Goal: Task Accomplishment & Management: Complete application form

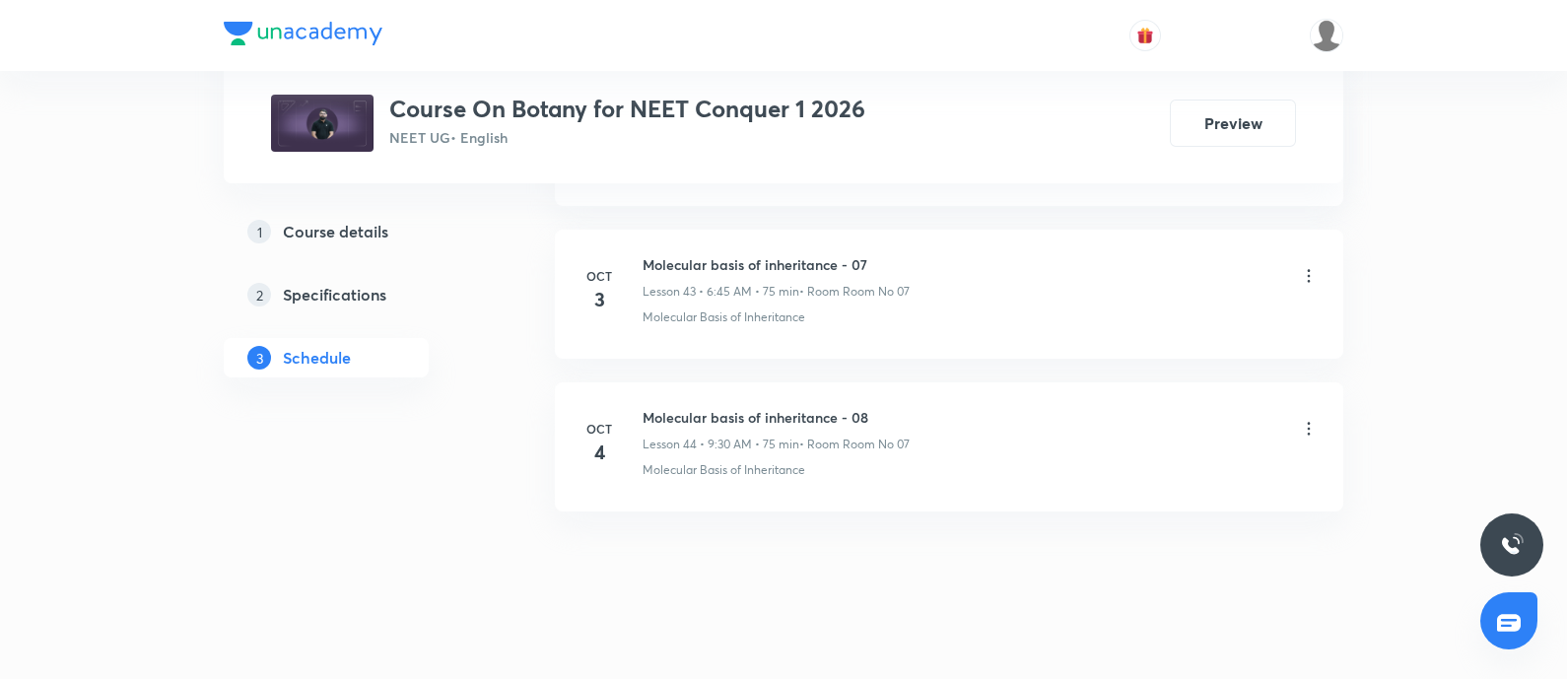
click at [647, 407] on h6 "Molecular basis of inheritance - 08" at bounding box center [775, 417] width 267 height 21
copy h6 "Molecular basis of inheritance - 08"
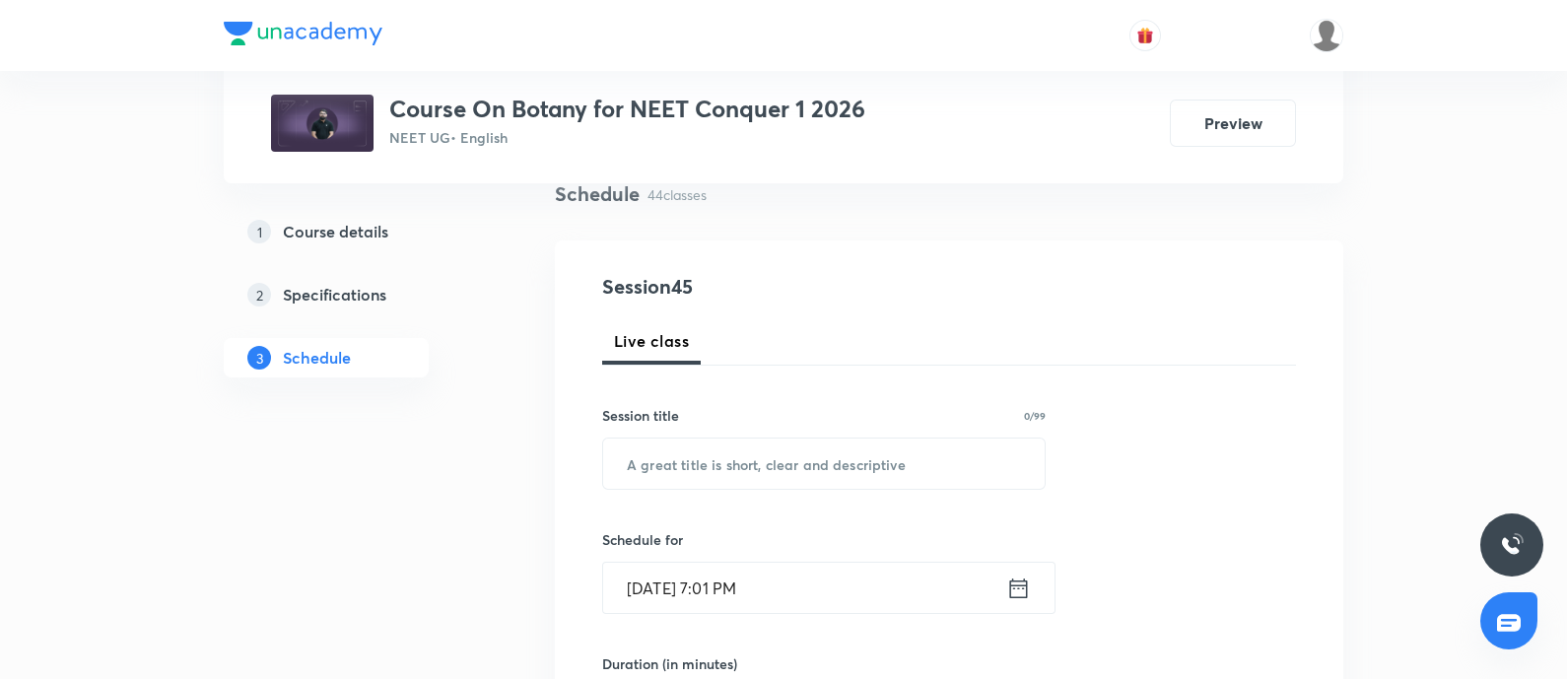
scroll to position [155, 0]
click at [692, 472] on input "text" at bounding box center [823, 462] width 441 height 50
paste input "Molecular basis of inheritance - 08"
type input "Molecular basis of inheritance - 09"
click at [792, 582] on input "Oct 5, 2025, 7:01 PM" at bounding box center [804, 587] width 403 height 50
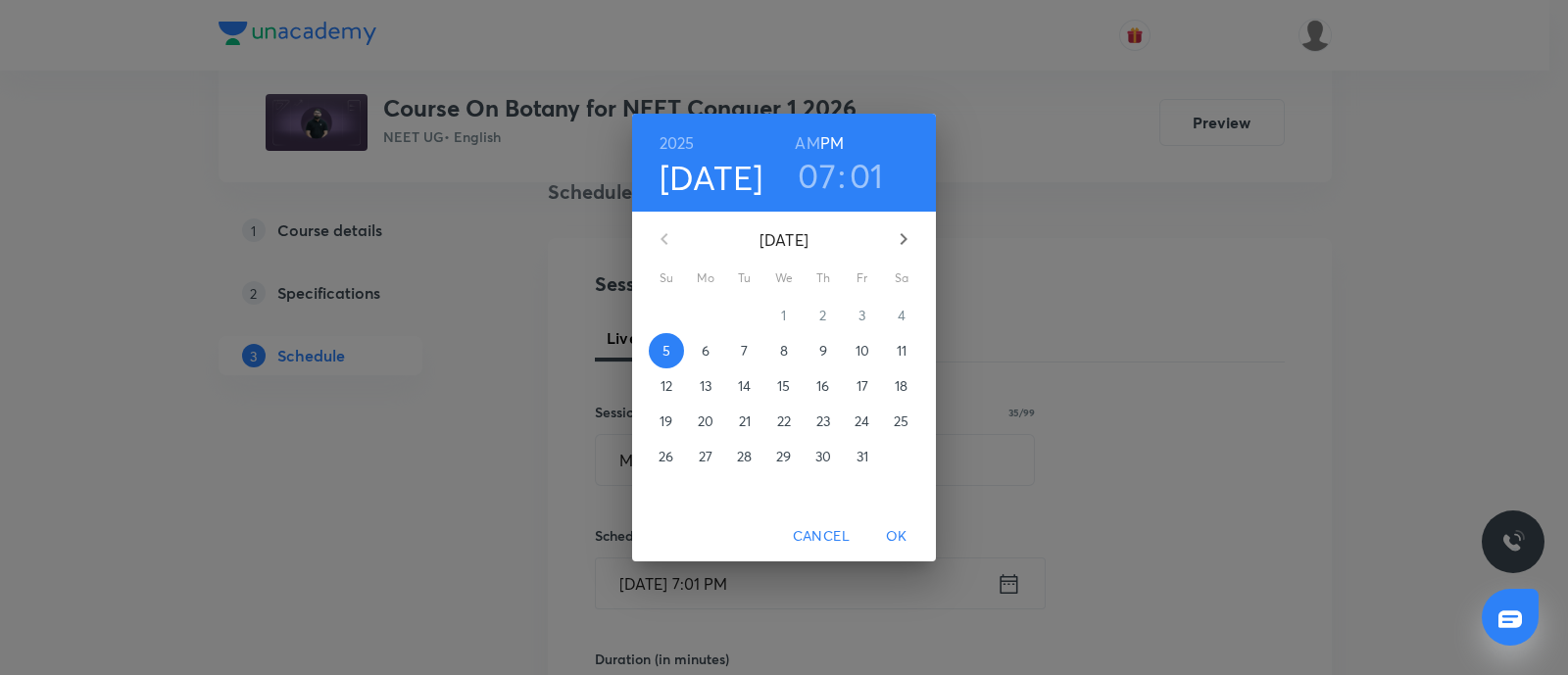
click at [710, 350] on span "6" at bounding box center [705, 351] width 35 height 20
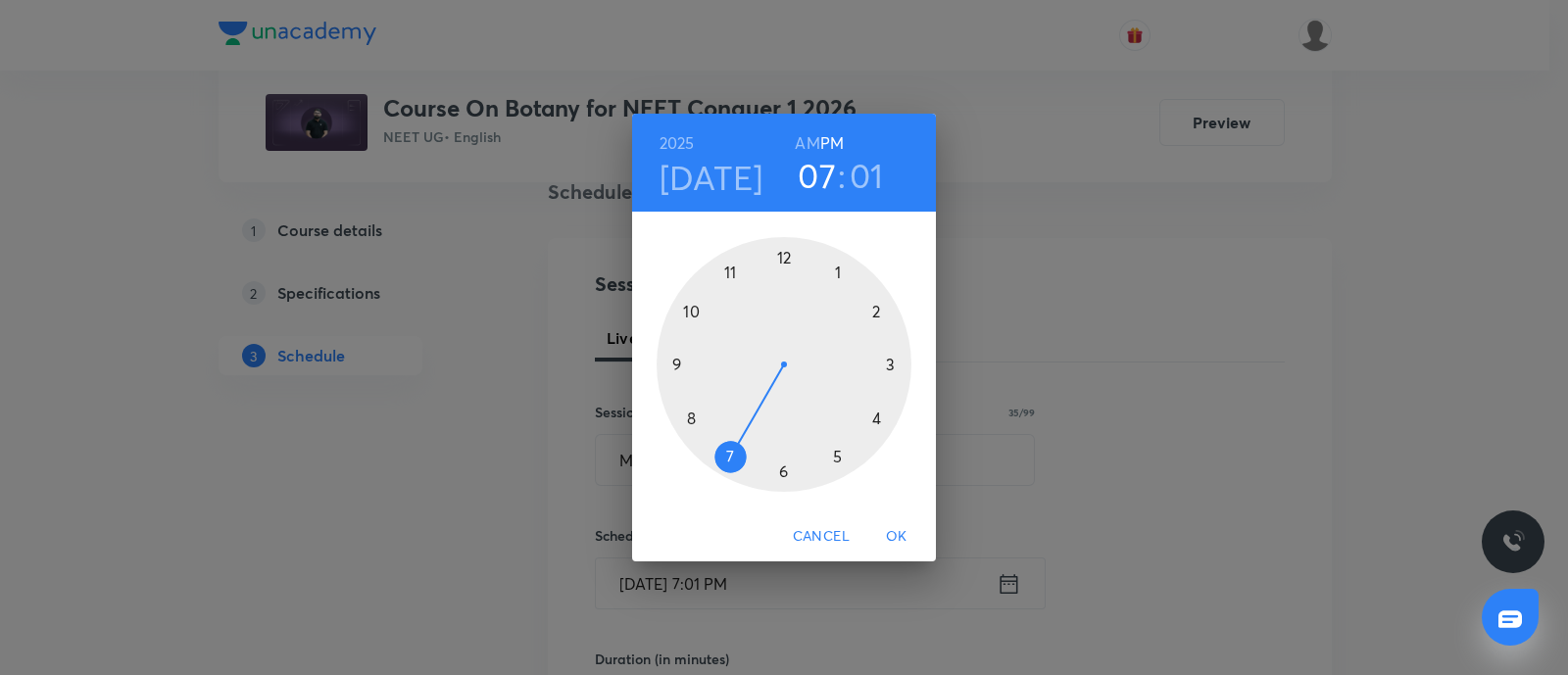
click at [806, 142] on h6 "AM" at bounding box center [806, 143] width 25 height 28
click at [783, 472] on div at bounding box center [784, 364] width 255 height 254
click at [677, 365] on div at bounding box center [784, 364] width 255 height 254
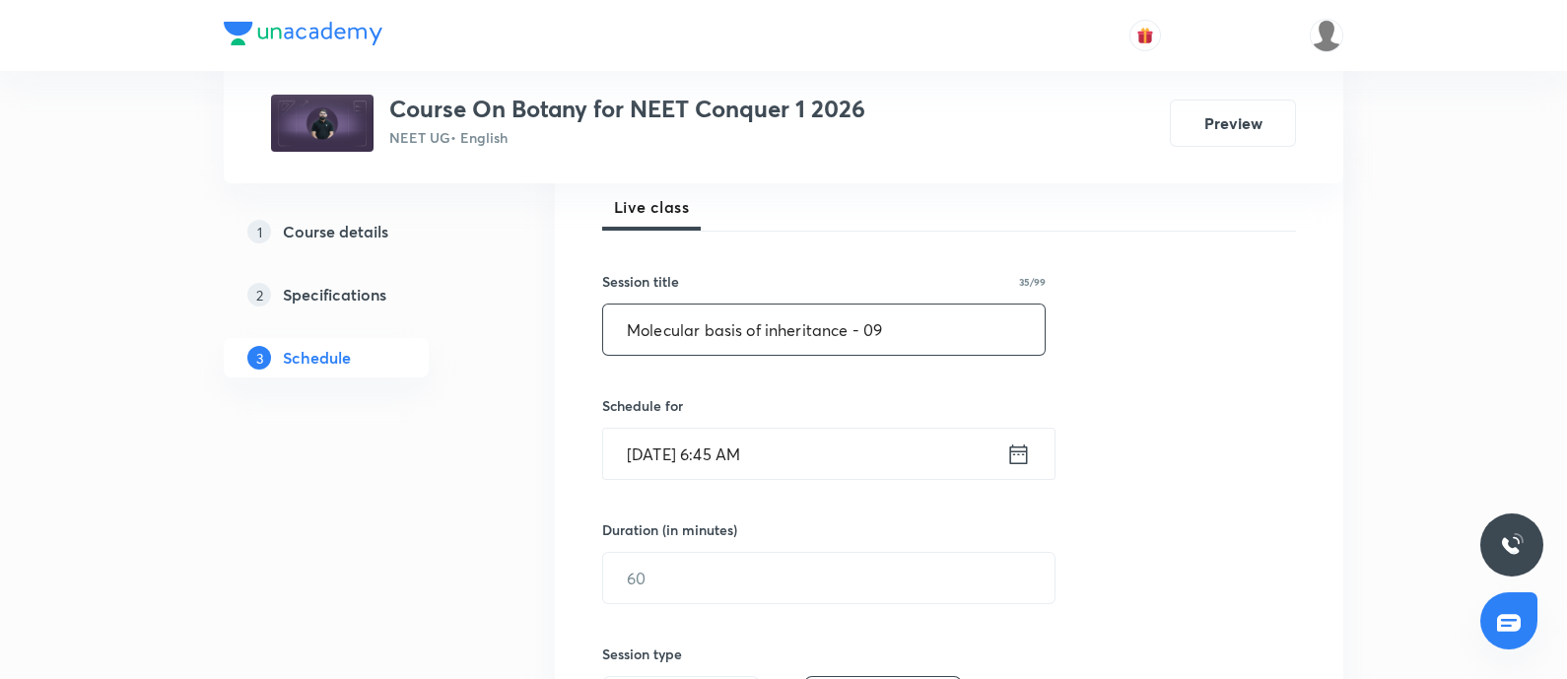
scroll to position [292, 0]
click at [697, 577] on input "text" at bounding box center [828, 574] width 451 height 50
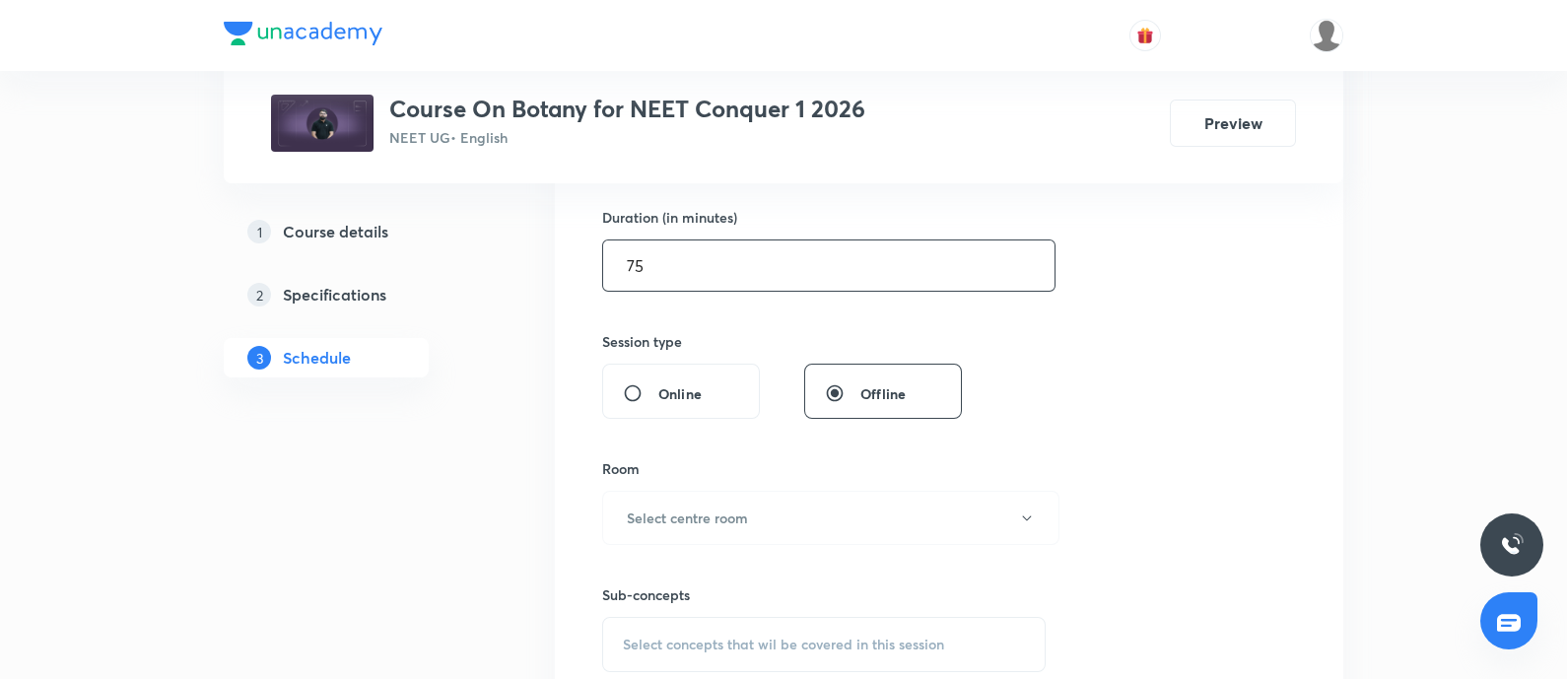
scroll to position [603, 0]
type input "75"
click at [733, 518] on h6 "Select centre room" at bounding box center [687, 514] width 121 height 21
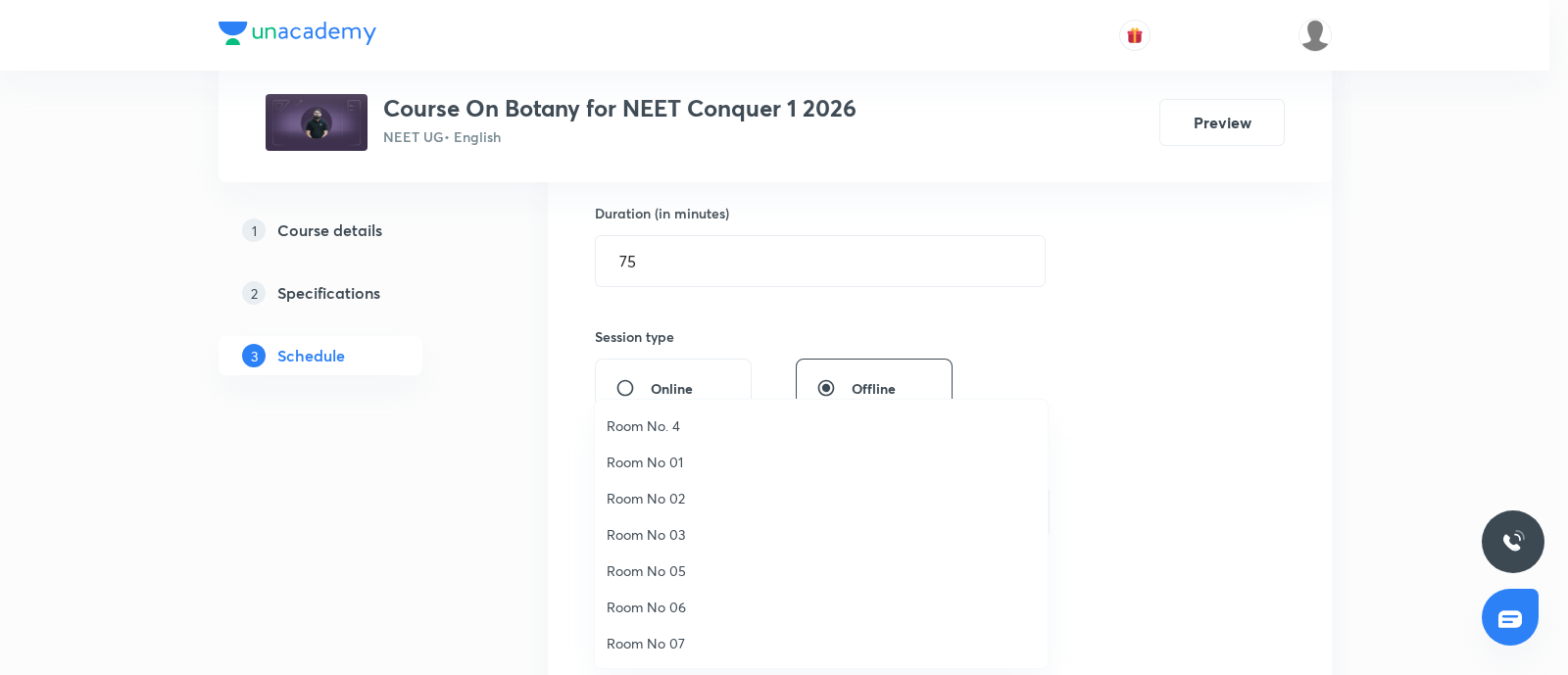
click at [675, 641] on span "Room No 07" at bounding box center [821, 643] width 430 height 21
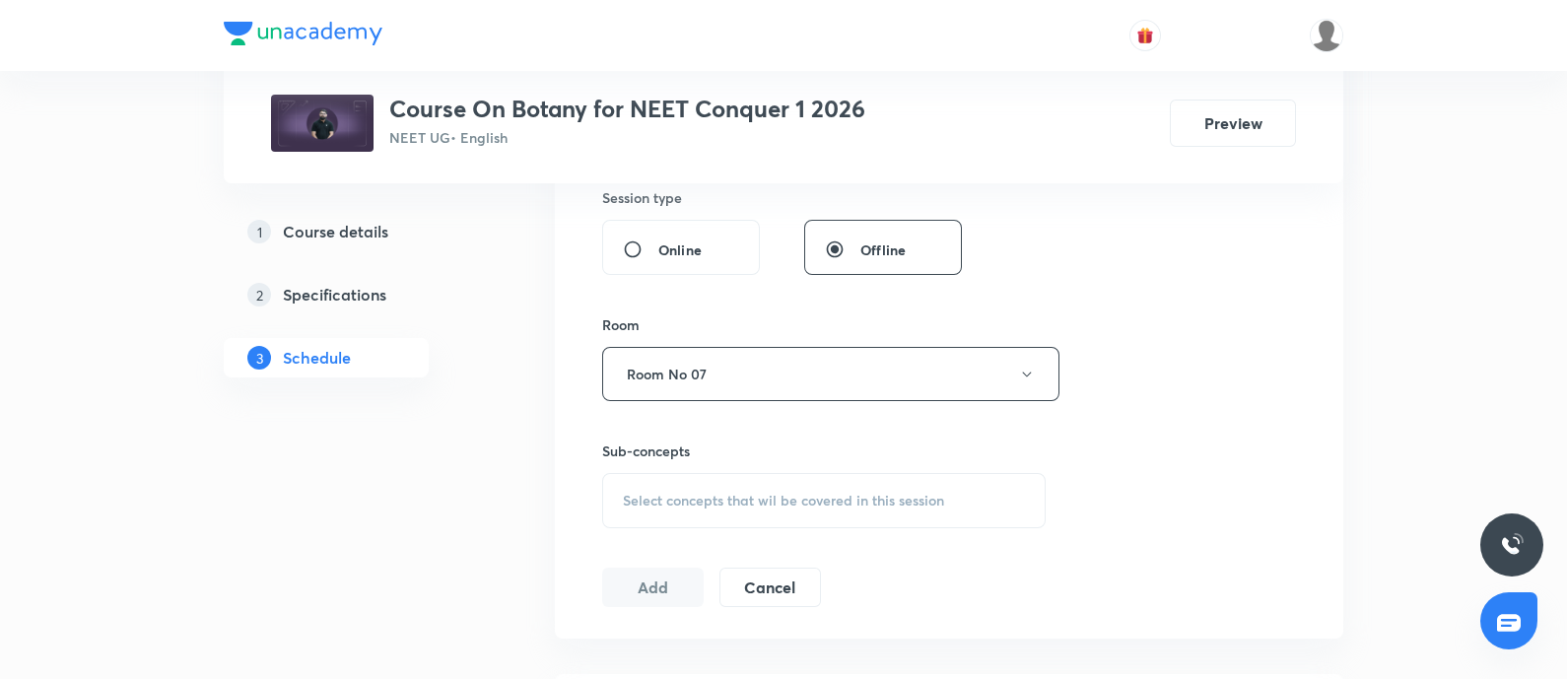
scroll to position [805, 0]
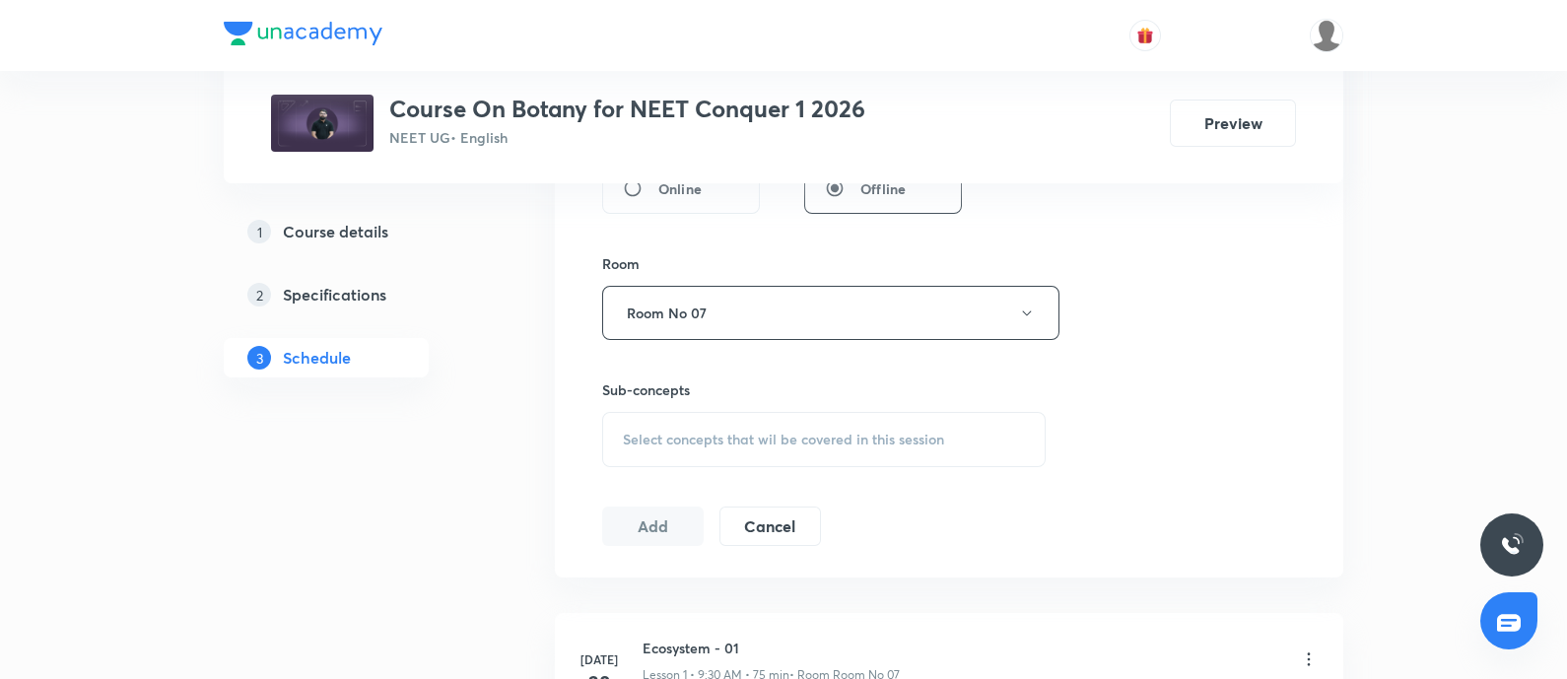
click at [738, 436] on span "Select concepts that wil be covered in this session" at bounding box center [783, 440] width 321 height 16
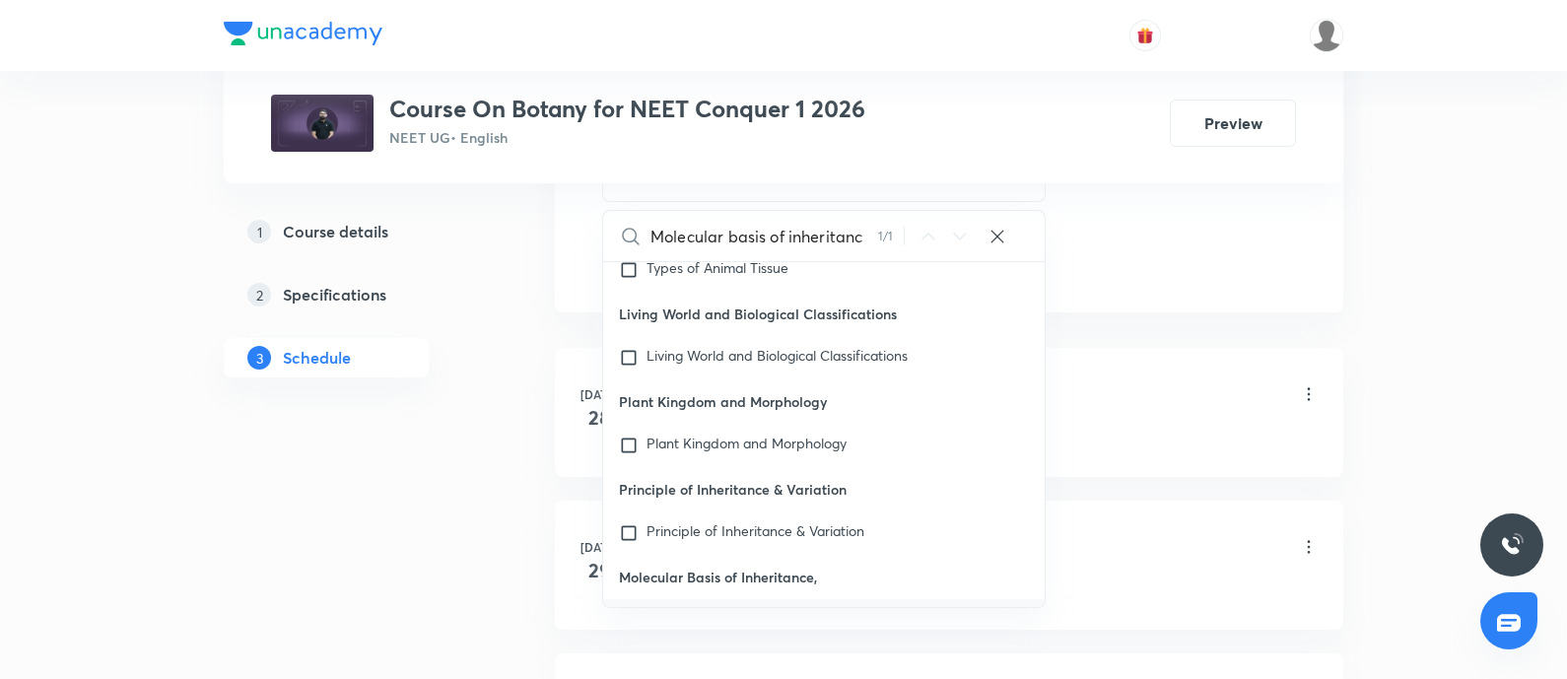
scroll to position [1071, 0]
type input "Molecular basis of inheritanc"
click at [690, 608] on mark "Molecular Basis of Inheritanc" at bounding box center [736, 617] width 180 height 19
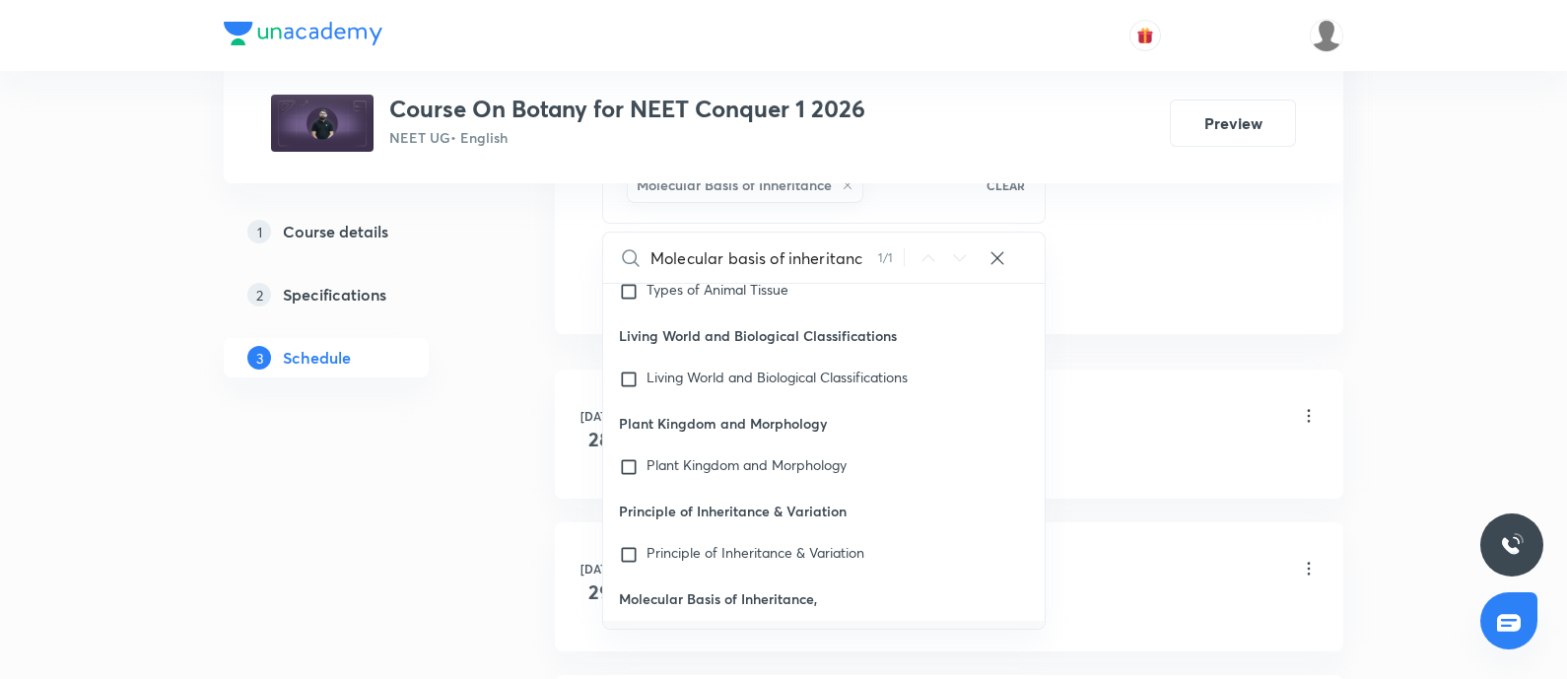
checkbox input "true"
click at [1153, 396] on div "Ecosystem - 01 Lesson 1 • 9:30 AM • 75 min • Room Room No 07" at bounding box center [980, 417] width 676 height 46
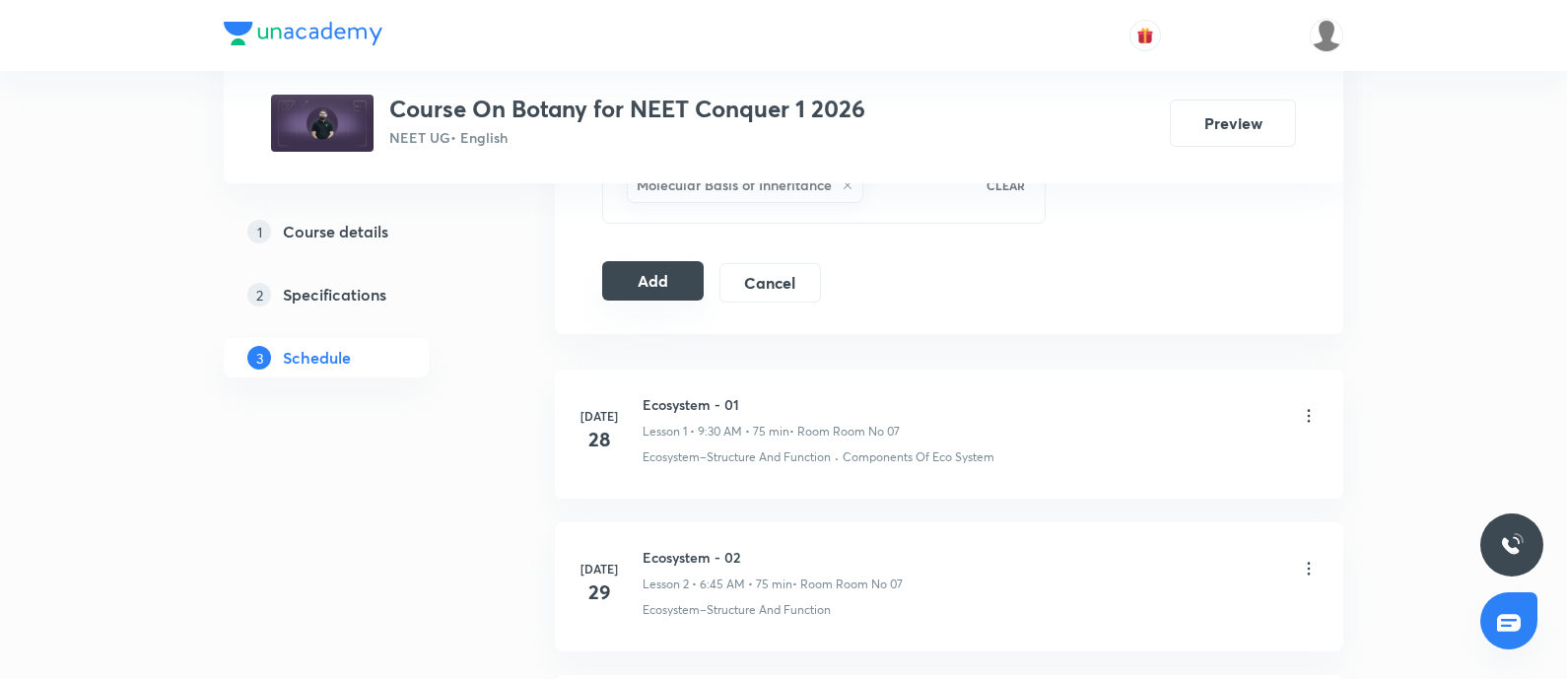
click at [630, 277] on button "Add" at bounding box center [652, 280] width 101 height 39
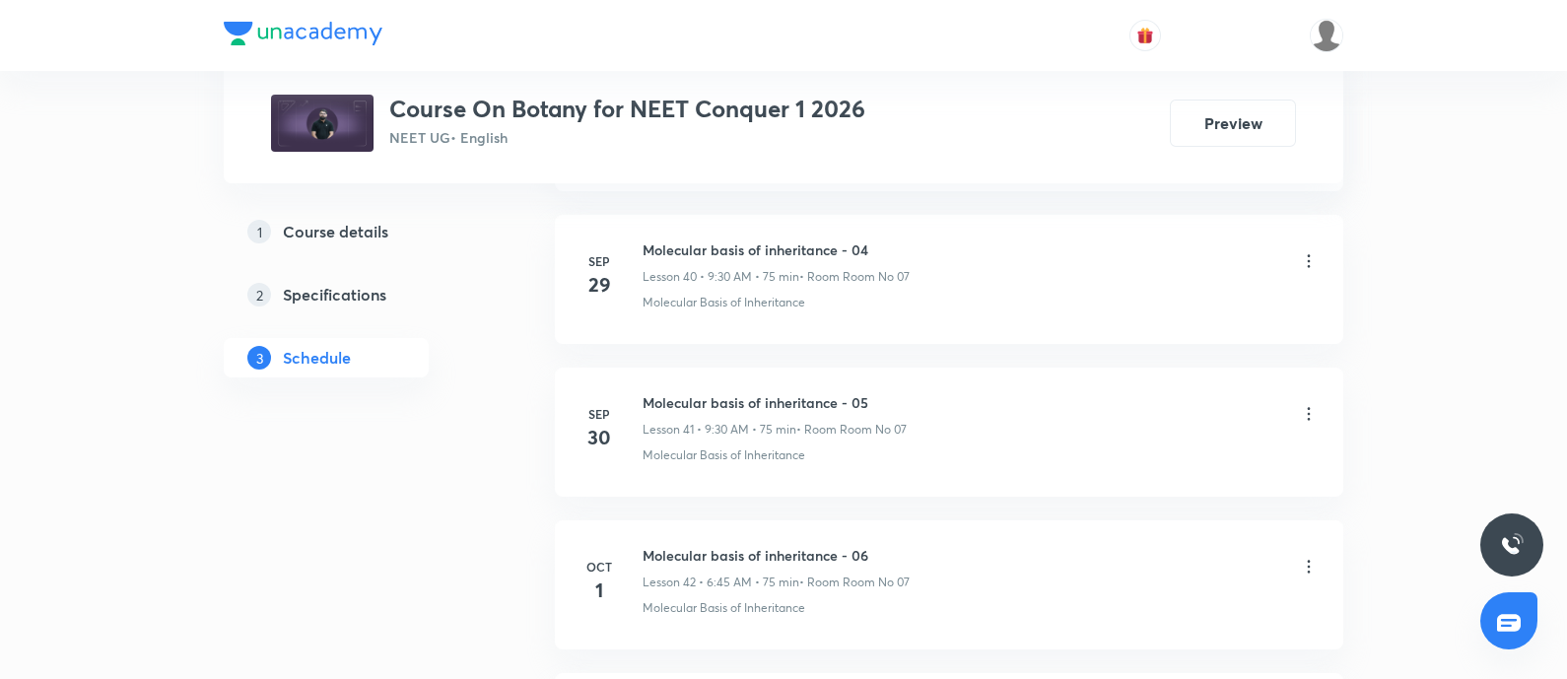
scroll to position [7624, 0]
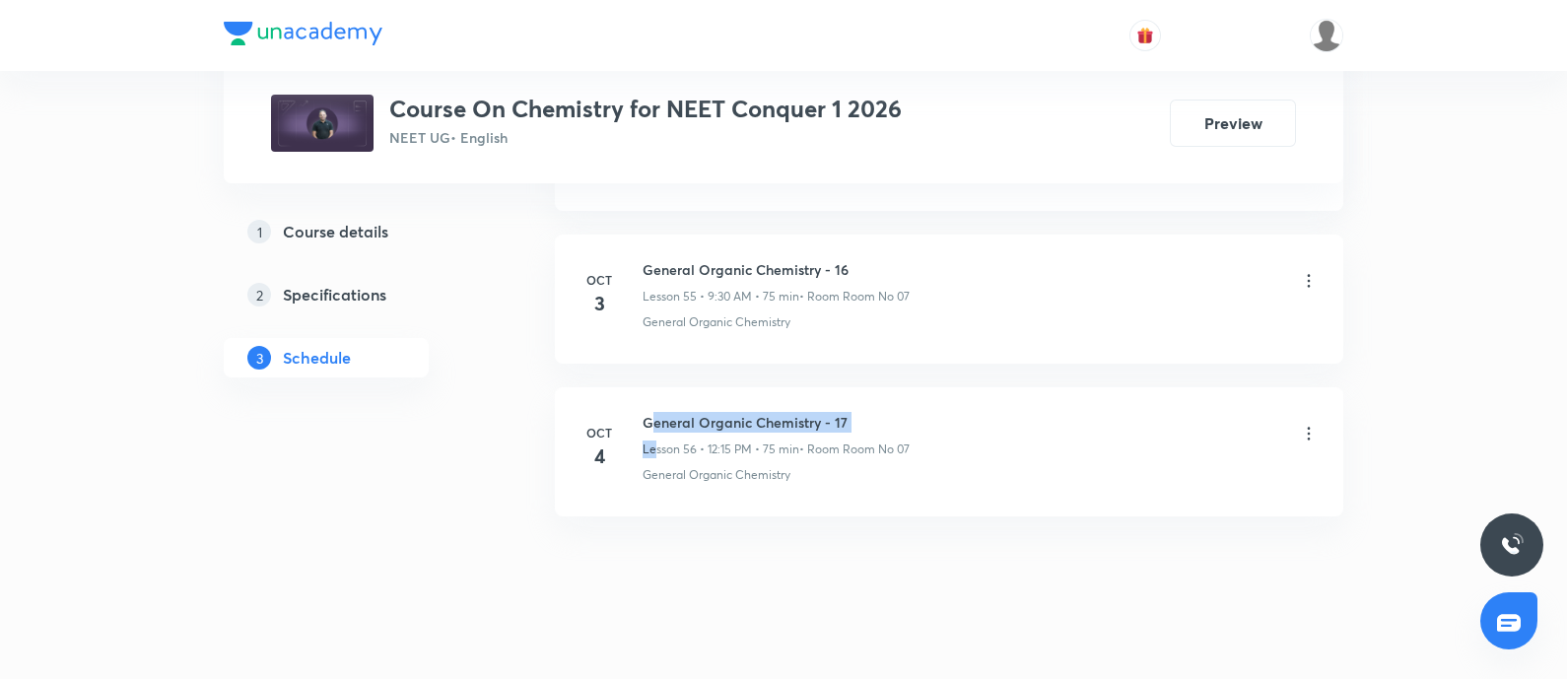
click at [654, 412] on div "General Organic Chemistry - 17 Lesson 56 • 12:15 PM • 75 min • Room Room No 07" at bounding box center [775, 435] width 267 height 46
click at [654, 412] on h6 "General Organic Chemistry - 17" at bounding box center [775, 422] width 267 height 21
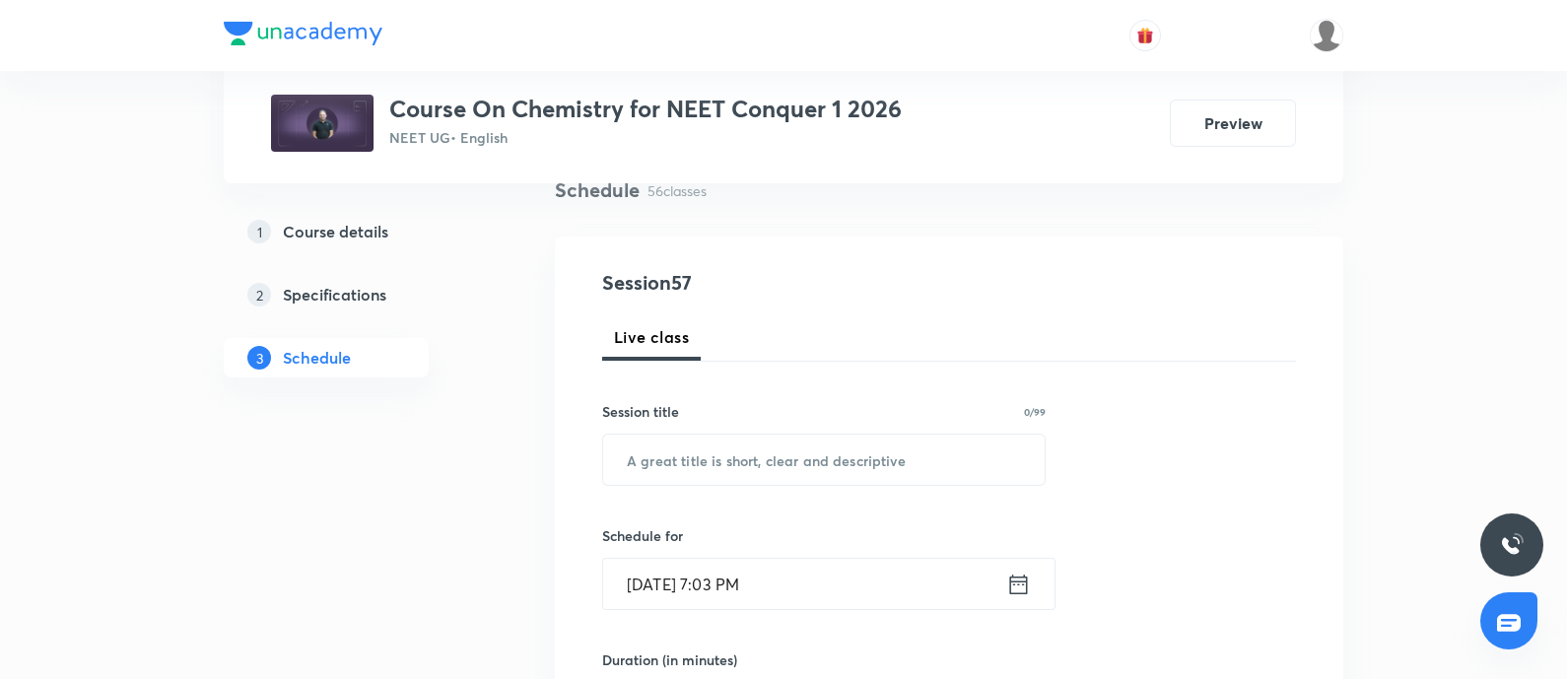
scroll to position [159, 0]
click at [701, 465] on input "text" at bounding box center [823, 459] width 441 height 50
paste input "General Organic Chemistry - 17"
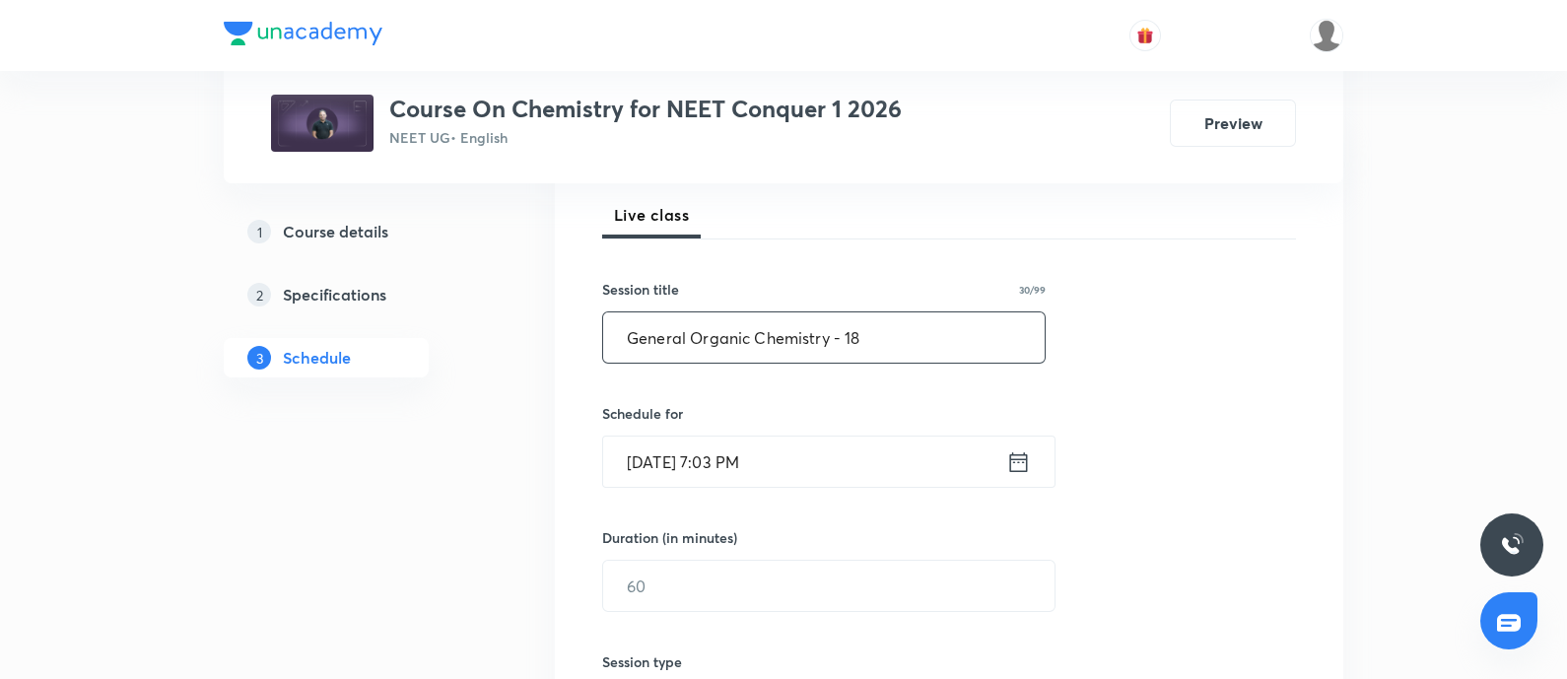
type input "General Organic Chemistry - 18"
click at [840, 452] on input "Oct 5, 2025, 7:03 PM" at bounding box center [804, 461] width 403 height 50
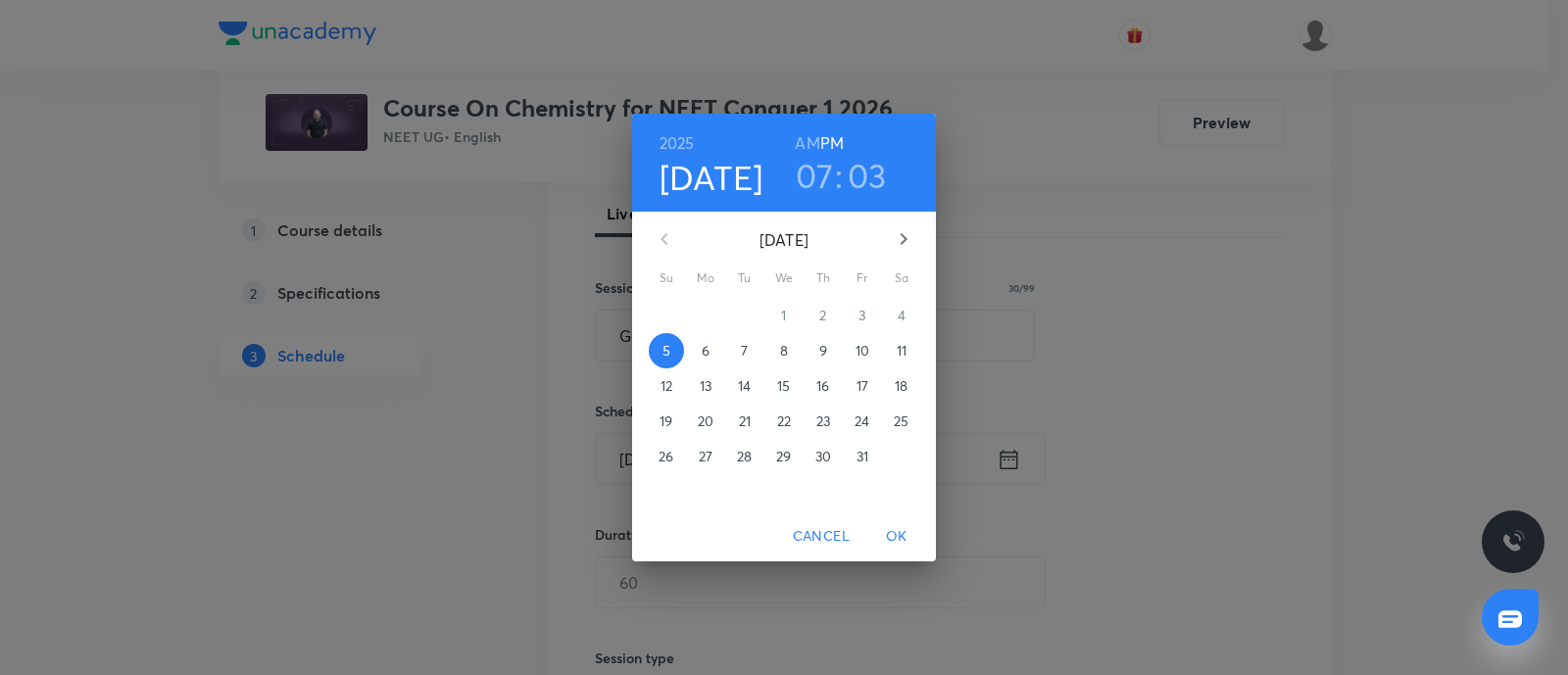
click at [710, 355] on span "6" at bounding box center [705, 351] width 35 height 20
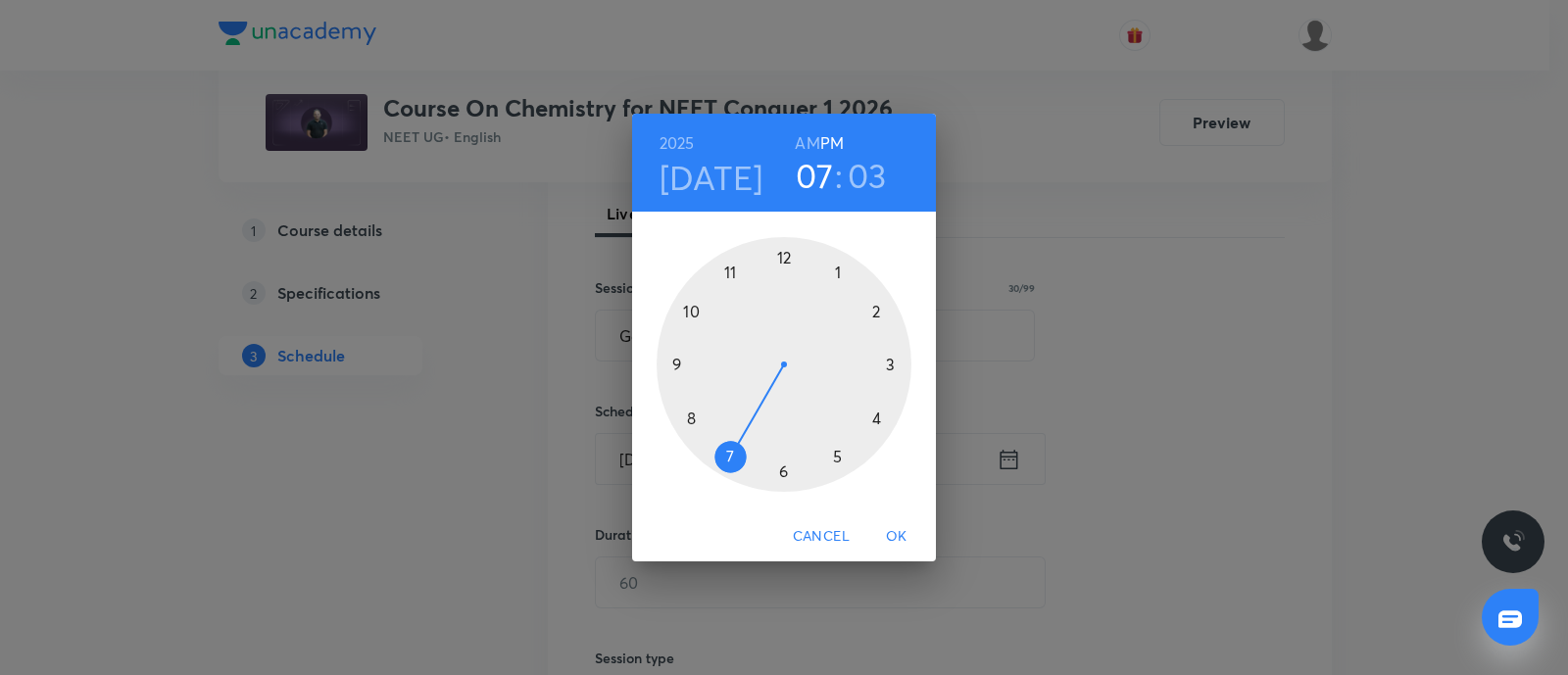
click at [812, 148] on h6 "AM" at bounding box center [806, 143] width 25 height 28
click at [692, 417] on div at bounding box center [784, 364] width 255 height 254
click at [835, 271] on div at bounding box center [784, 364] width 255 height 254
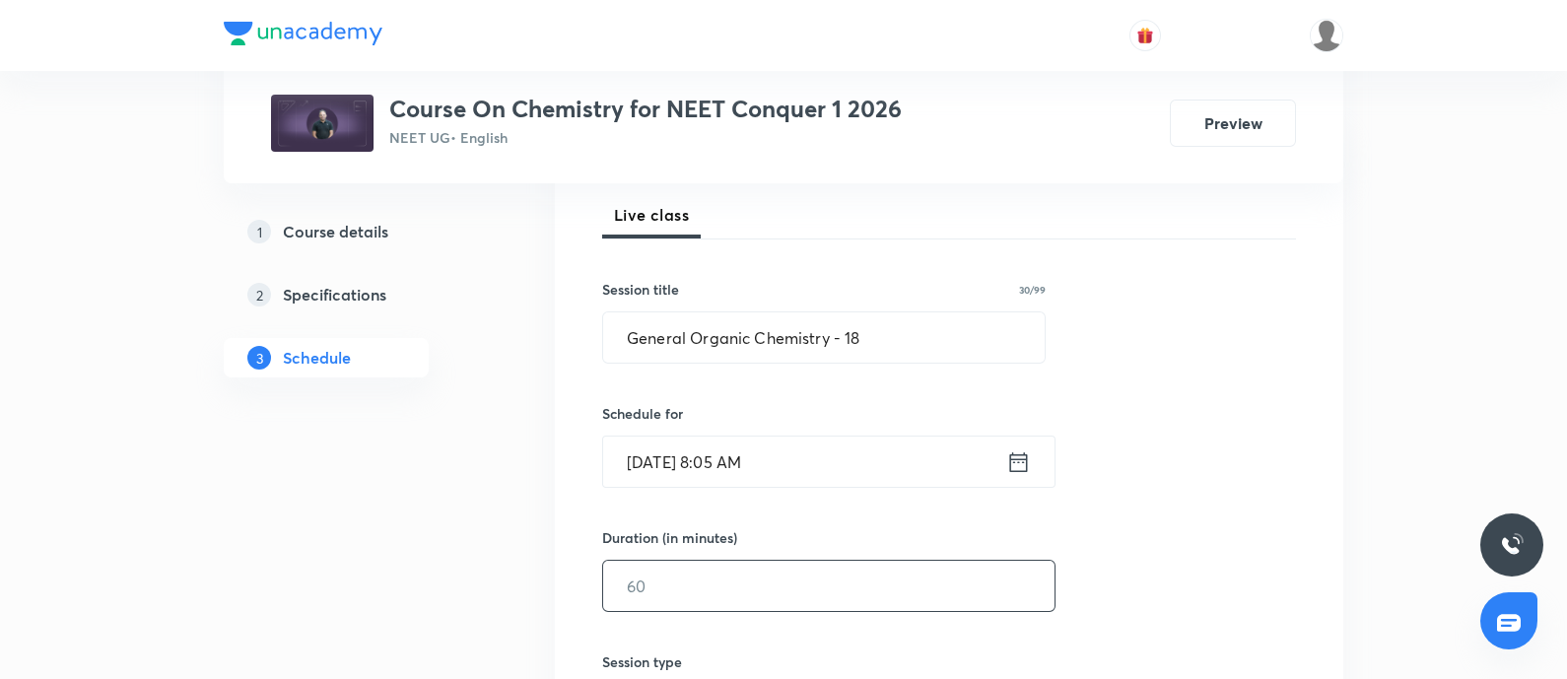
click at [711, 579] on input "text" at bounding box center [828, 586] width 451 height 50
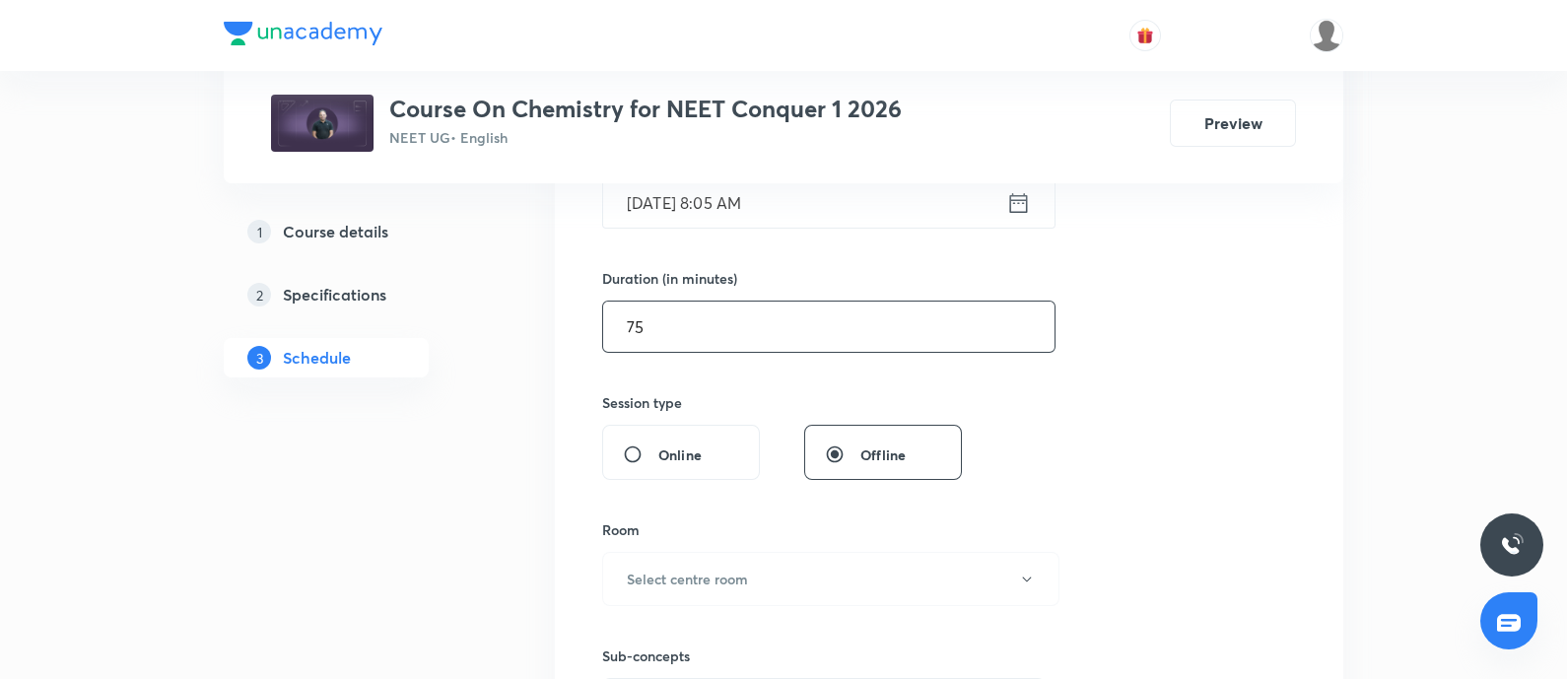
scroll to position [543, 0]
type input "75"
click at [711, 579] on h6 "Select centre room" at bounding box center [687, 575] width 121 height 21
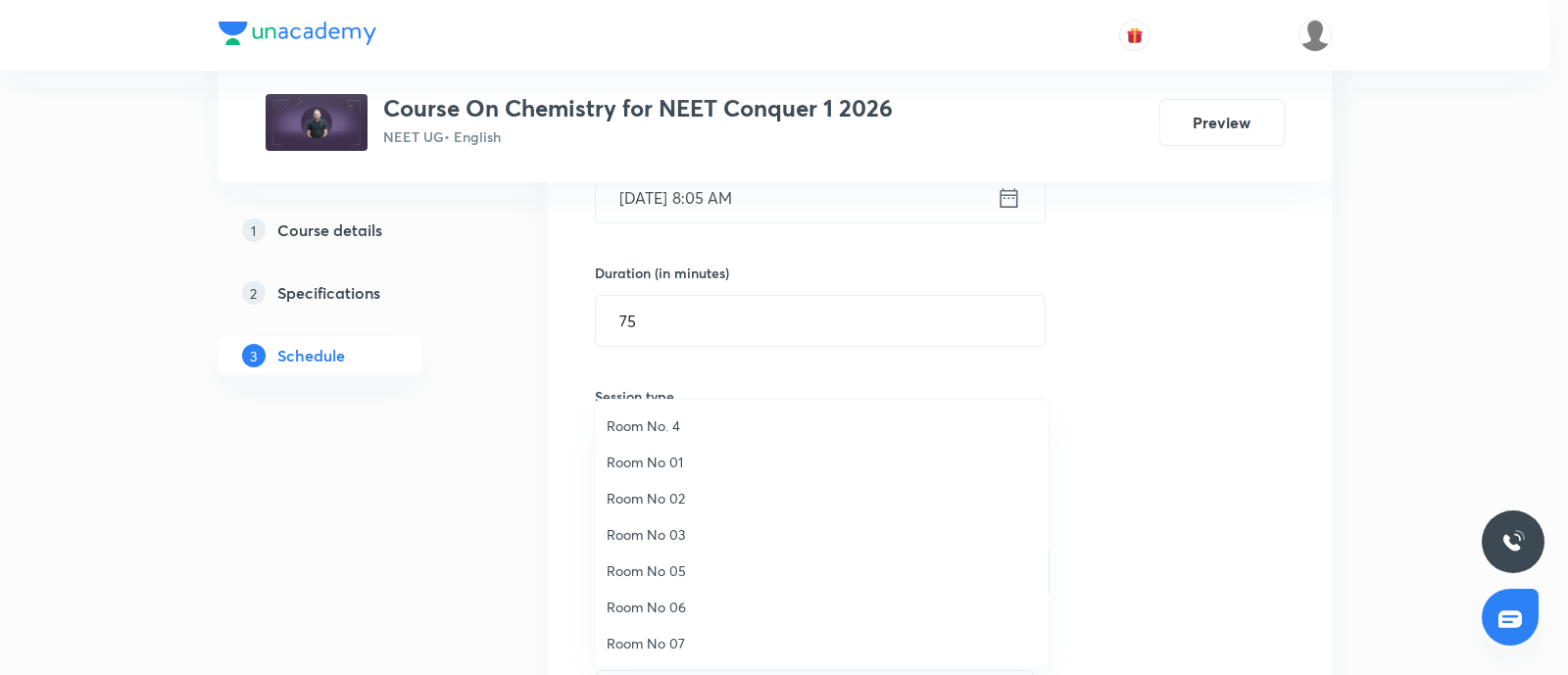
click at [663, 634] on span "Room No 07" at bounding box center [821, 643] width 430 height 21
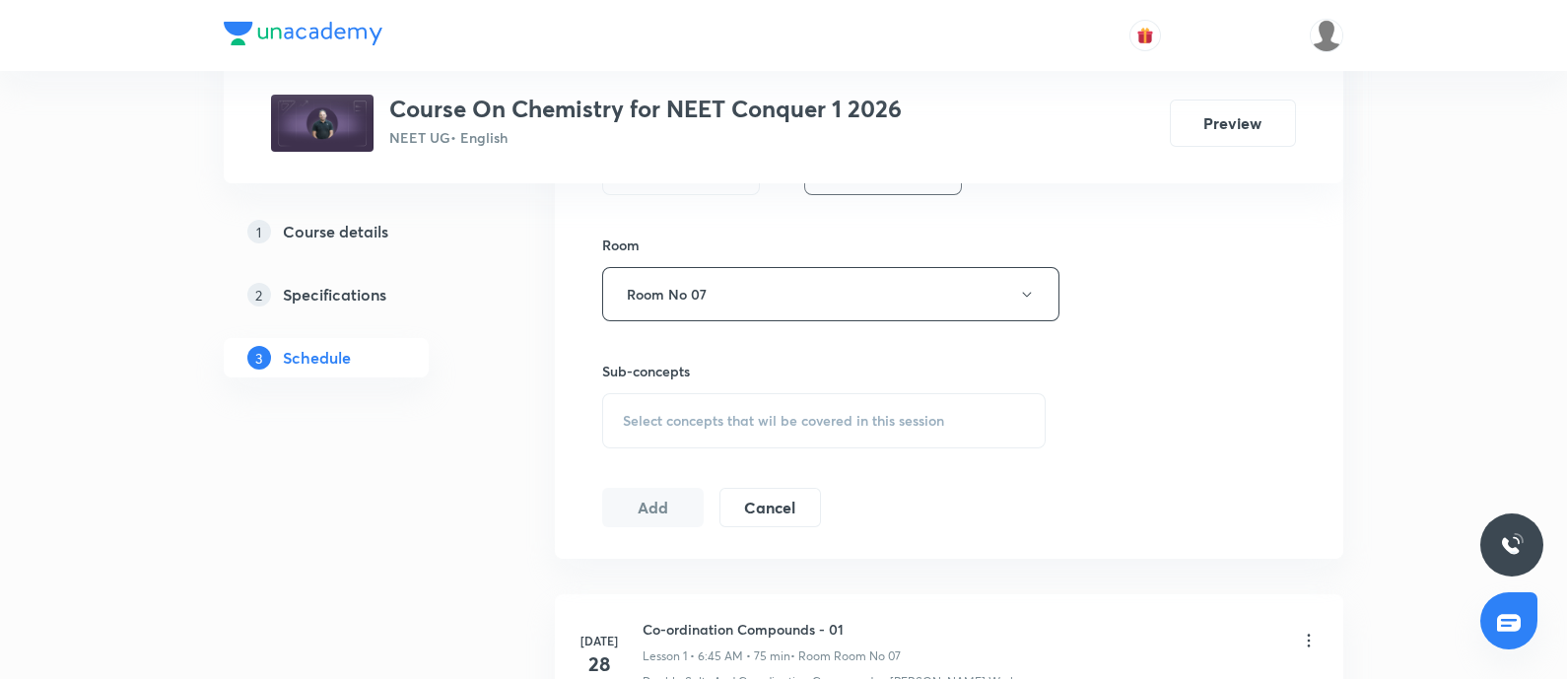
scroll to position [835, 0]
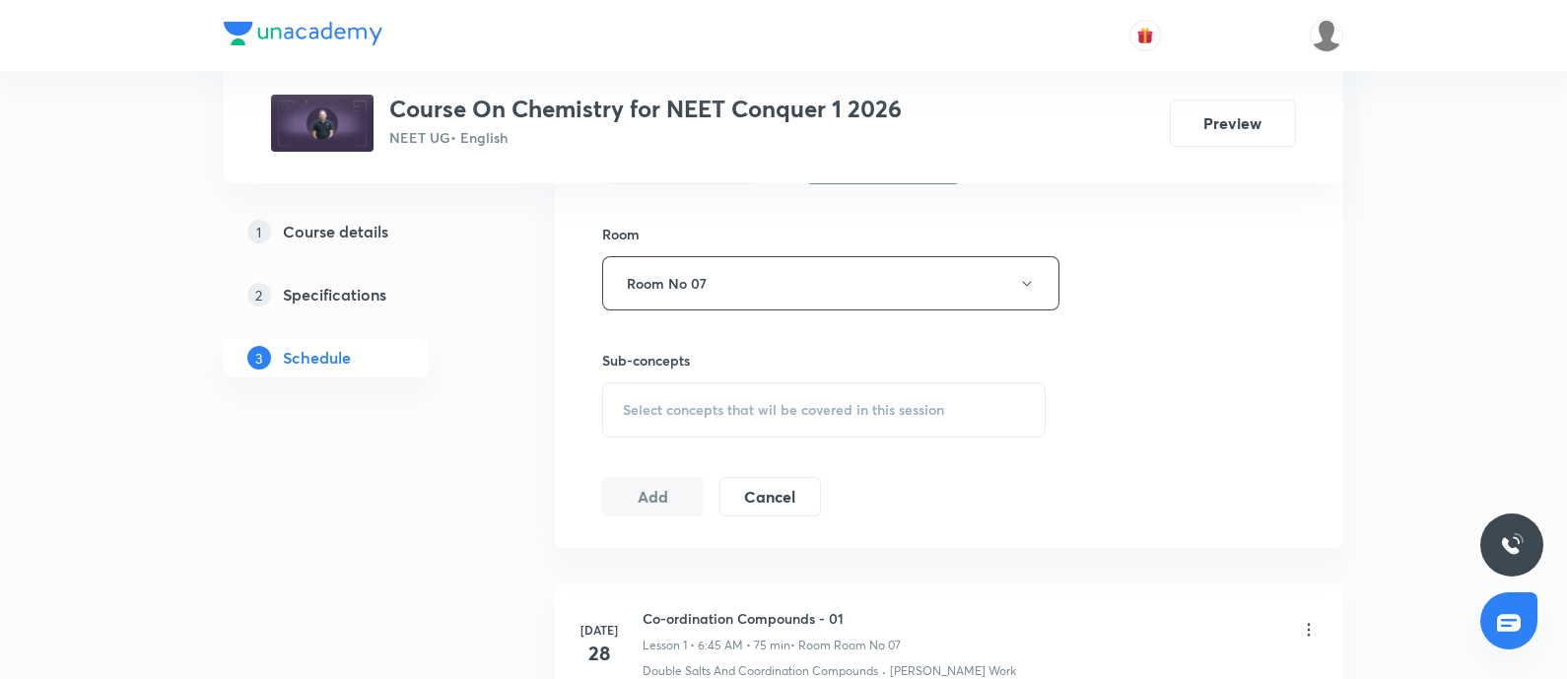
click at [718, 411] on span "Select concepts that wil be covered in this session" at bounding box center [783, 410] width 321 height 16
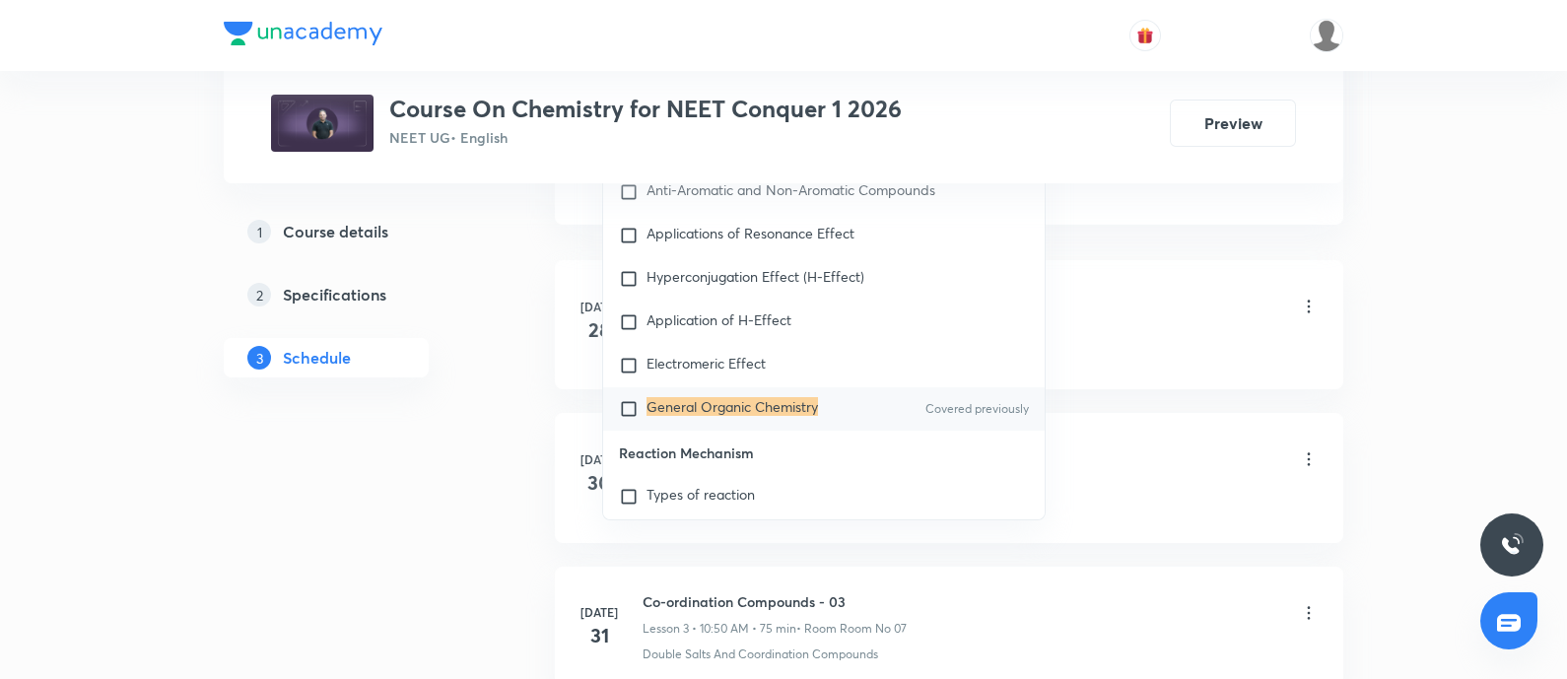
scroll to position [1160, 0]
type input "General Organic Chemistry"
click at [629, 417] on input "checkbox" at bounding box center [633, 407] width 28 height 20
checkbox input "true"
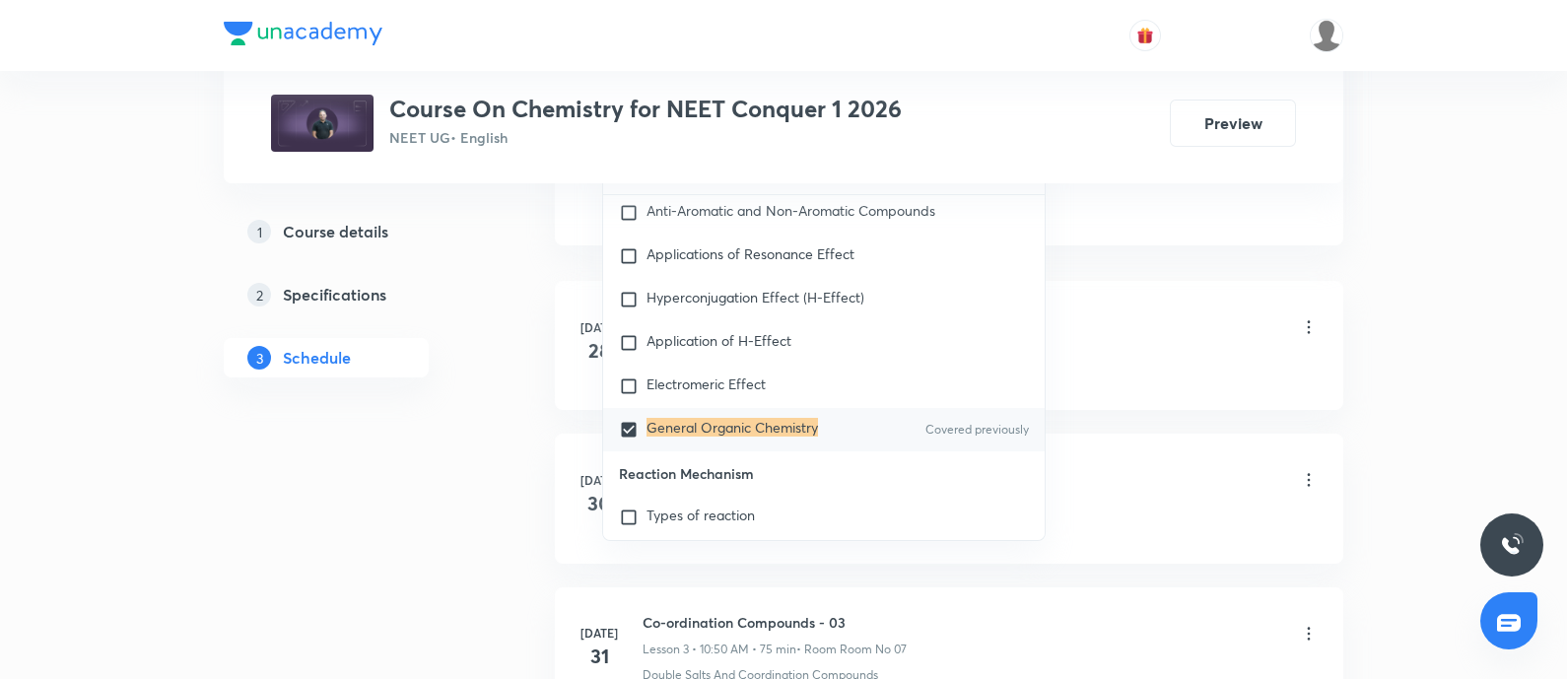
click at [1146, 345] on div "Co-ordination Compounds - 01 Lesson 1 • 6:45 AM • 75 min • Room Room No 07" at bounding box center [980, 328] width 676 height 46
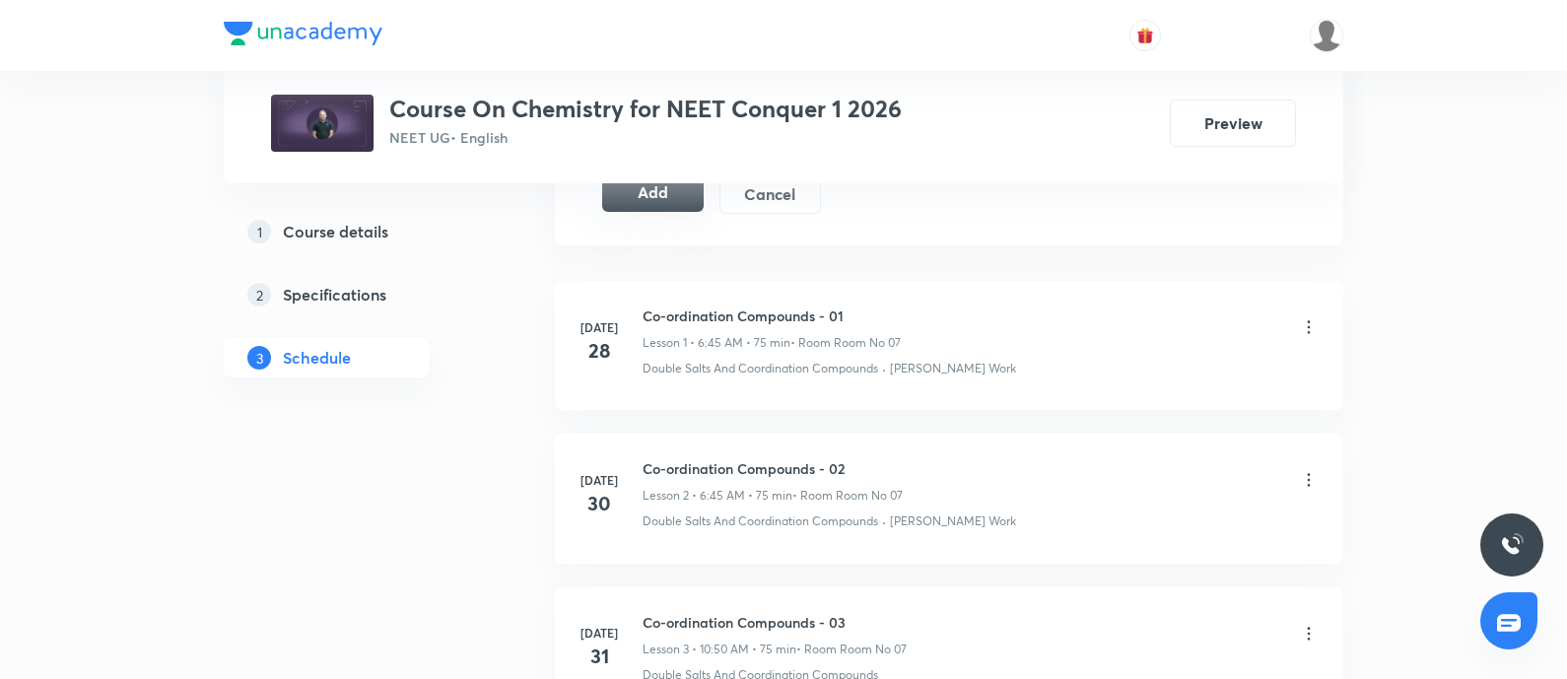
click at [674, 202] on button "Add" at bounding box center [652, 191] width 101 height 39
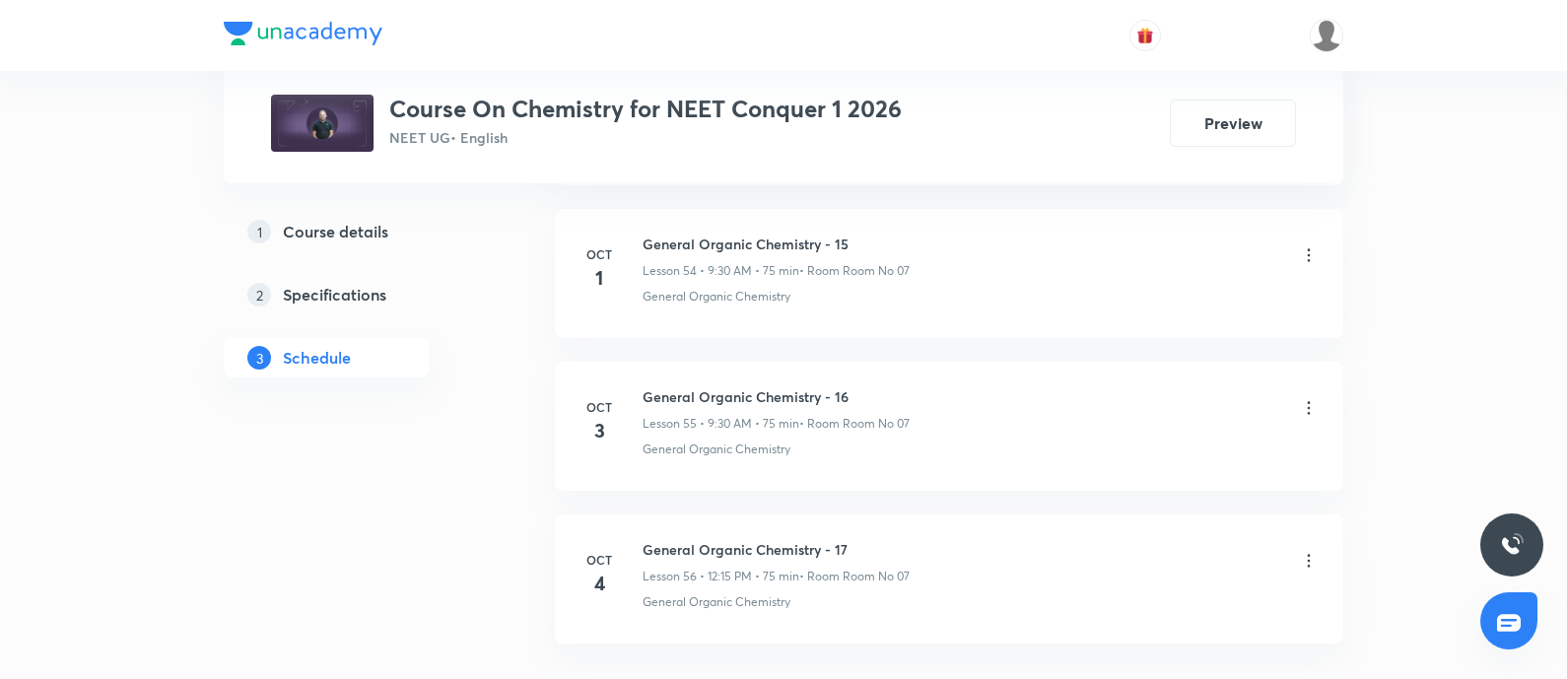
scroll to position [9454, 0]
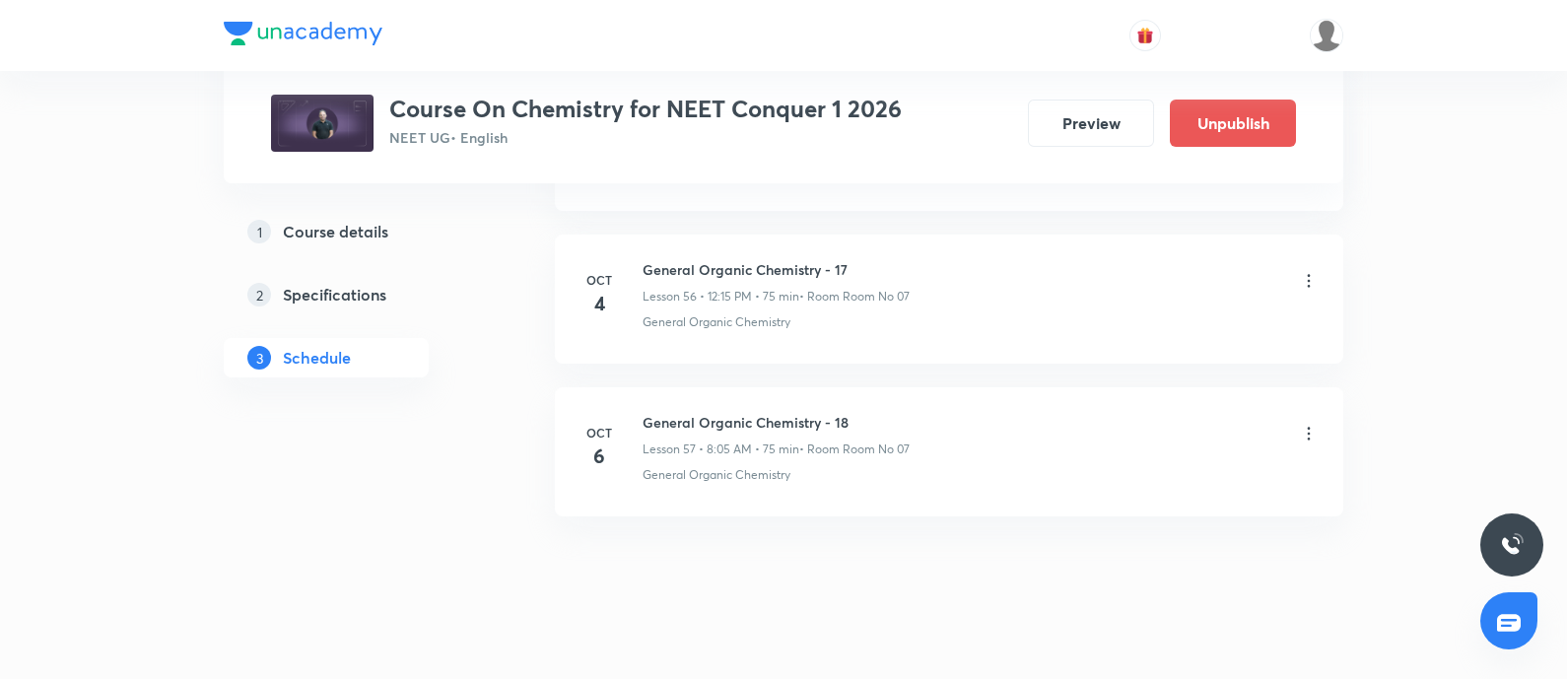
click at [654, 412] on h6 "General Organic Chemistry - 18" at bounding box center [775, 422] width 267 height 21
copy h6 "General Organic Chemistry - 18"
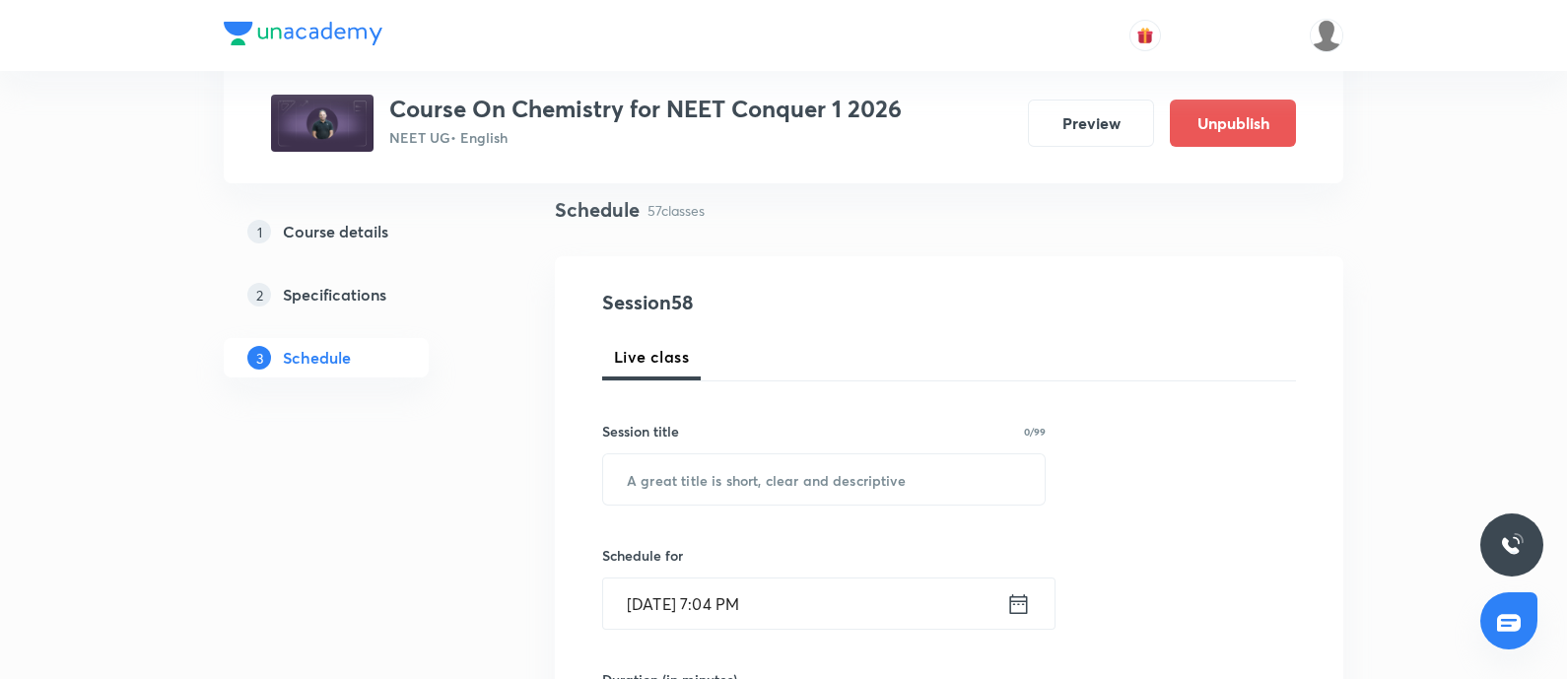
scroll to position [139, 0]
click at [717, 499] on input "text" at bounding box center [823, 478] width 441 height 50
paste input "General Organic Chemistry - 18"
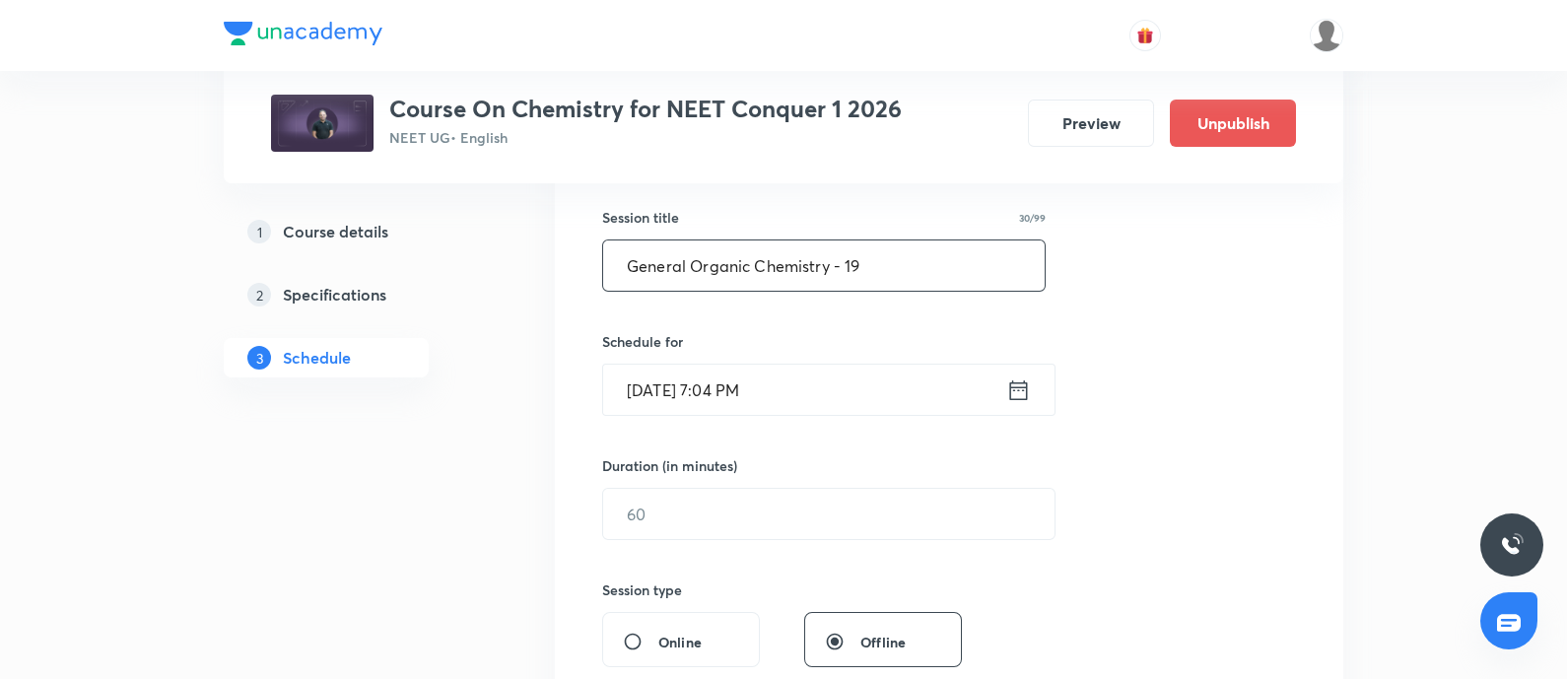
scroll to position [369, 0]
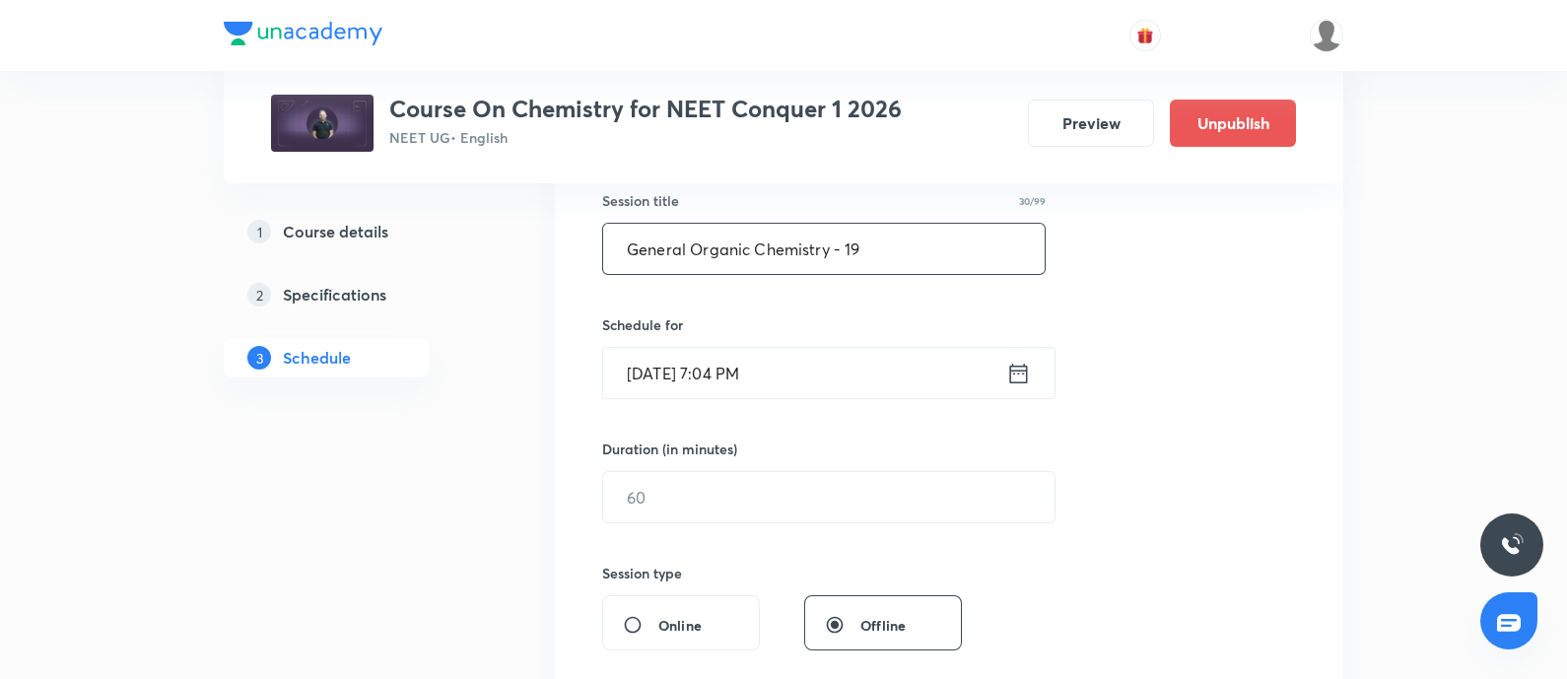
type input "General Organic Chemistry - 19"
drag, startPoint x: 860, startPoint y: 369, endPoint x: 872, endPoint y: 379, distance: 15.4
click at [872, 379] on input "Oct 5, 2025, 7:04 PM" at bounding box center [804, 373] width 403 height 50
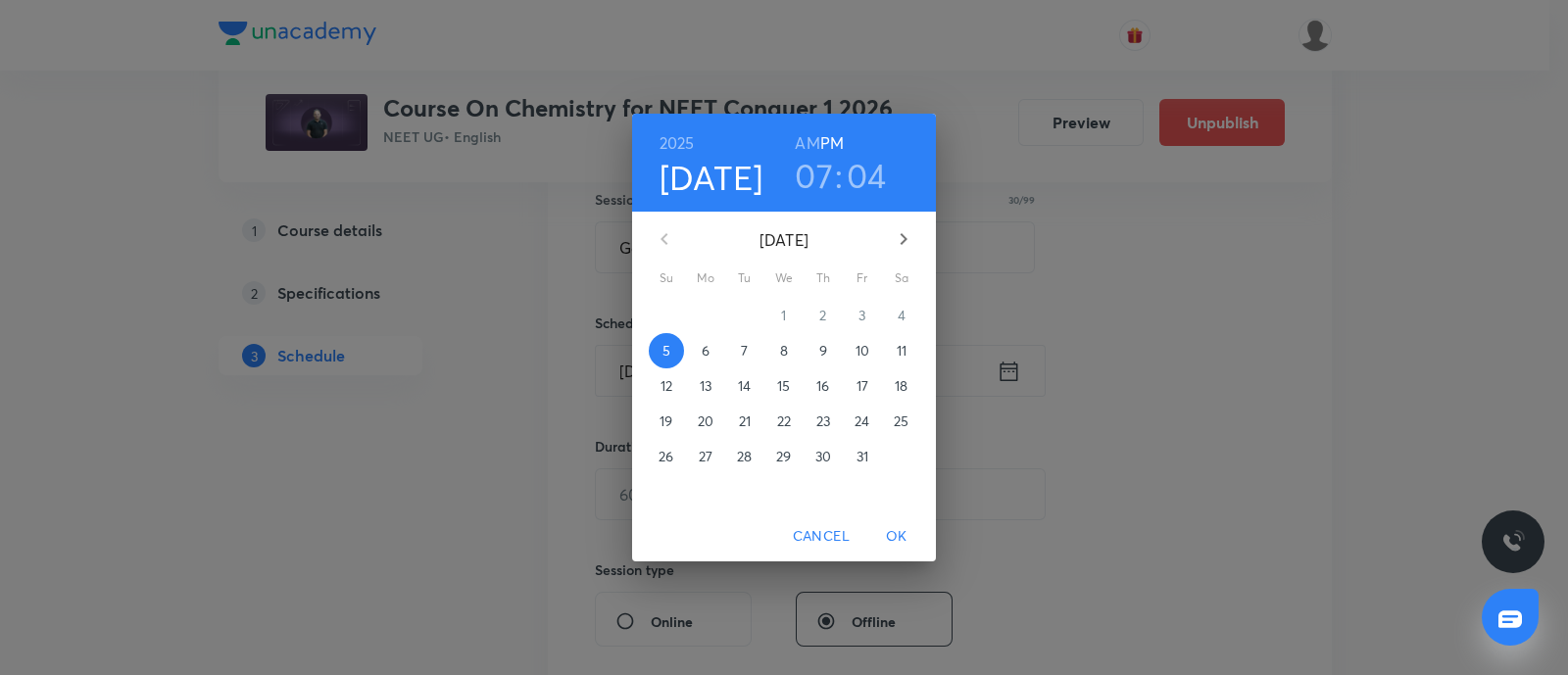
click at [867, 377] on p "17" at bounding box center [862, 386] width 12 height 20
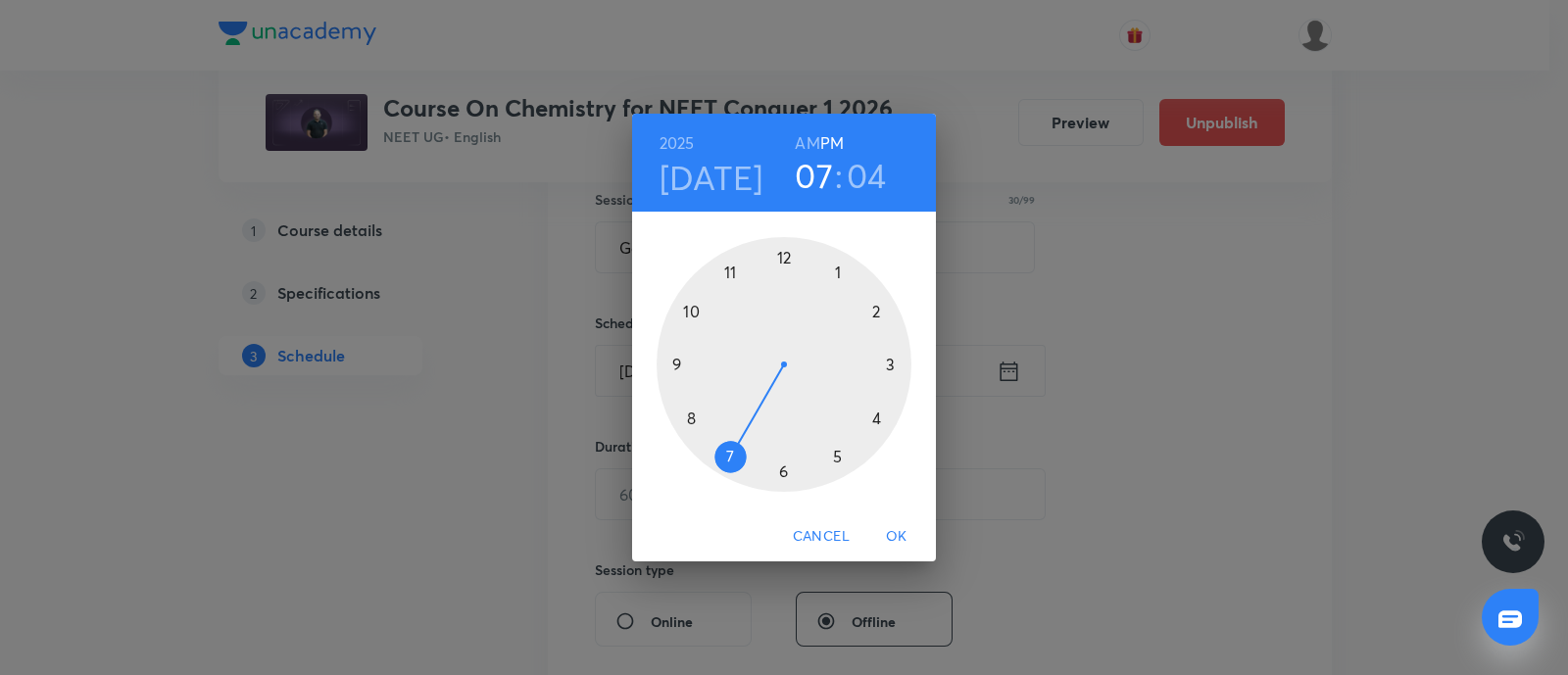
click at [674, 184] on h4 "Oct 17" at bounding box center [711, 177] width 103 height 41
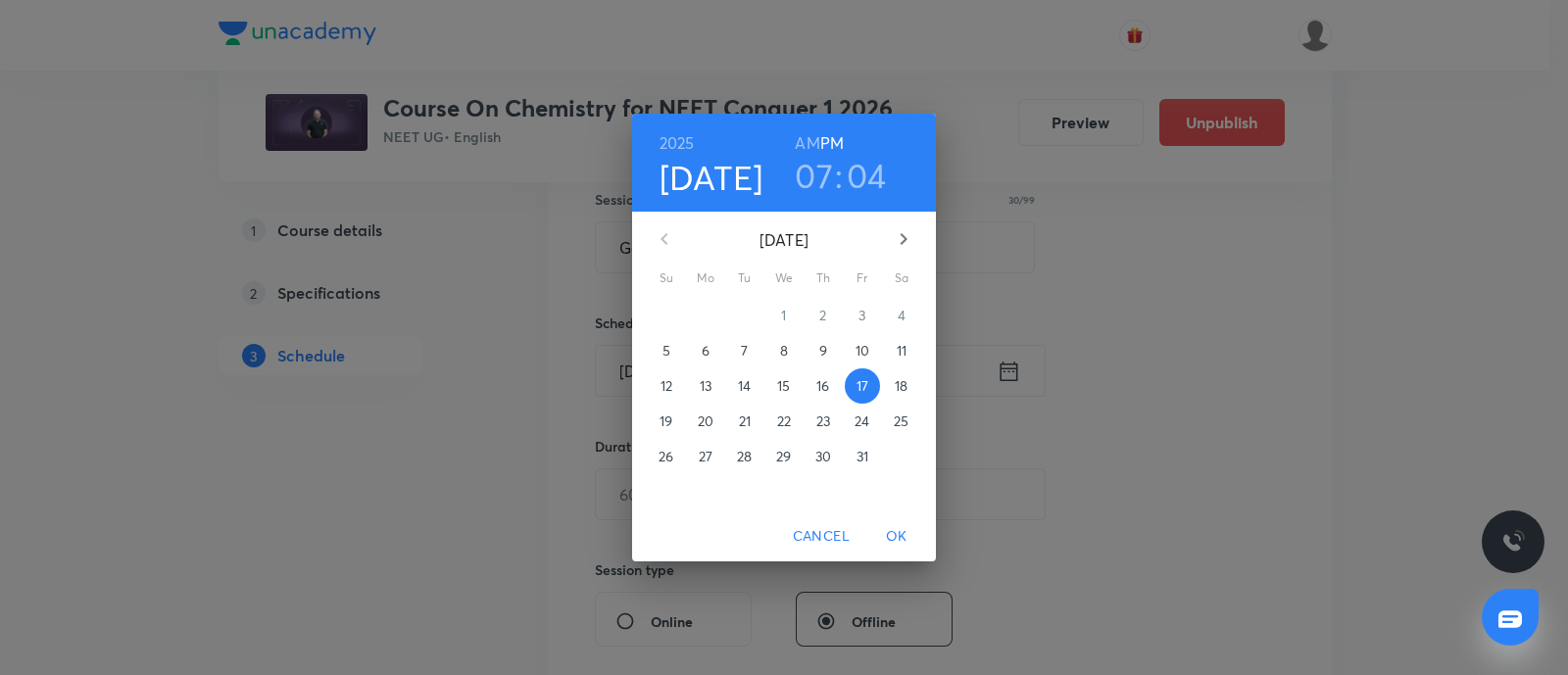
click at [710, 355] on span "6" at bounding box center [705, 351] width 35 height 20
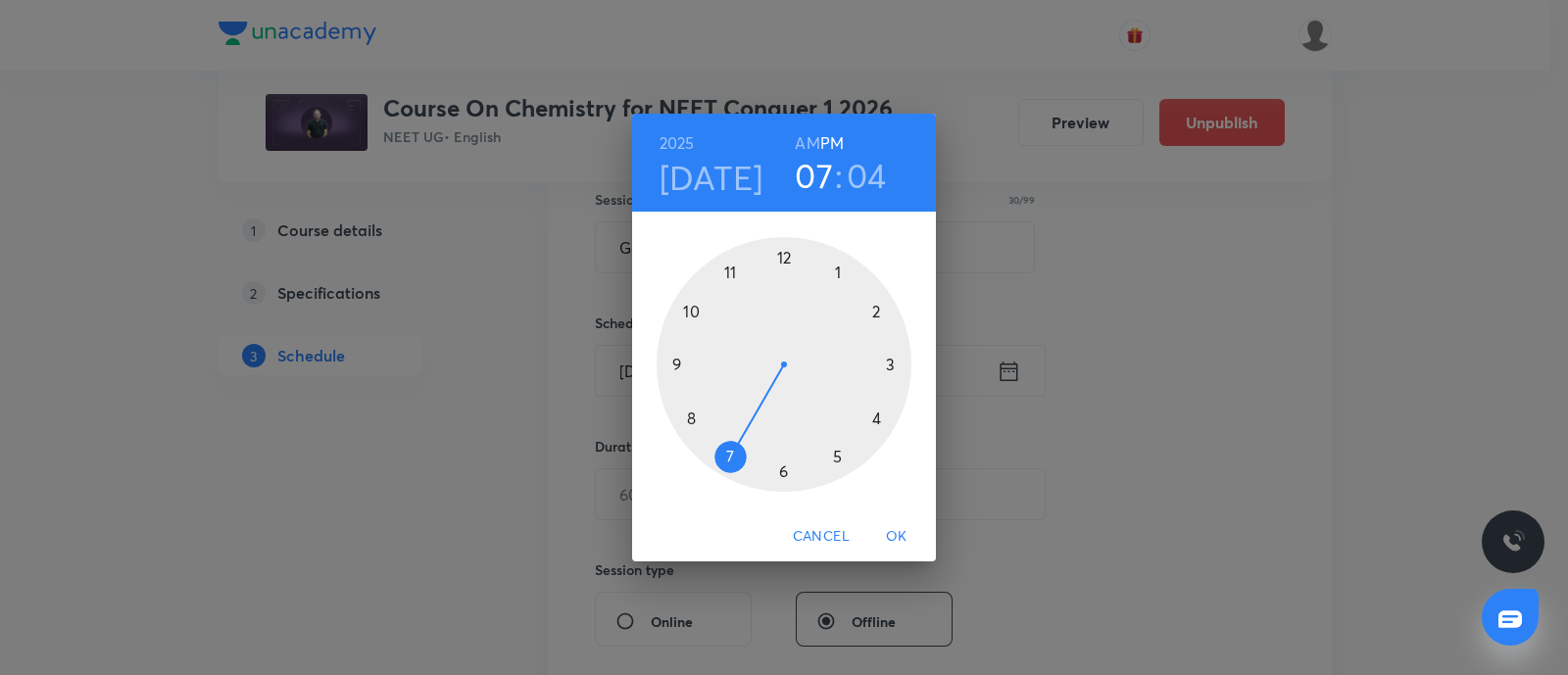
click at [807, 129] on h6 "AM" at bounding box center [806, 143] width 25 height 28
click at [681, 364] on div at bounding box center [784, 364] width 255 height 254
click at [786, 474] on div at bounding box center [784, 364] width 255 height 254
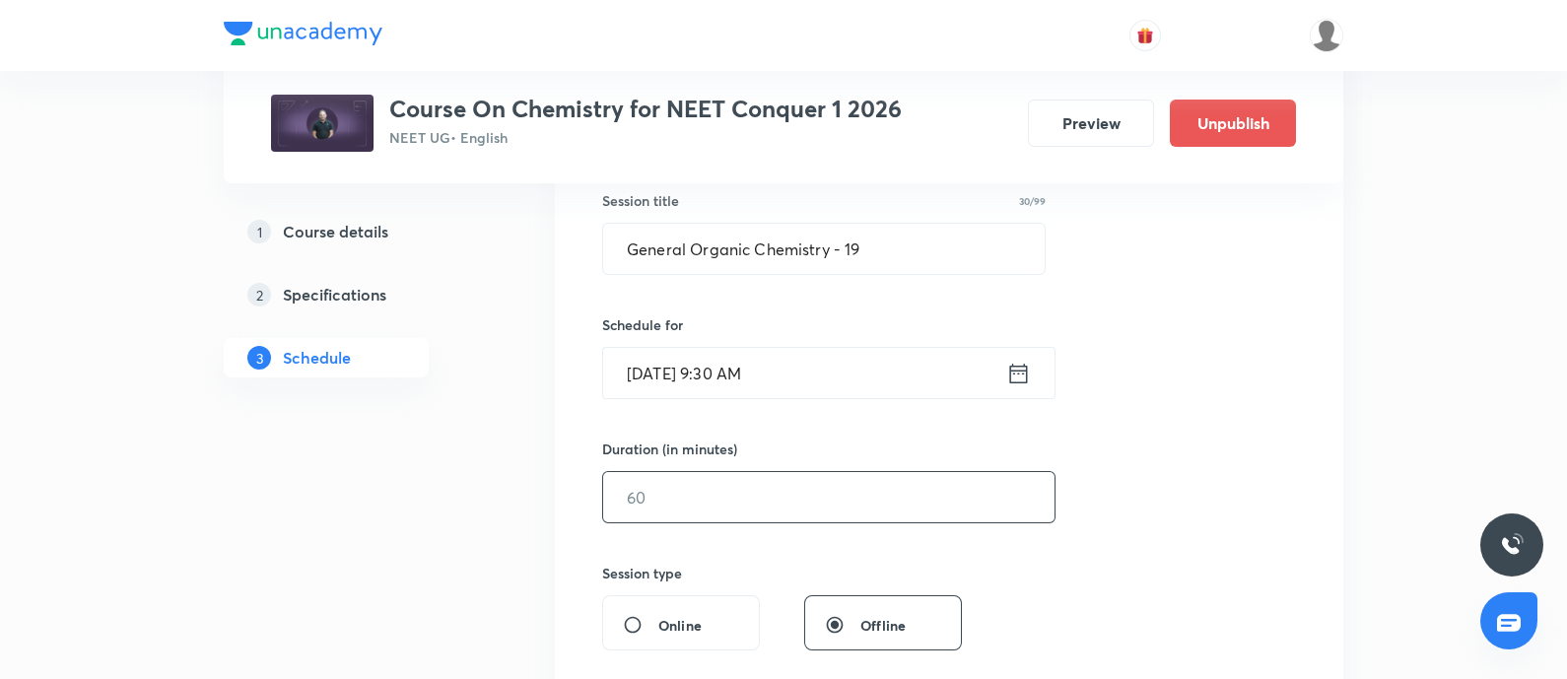
click at [703, 496] on input "text" at bounding box center [828, 497] width 451 height 50
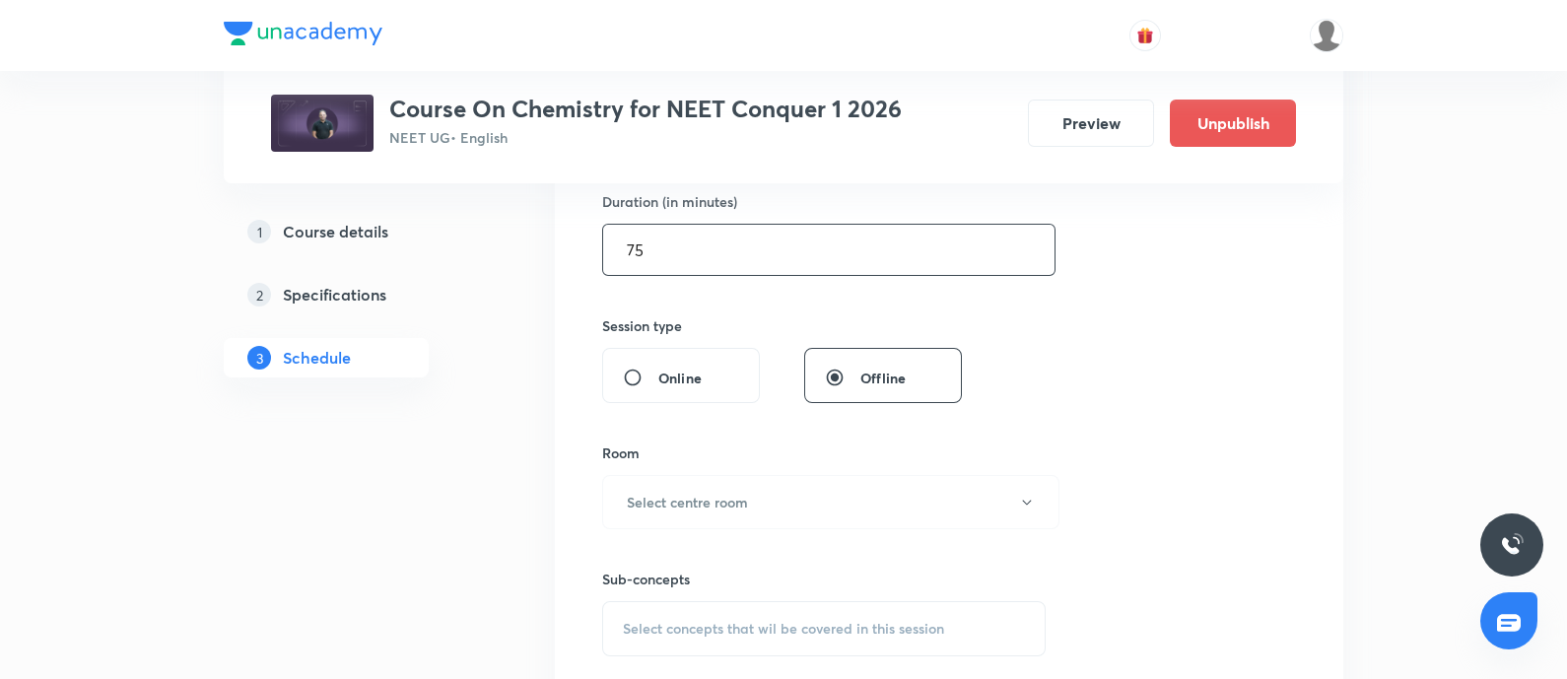
scroll to position [617, 0]
type input "75"
click at [703, 496] on h6 "Select centre room" at bounding box center [687, 501] width 121 height 21
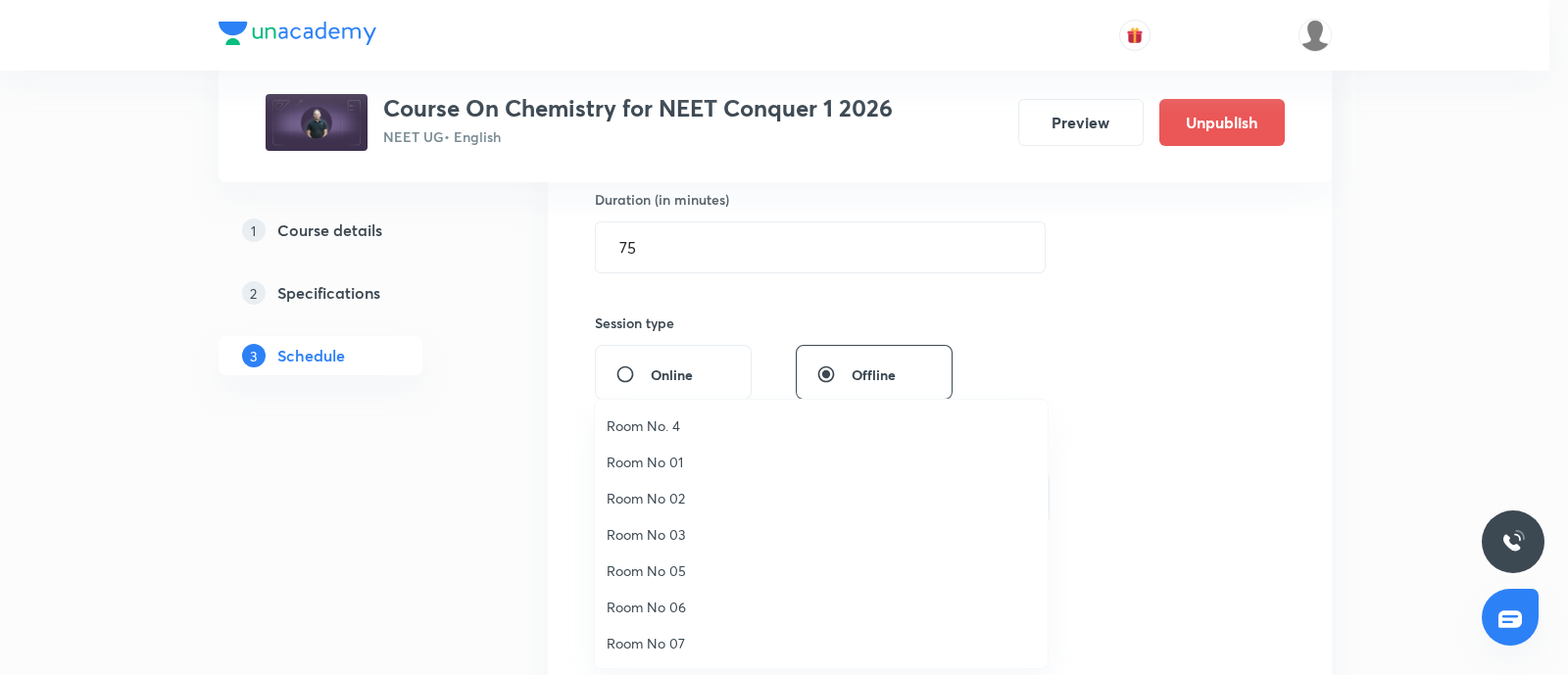
click at [691, 643] on span "Room No 07" at bounding box center [821, 643] width 430 height 21
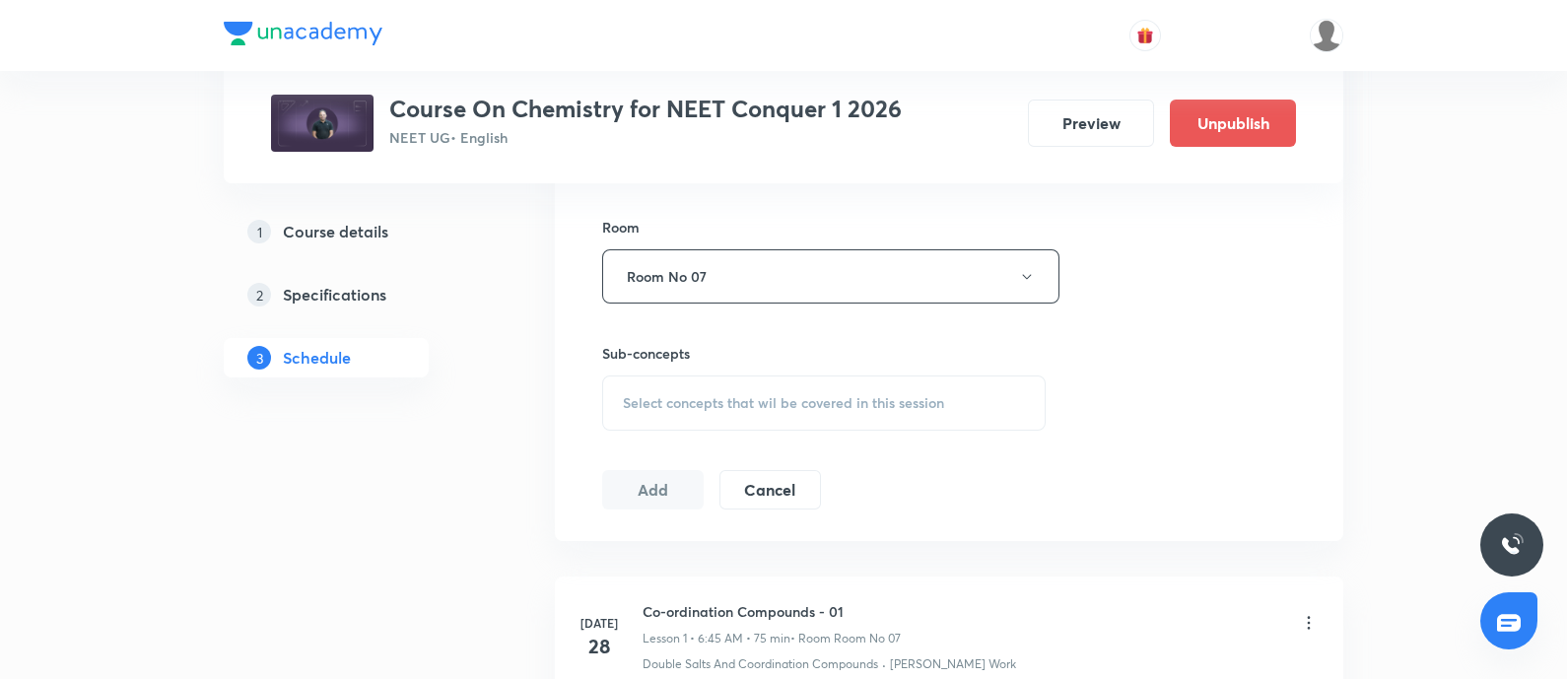
scroll to position [848, 0]
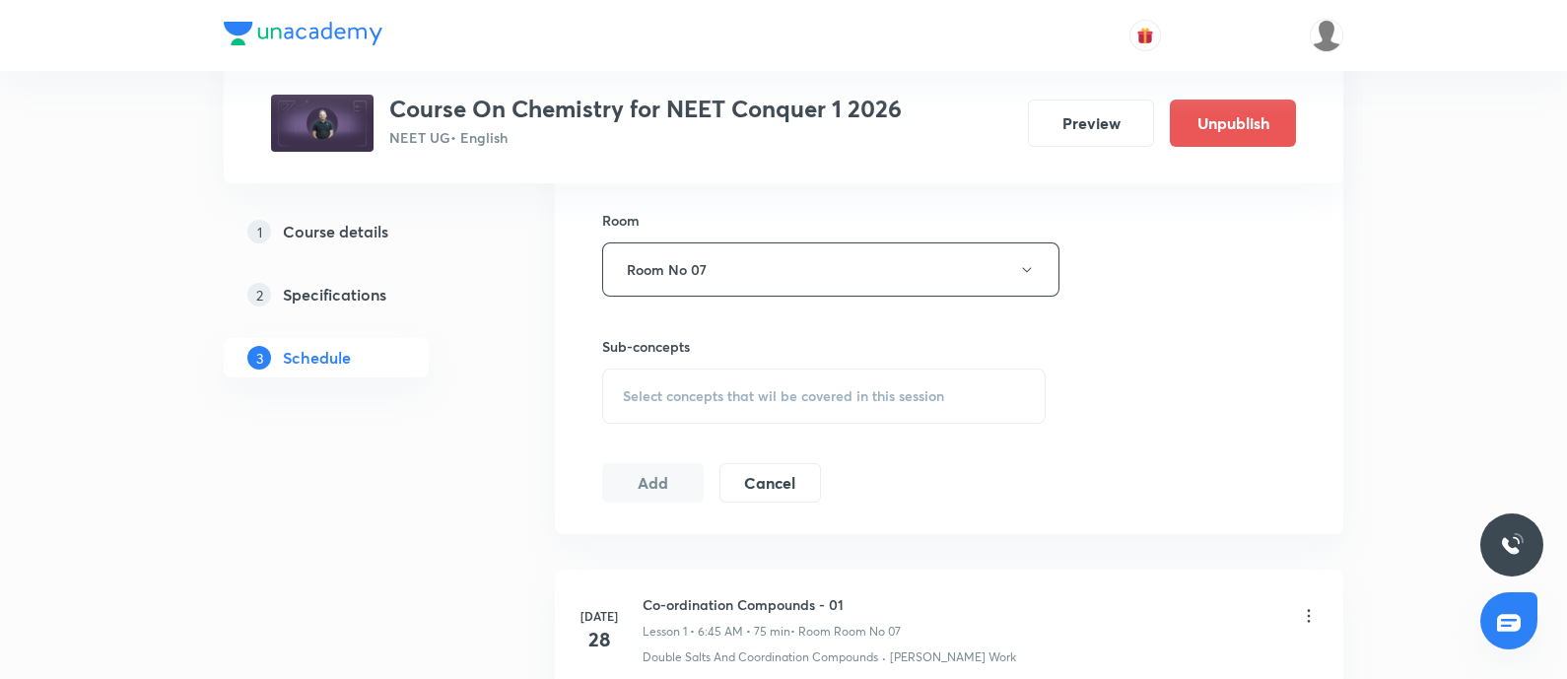
click at [723, 396] on span "Select concepts that wil be covered in this session" at bounding box center [783, 396] width 321 height 16
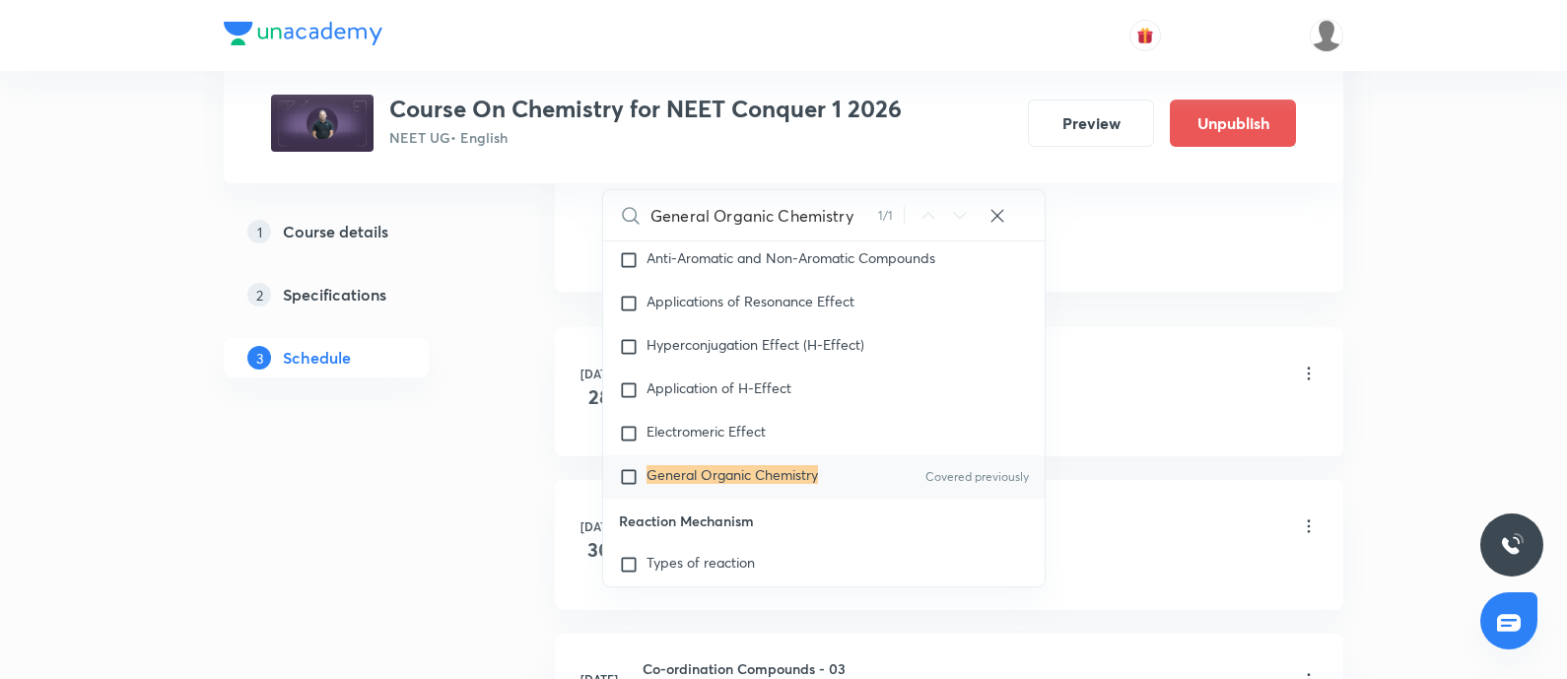
scroll to position [30820, 0]
type input "General Organic Chemistry"
click at [657, 483] on mark "General Organic Chemistry" at bounding box center [731, 473] width 171 height 19
checkbox input "true"
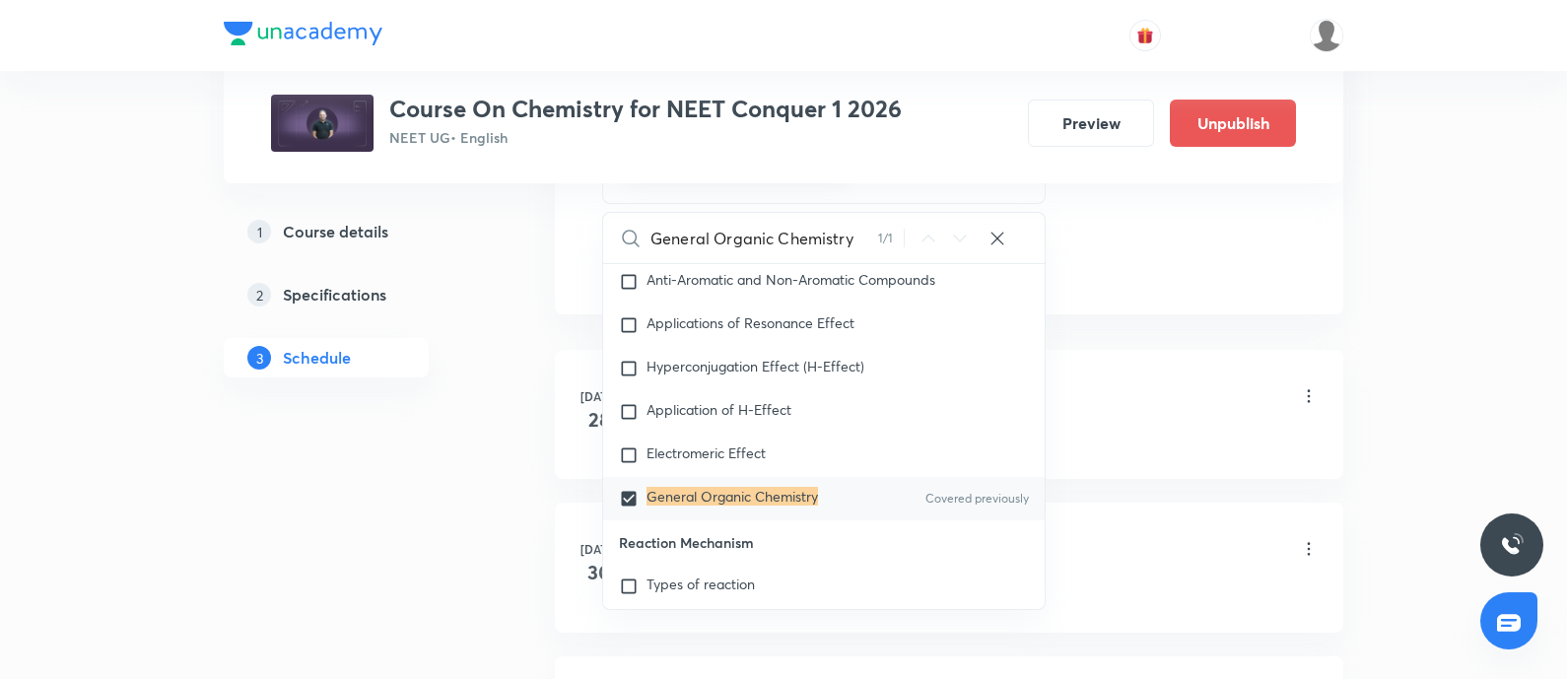
click at [1121, 429] on div "Double Salts And Coordination Compounds · Werner's Work" at bounding box center [980, 438] width 676 height 18
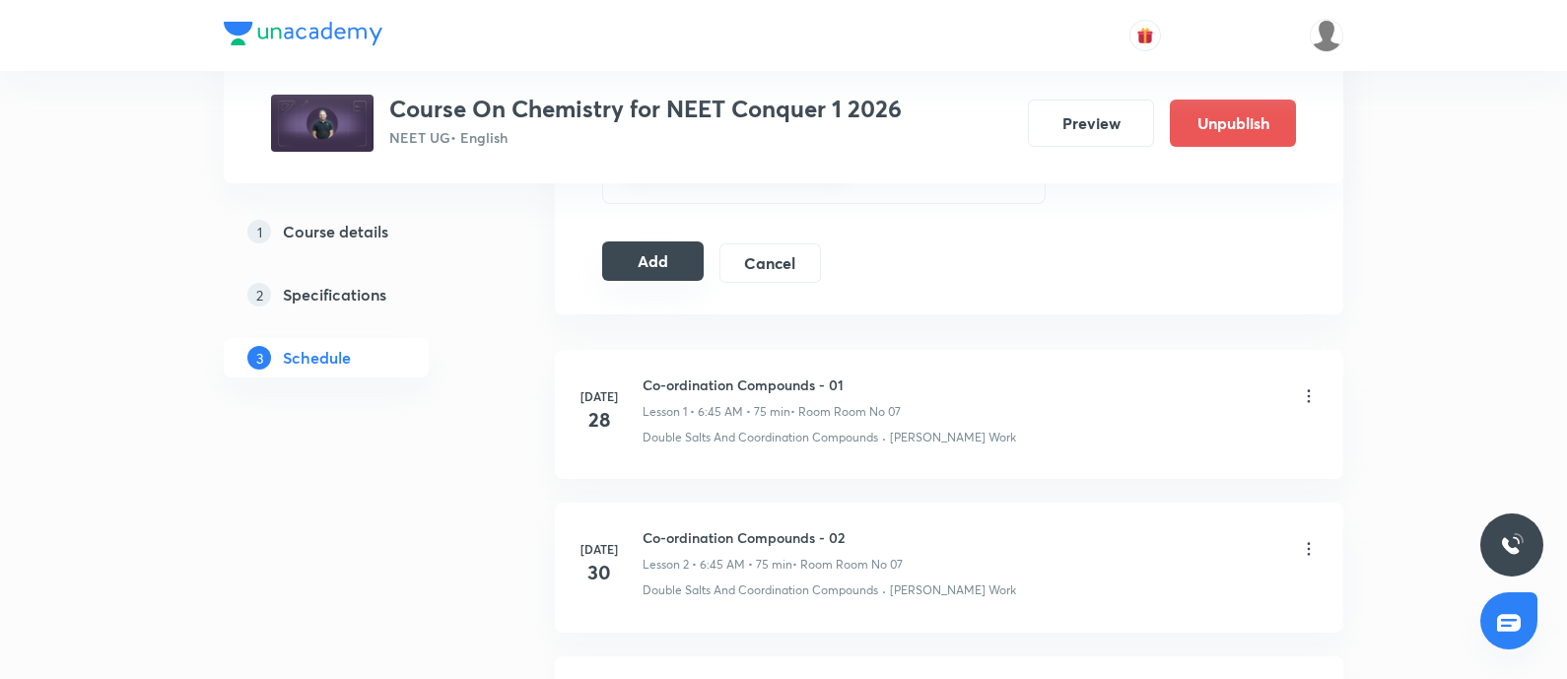
click at [666, 260] on button "Add" at bounding box center [652, 260] width 101 height 39
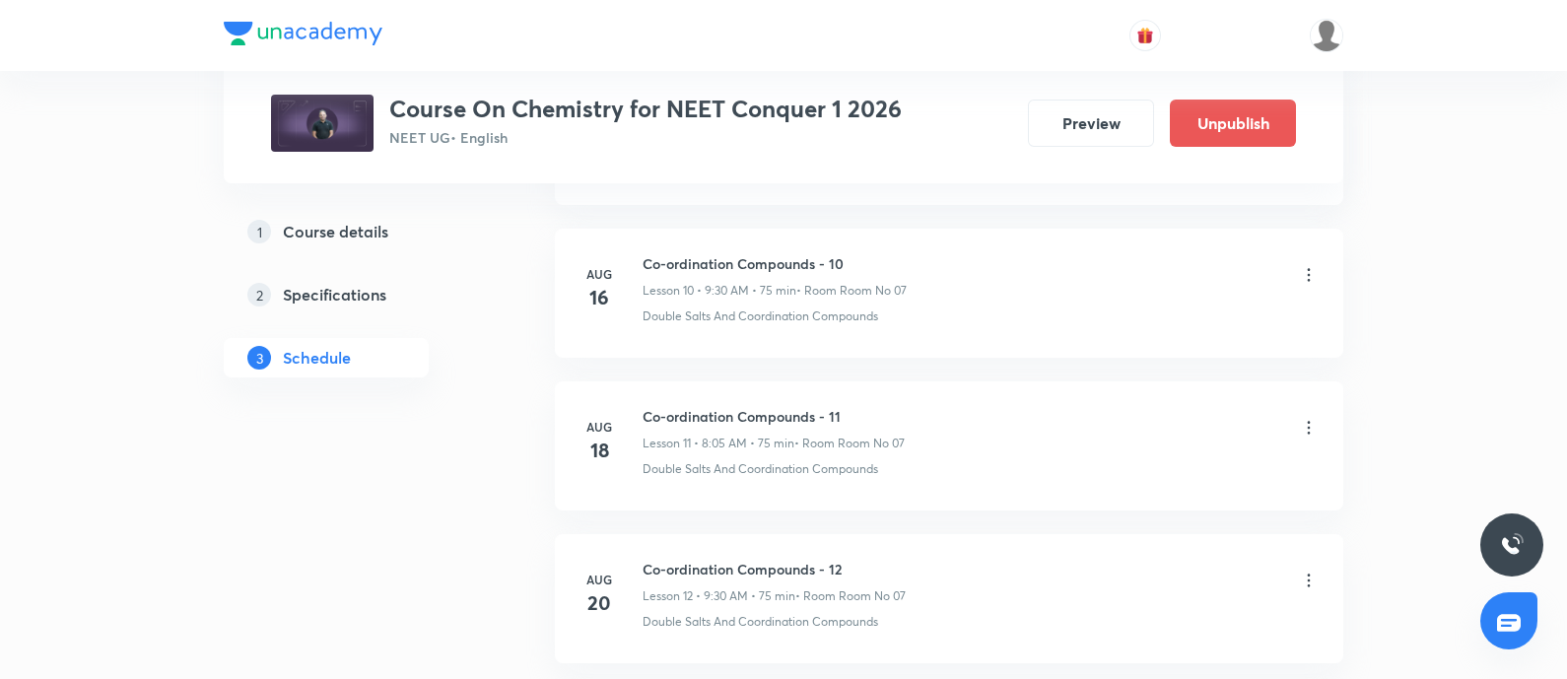
scroll to position [2896, 0]
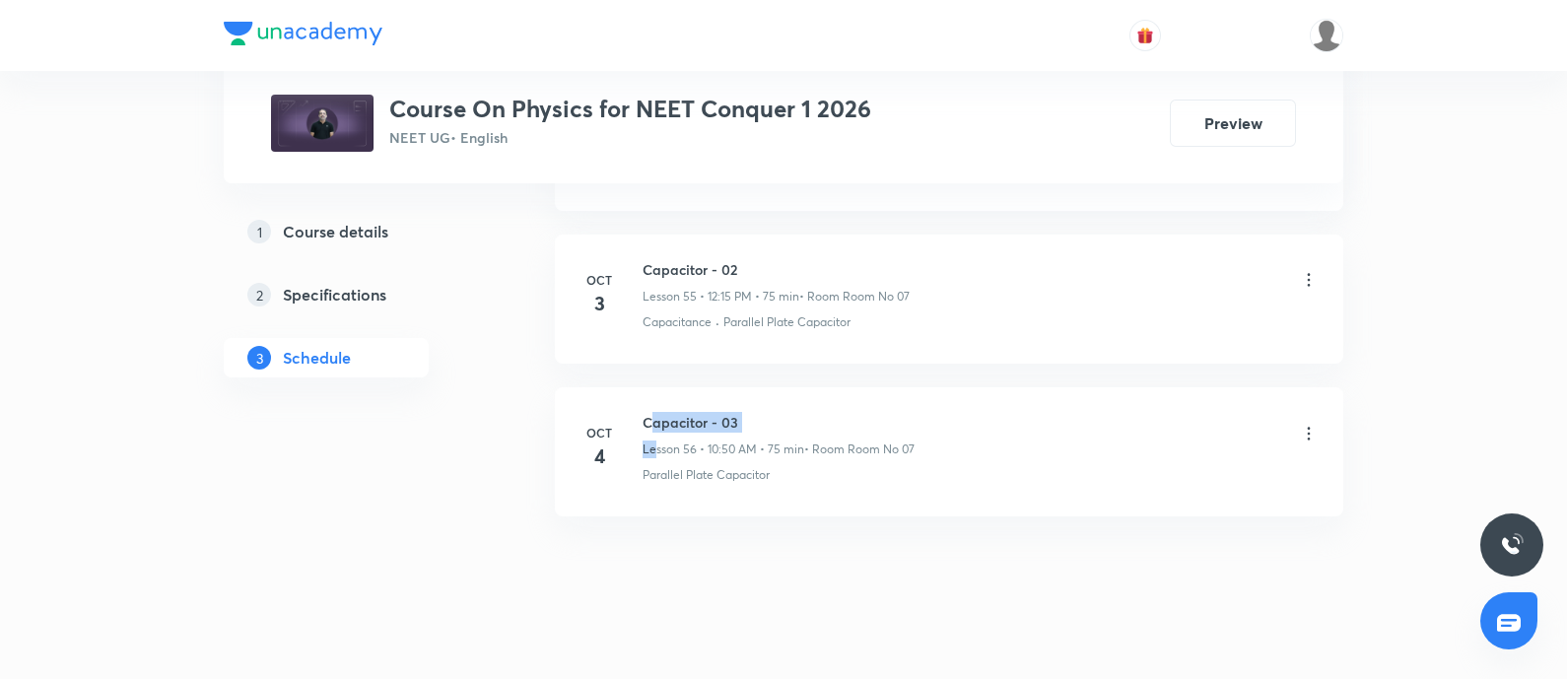
drag, startPoint x: 655, startPoint y: 412, endPoint x: 649, endPoint y: 403, distance: 10.7
click at [649, 412] on div "Capacitor - 03 Lesson 56 • 10:50 AM • 75 min • Room Room No 07" at bounding box center [778, 435] width 272 height 46
click at [649, 412] on h6 "Capacitor - 03" at bounding box center [778, 422] width 272 height 21
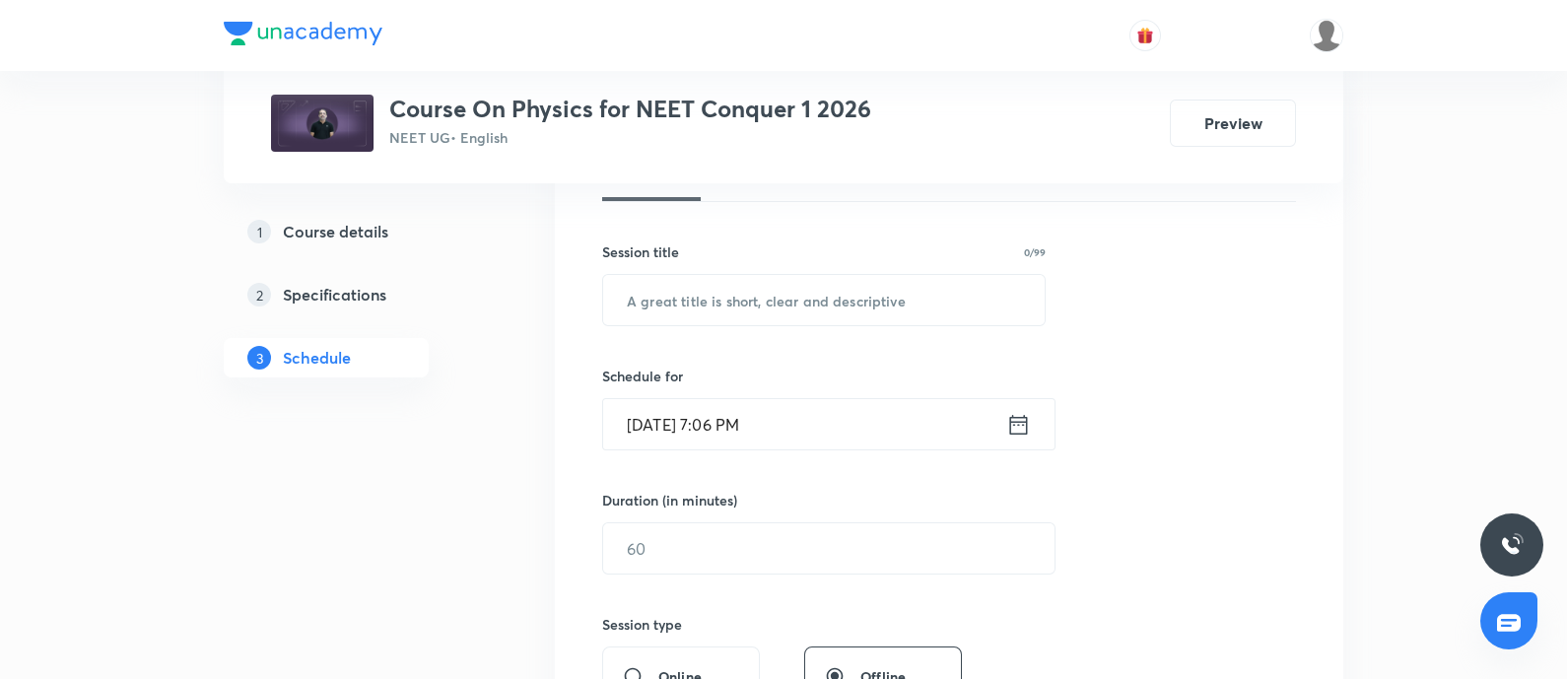
scroll to position [335, 0]
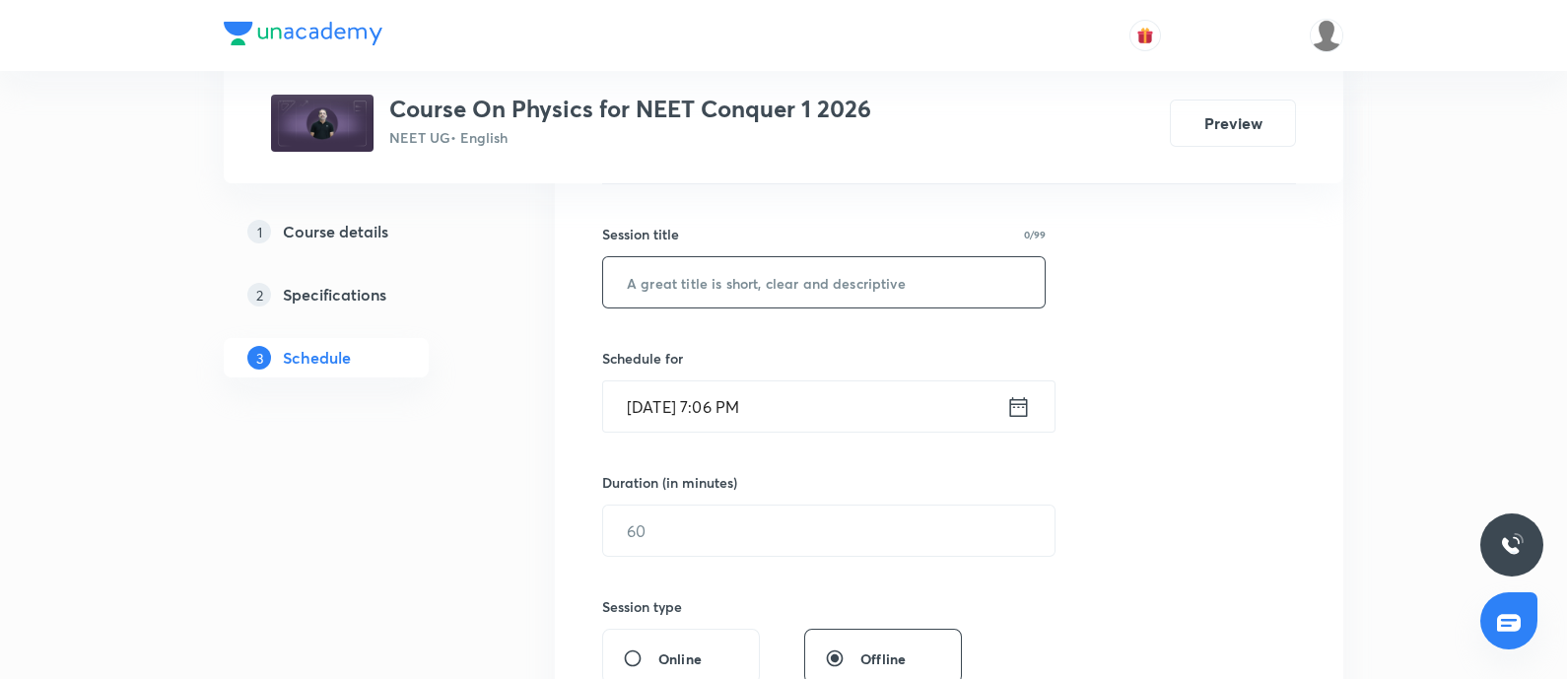
click at [714, 290] on input "text" at bounding box center [823, 282] width 441 height 50
paste input "Capacitor - 03"
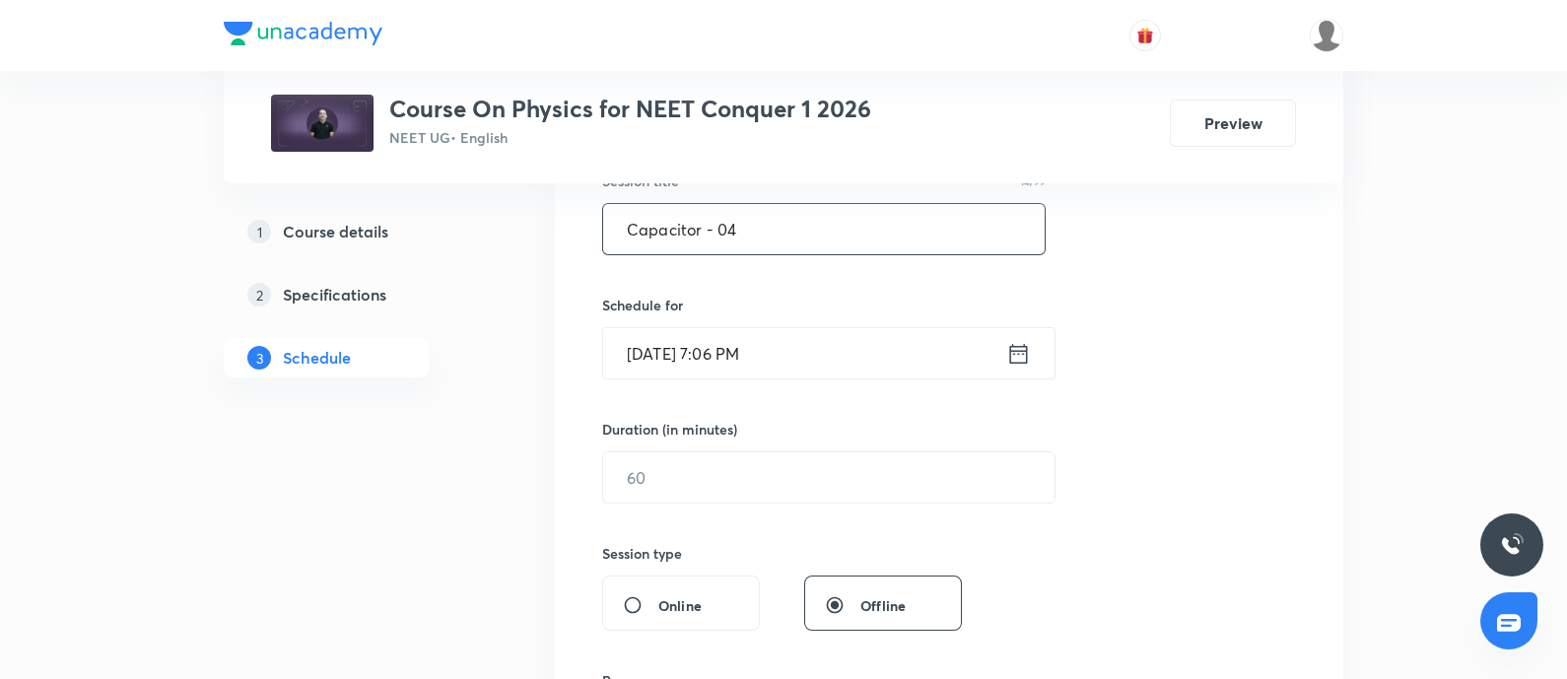
type input "Capacitor - 04"
click at [794, 352] on input "[DATE] 7:06 PM" at bounding box center [804, 353] width 403 height 50
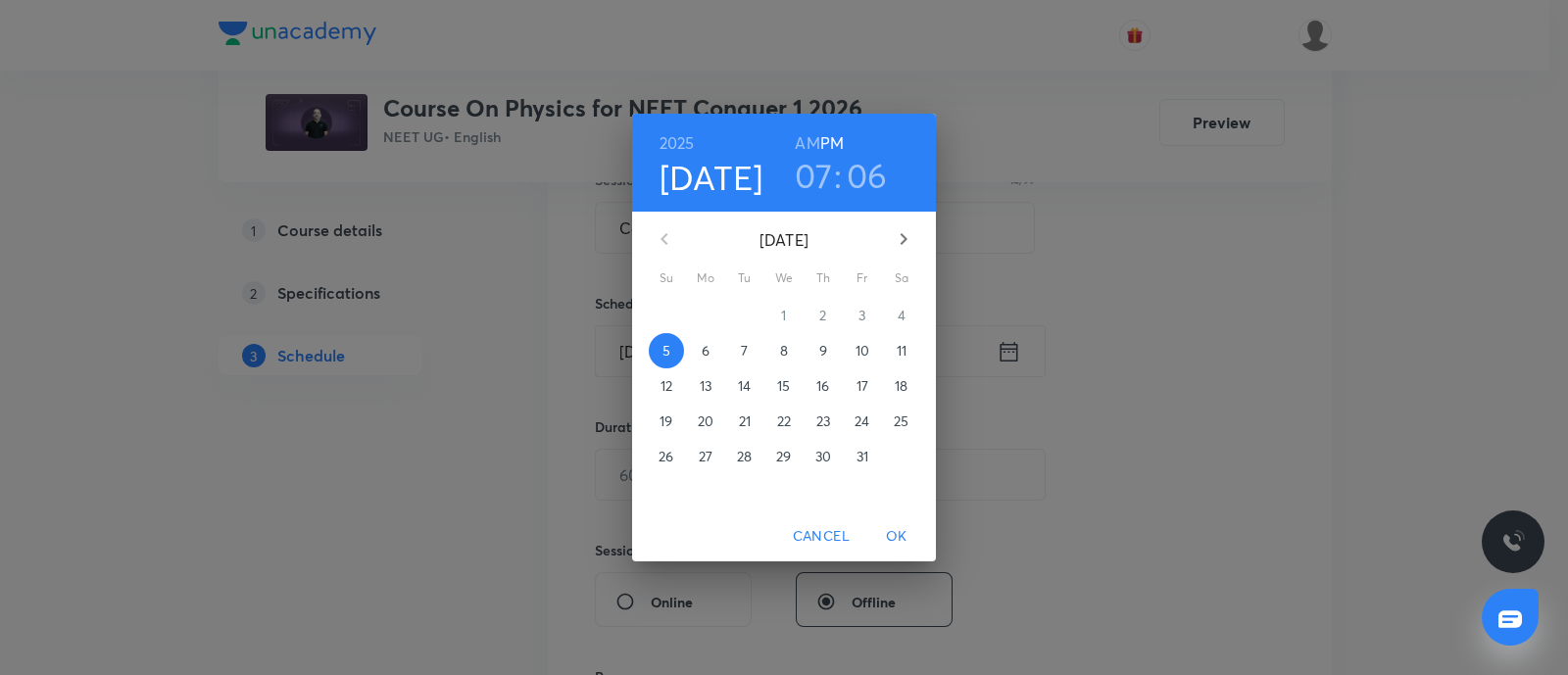
click at [709, 361] on button "6" at bounding box center [705, 350] width 35 height 35
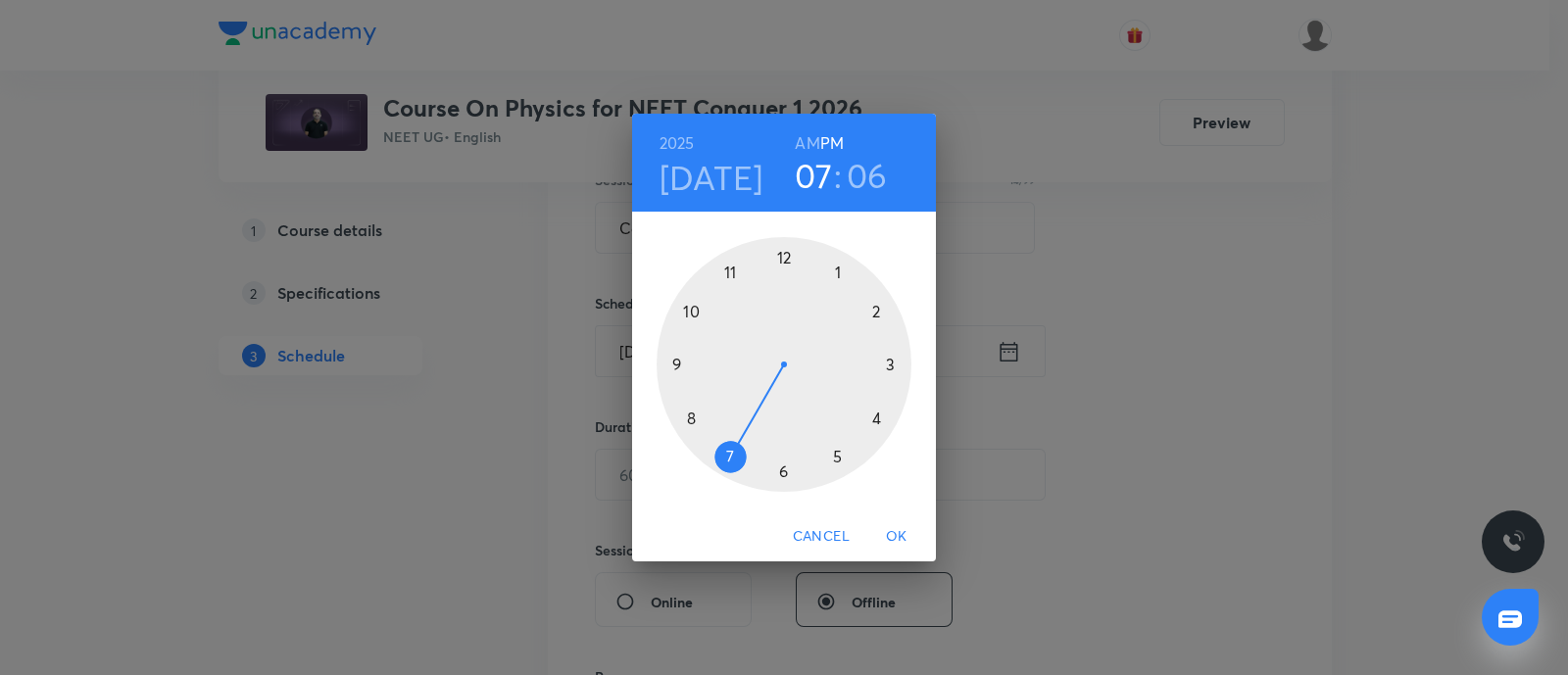
click at [808, 145] on h6 "AM" at bounding box center [806, 143] width 25 height 28
click at [691, 312] on div at bounding box center [784, 364] width 255 height 254
click at [691, 310] on div at bounding box center [784, 364] width 255 height 254
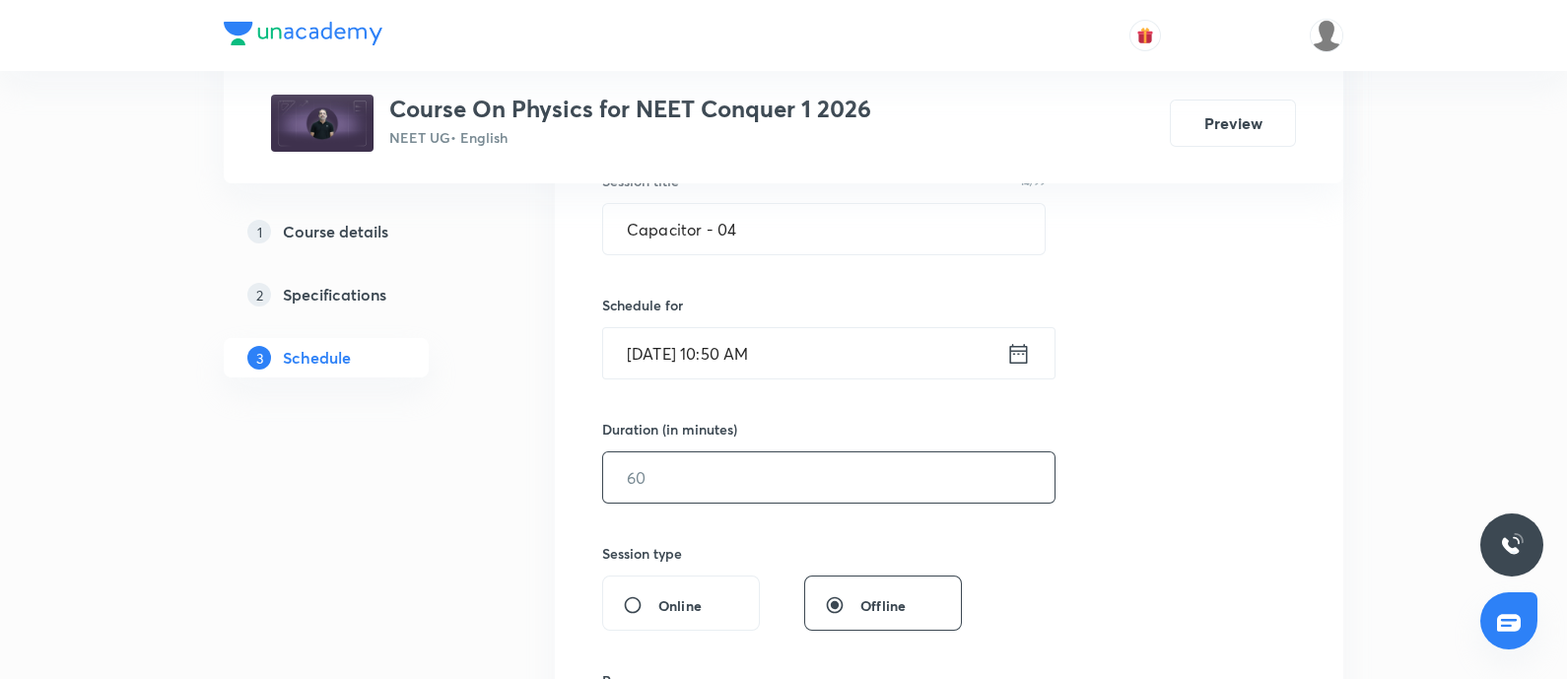
click at [679, 485] on input "text" at bounding box center [828, 477] width 451 height 50
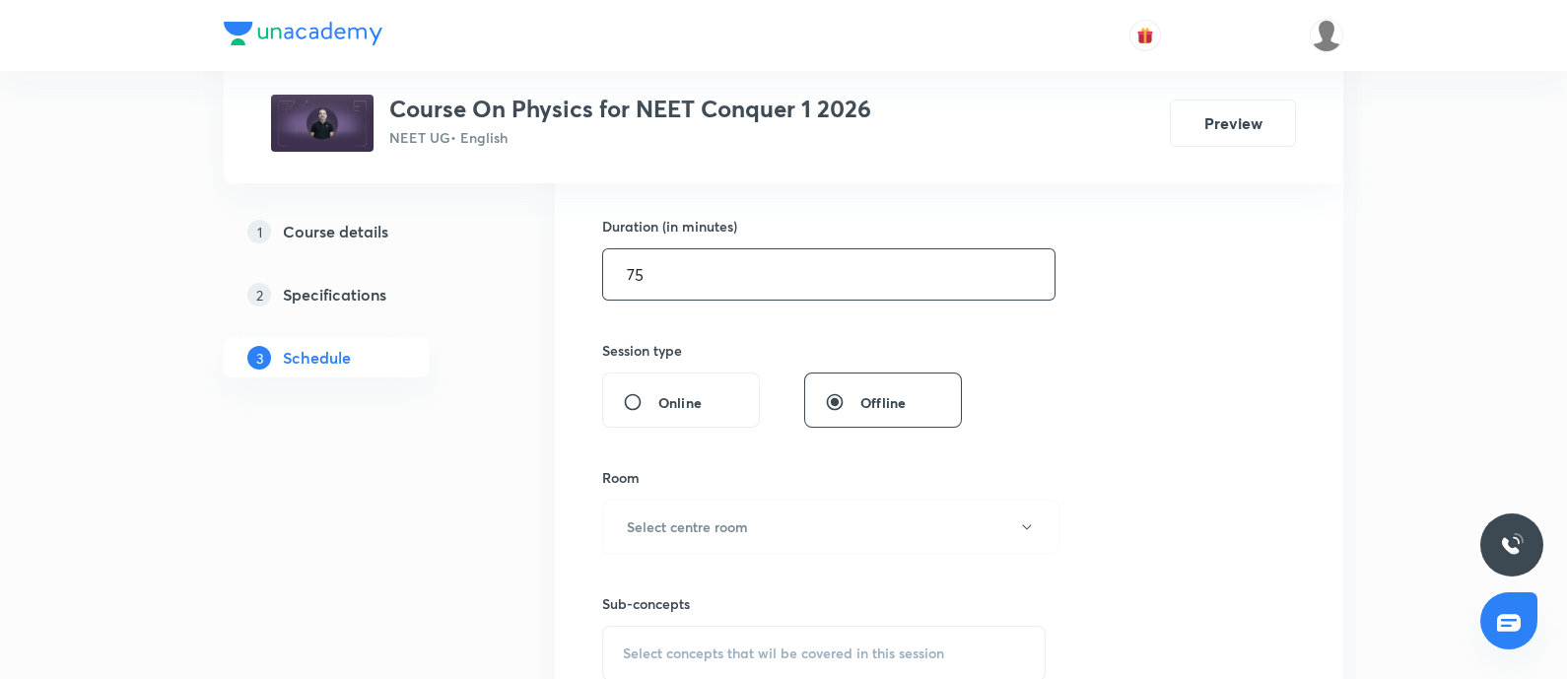
scroll to position [592, 0]
type input "75"
click at [682, 515] on h6 "Select centre room" at bounding box center [687, 525] width 121 height 21
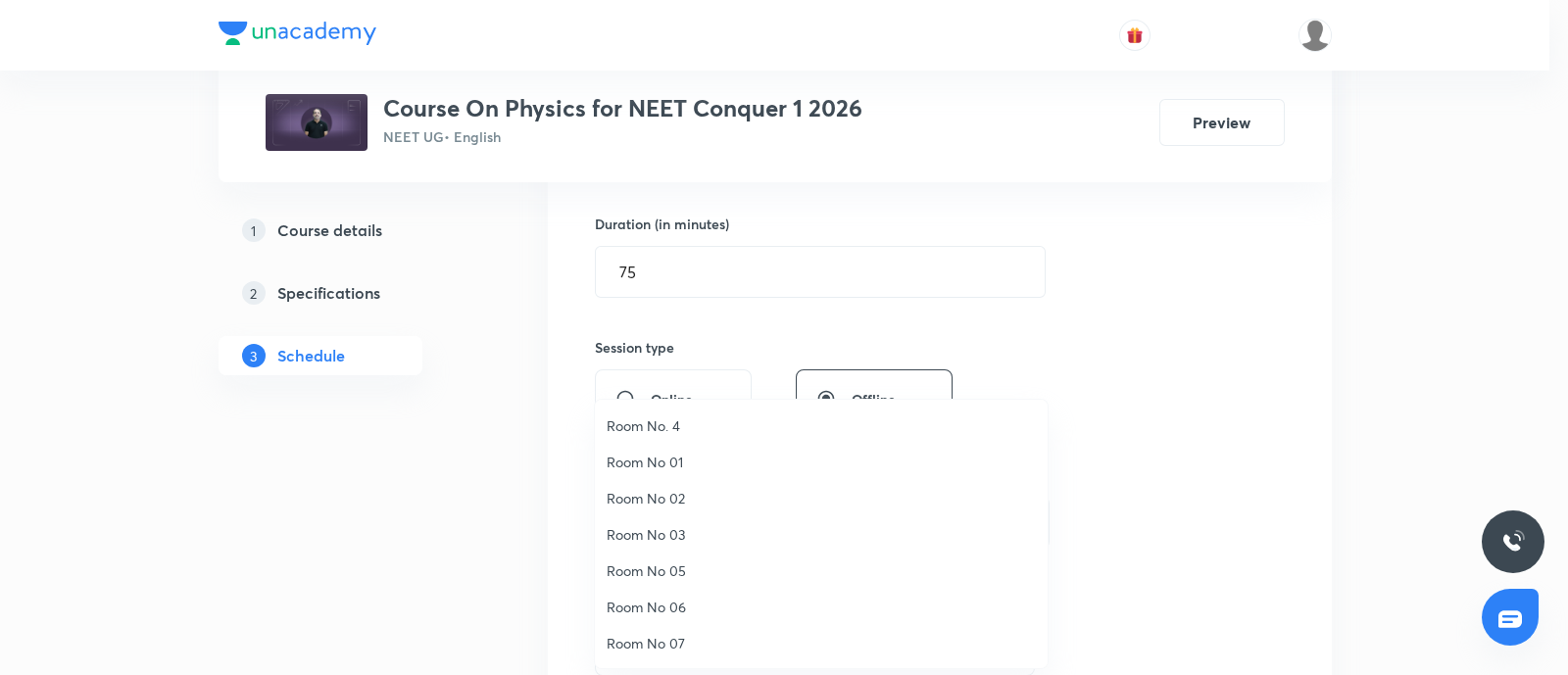
click at [660, 634] on span "Room No 07" at bounding box center [821, 643] width 430 height 21
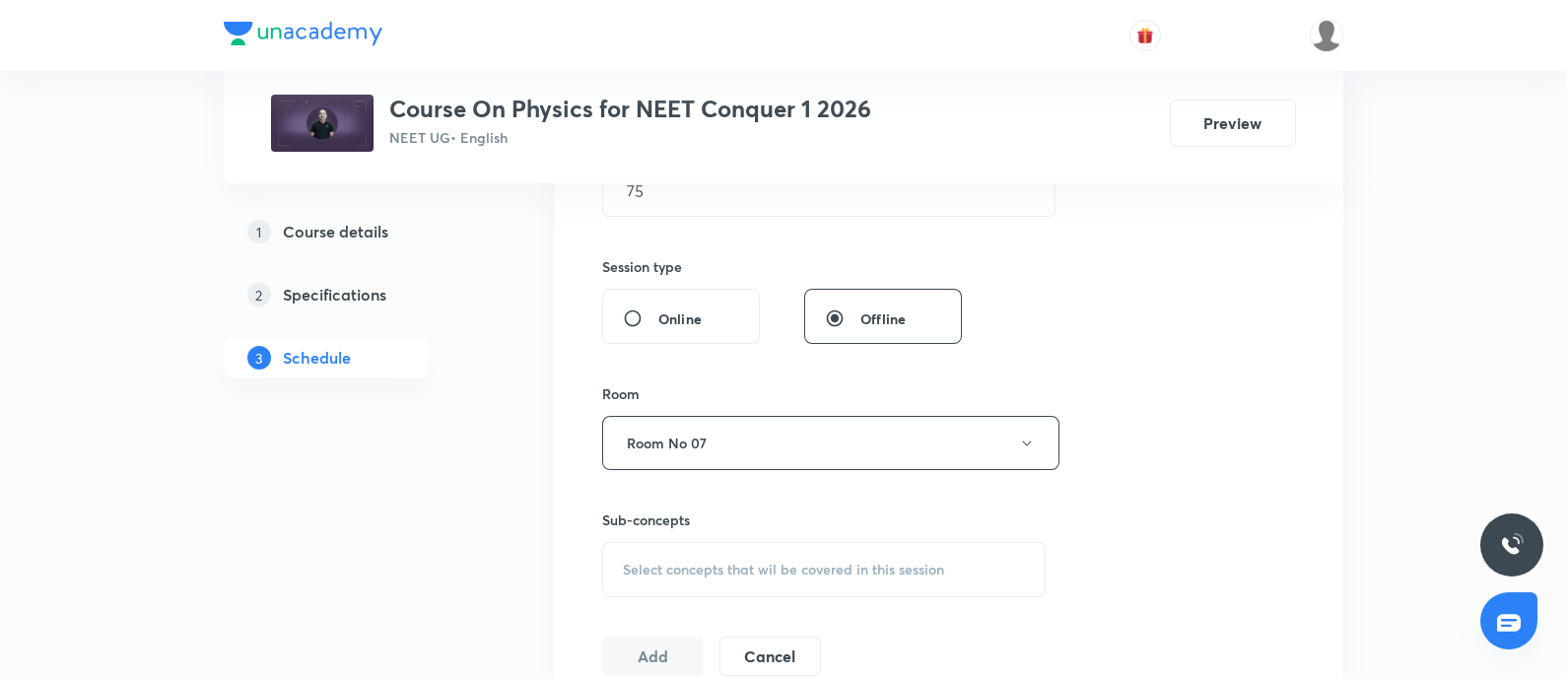
scroll to position [743, 0]
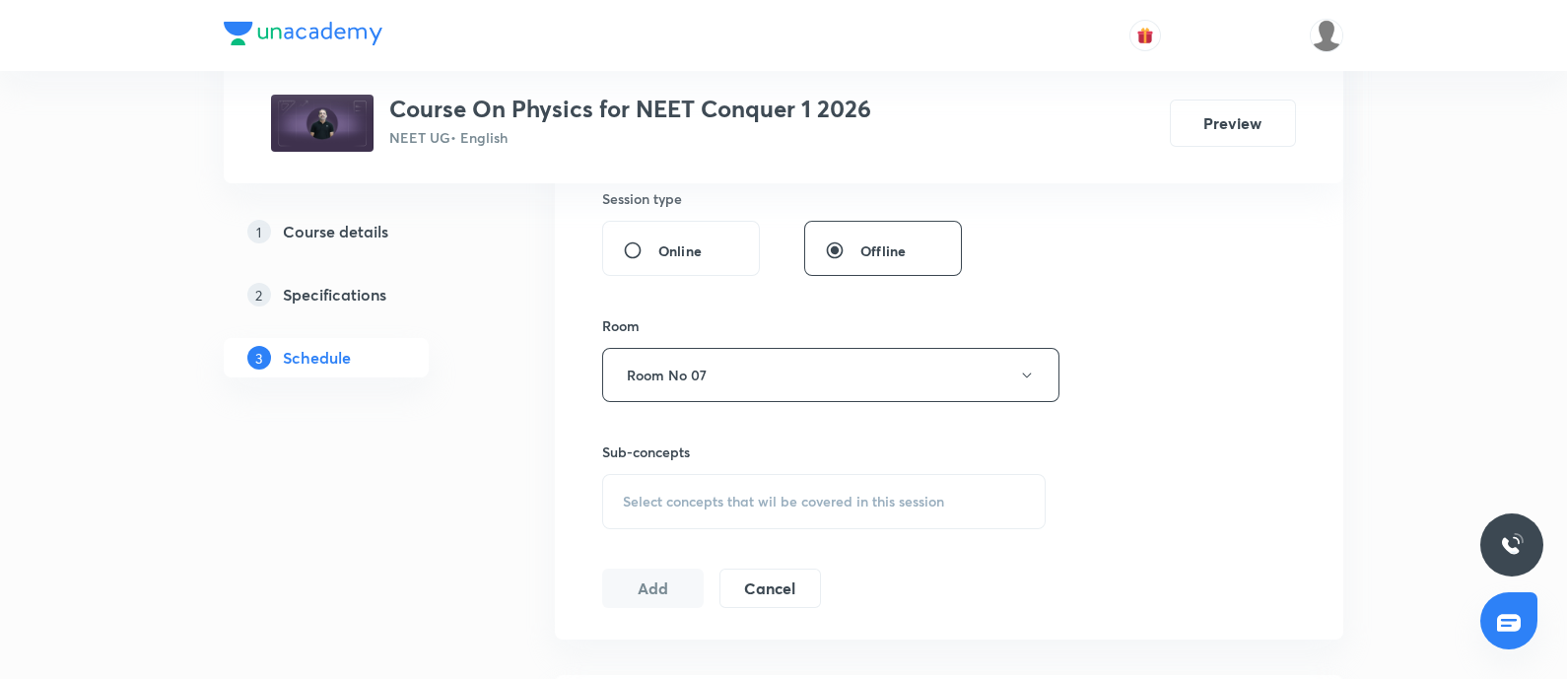
click at [703, 500] on span "Select concepts that wil be covered in this session" at bounding box center [783, 502] width 321 height 16
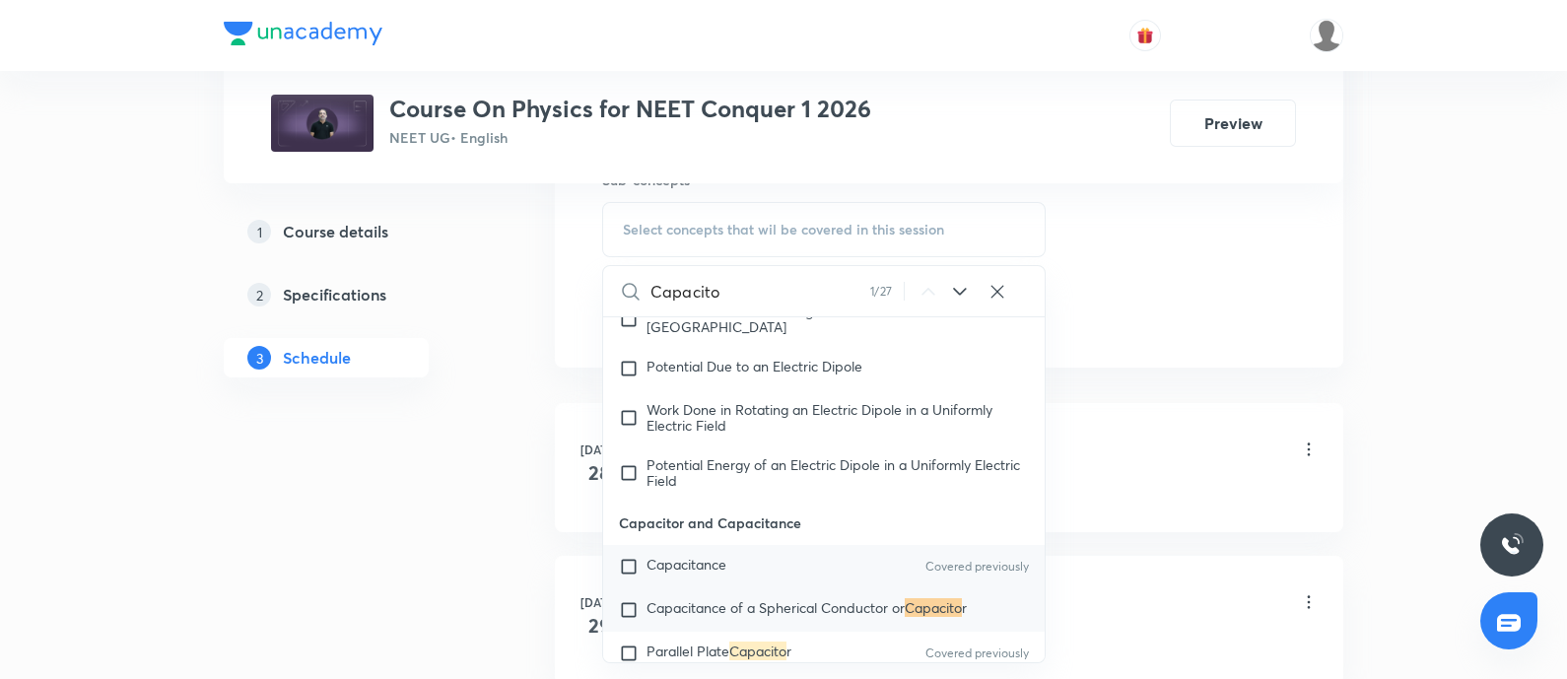
scroll to position [15320, 0]
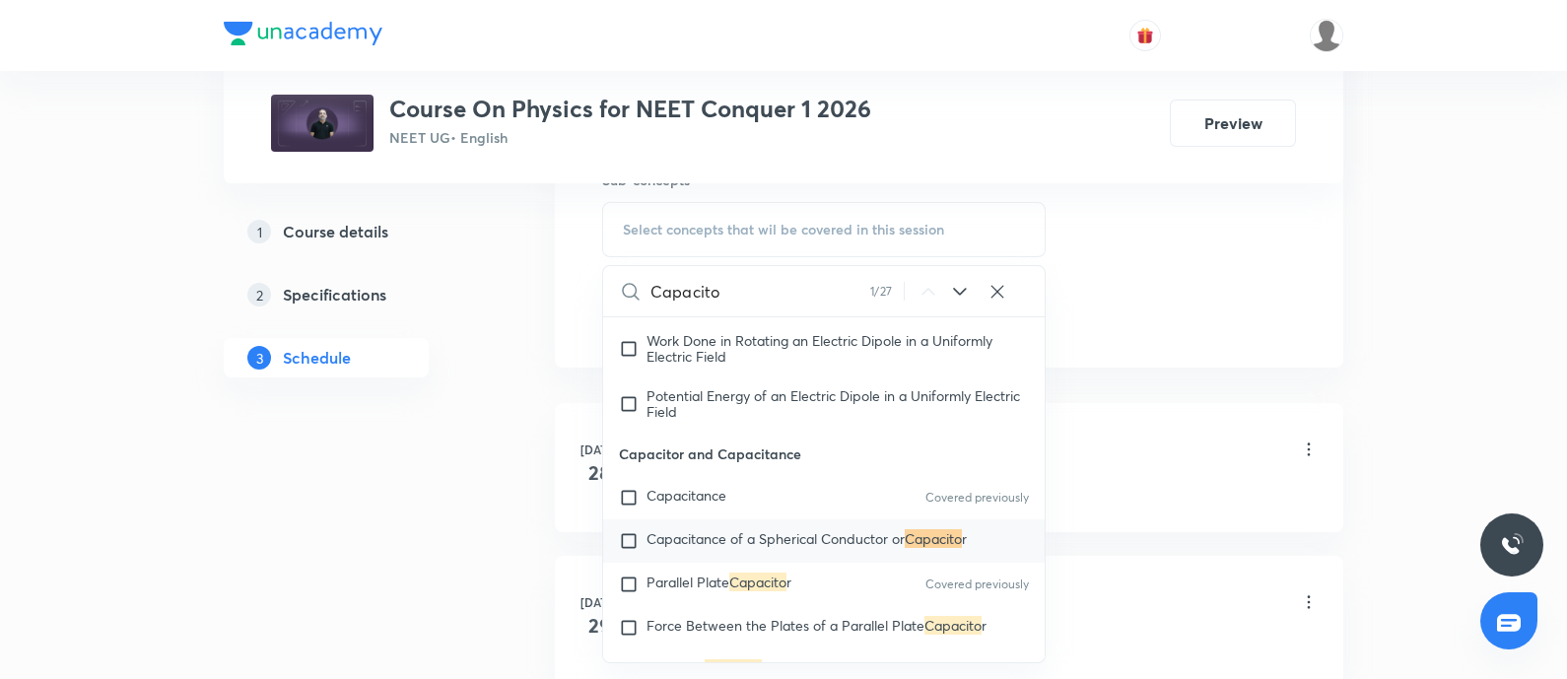
type input "Capacito"
click at [705, 551] on div "Capacitance of a Spherical Conductor or Capacito r" at bounding box center [823, 540] width 441 height 43
checkbox input "true"
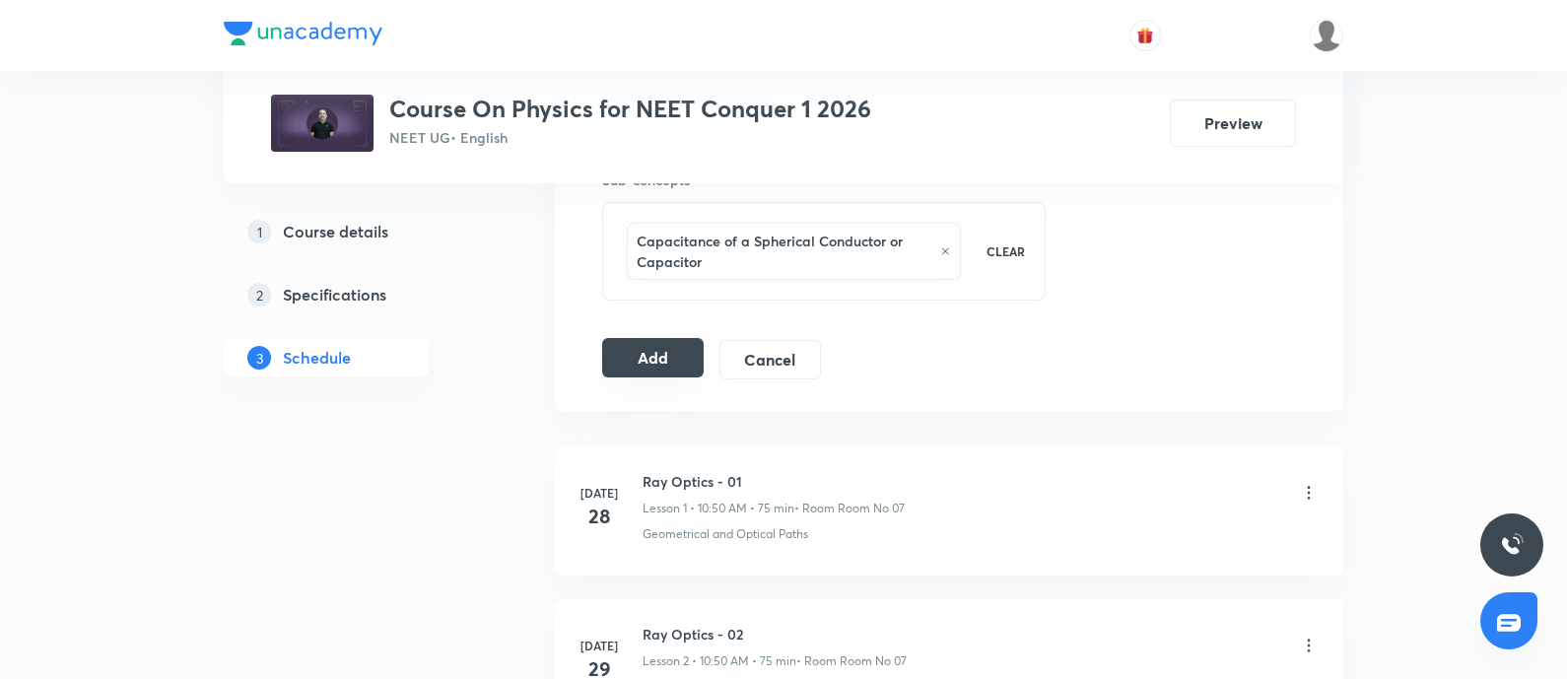
click at [646, 364] on button "Add" at bounding box center [652, 357] width 101 height 39
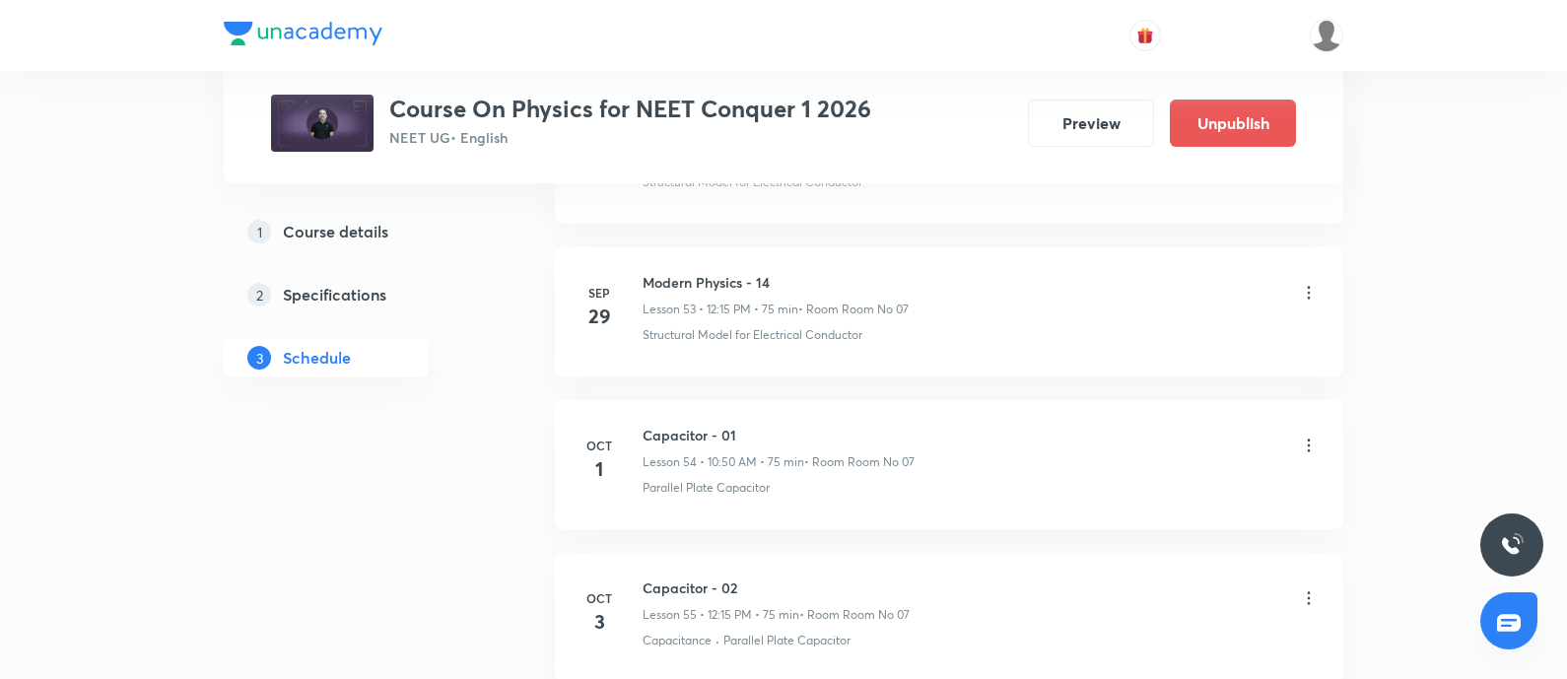
scroll to position [9106, 0]
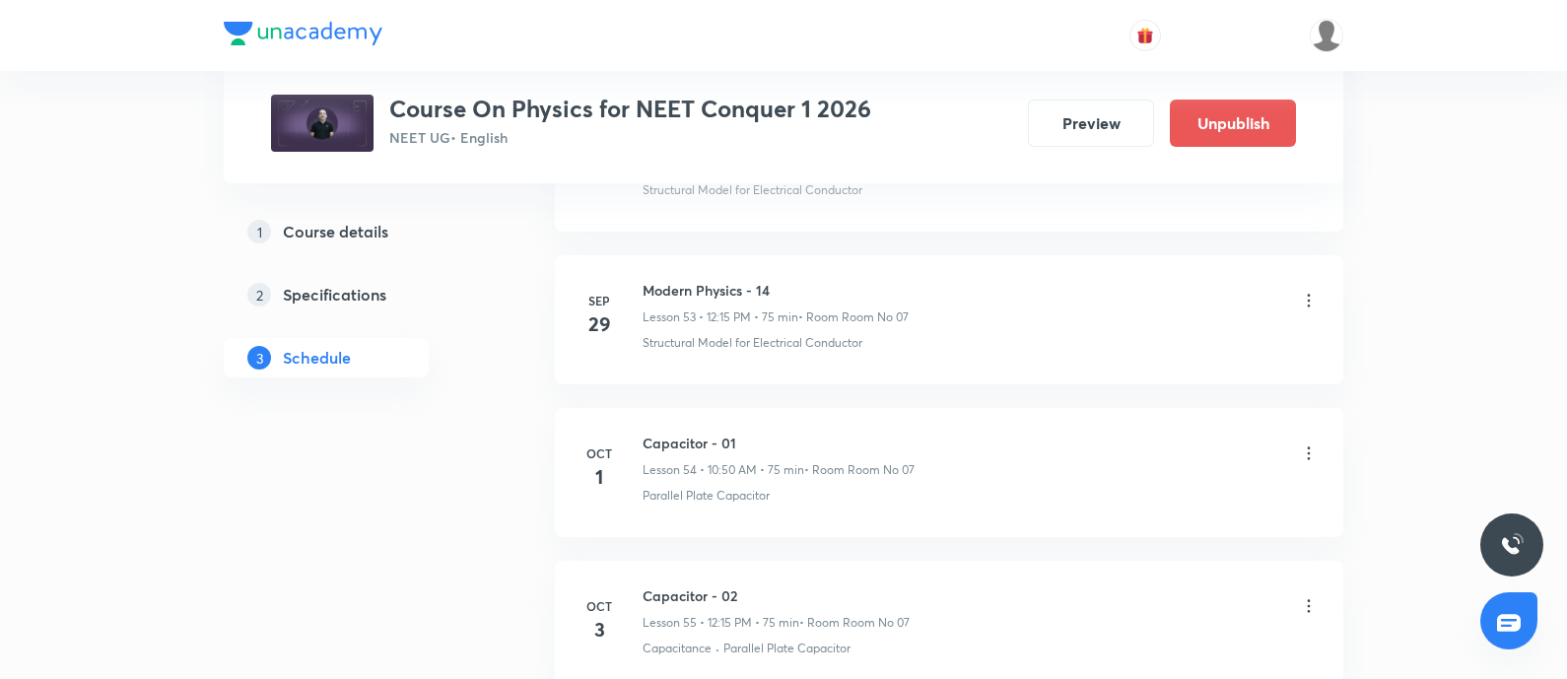
click at [653, 280] on h6 "Modern Physics - 14" at bounding box center [775, 290] width 266 height 21
copy h6 "Modern Physics - 14"
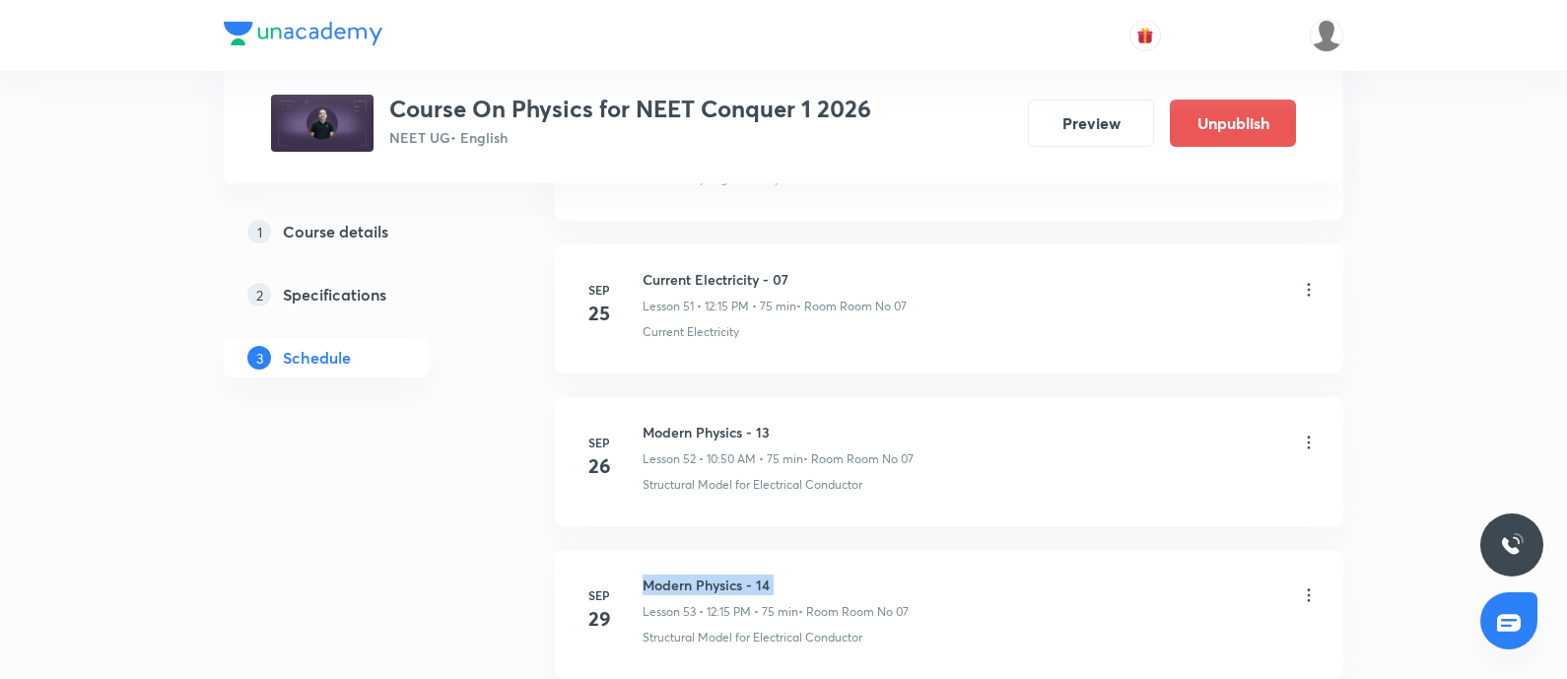
scroll to position [8814, 0]
click at [648, 267] on h6 "Current Electricity - 07" at bounding box center [774, 277] width 264 height 21
copy h6 "Current Electricity - 07"
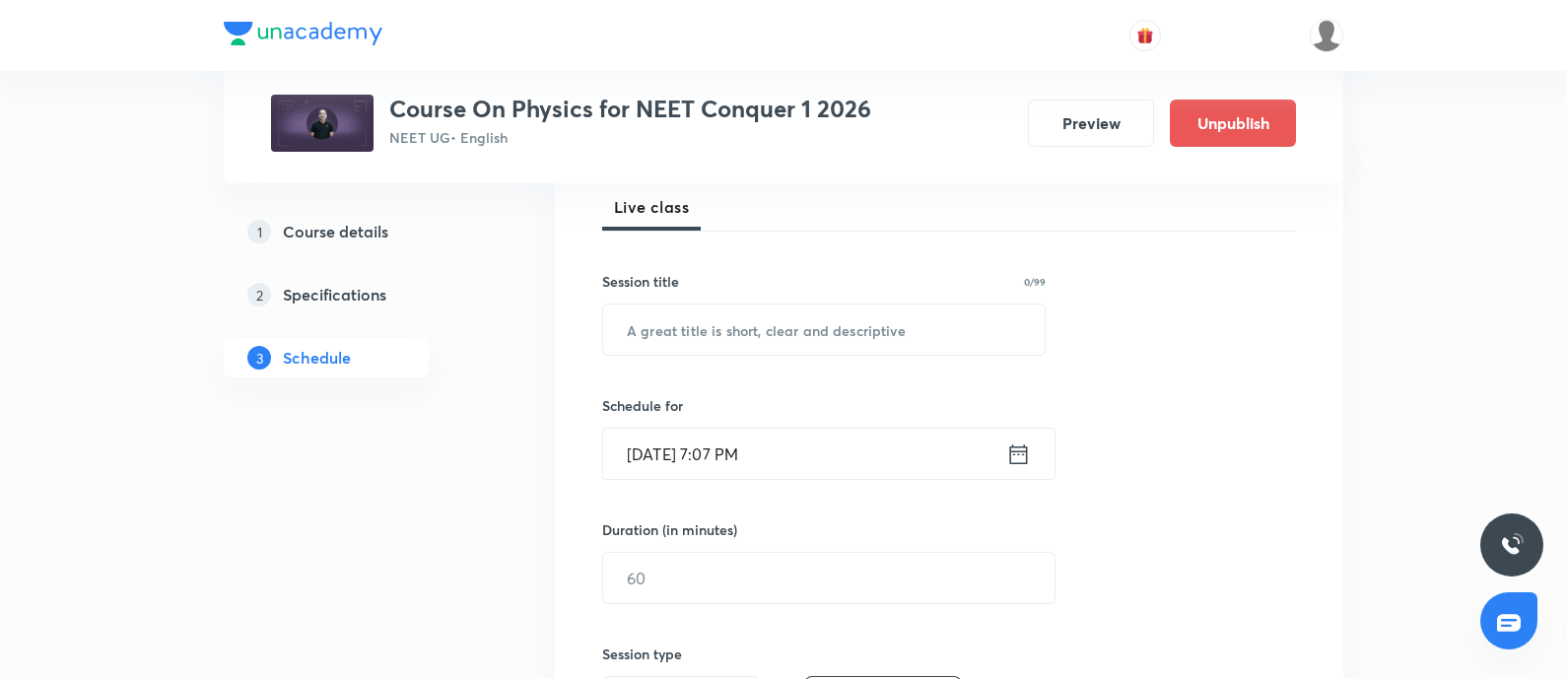
scroll to position [312, 0]
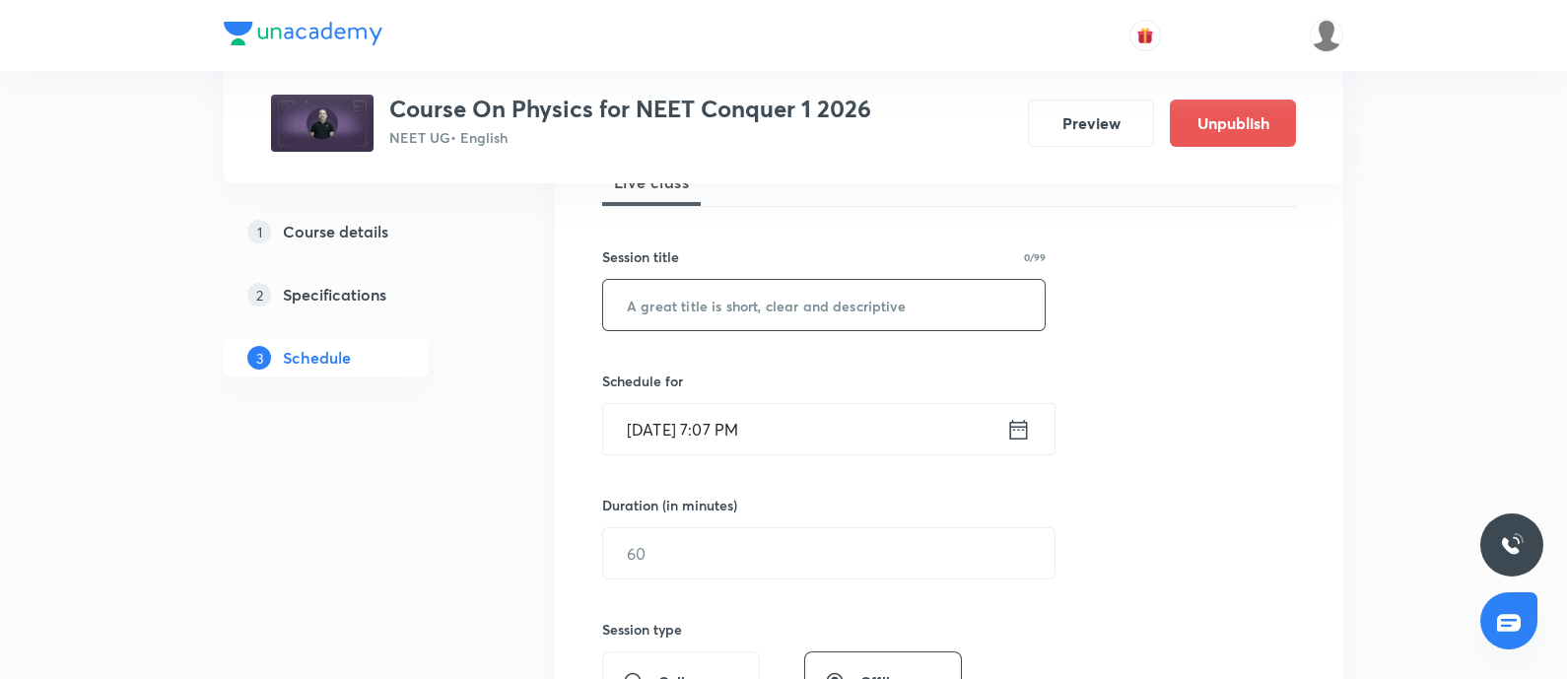
click at [704, 288] on input "text" at bounding box center [823, 305] width 441 height 50
paste input "Current Electricity - 07"
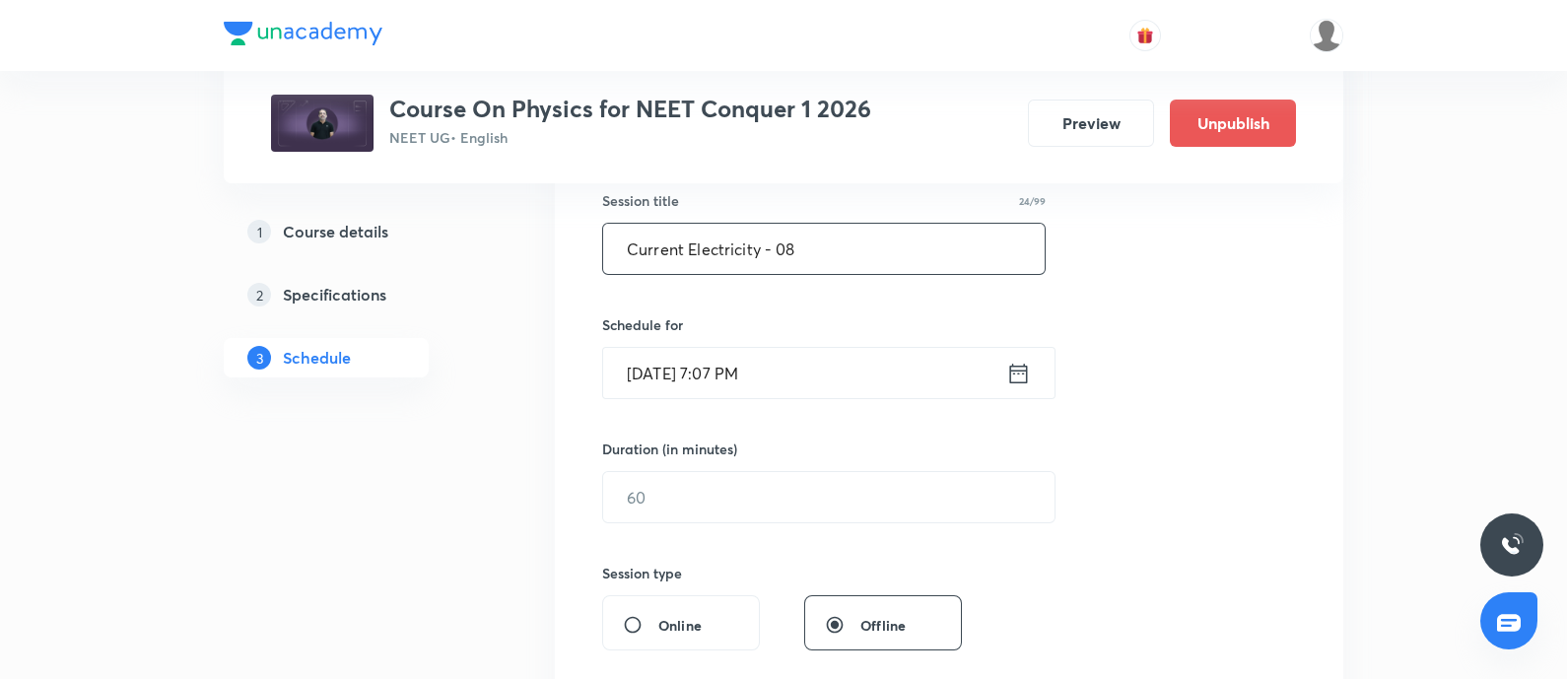
scroll to position [369, 0]
type input "Current Electricity - 08"
click at [788, 364] on input "[DATE] 7:07 PM" at bounding box center [804, 372] width 403 height 50
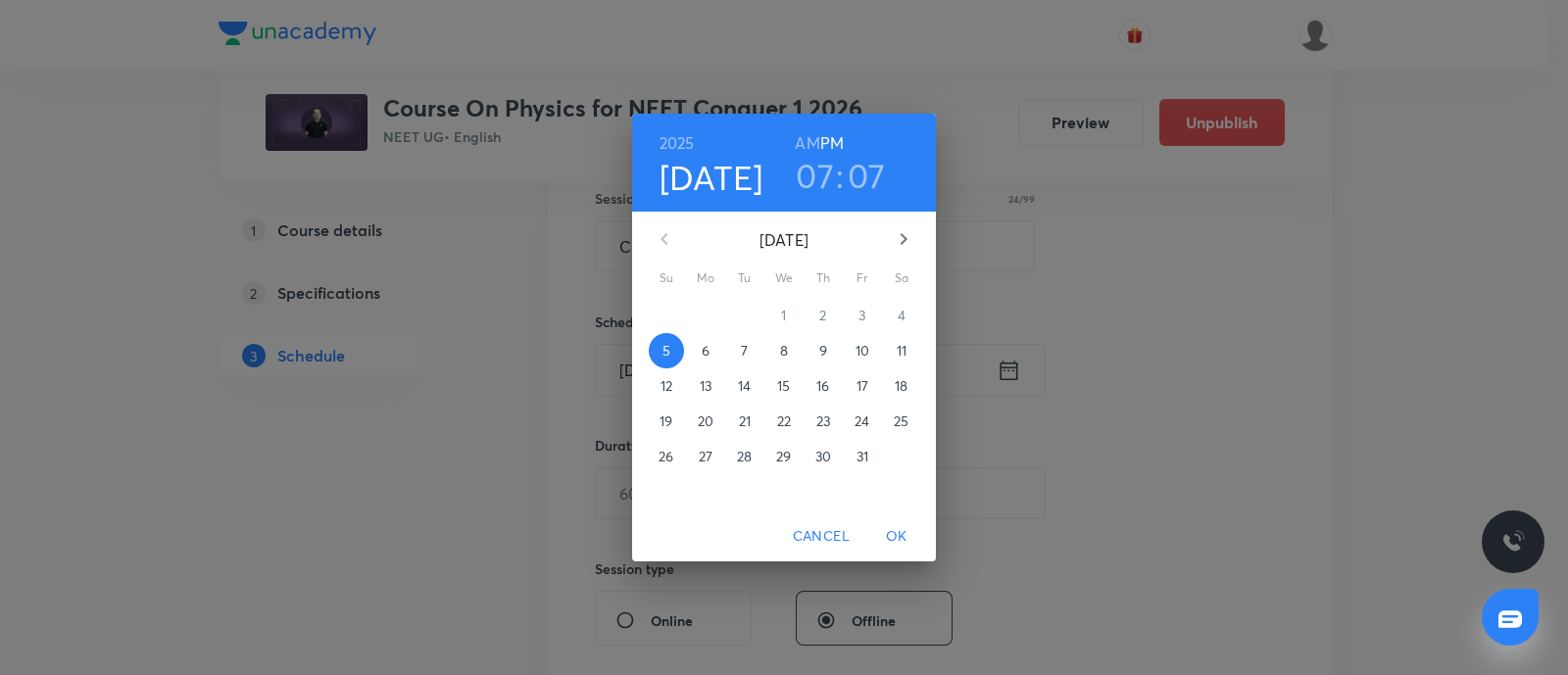
click at [709, 363] on button "6" at bounding box center [705, 350] width 35 height 35
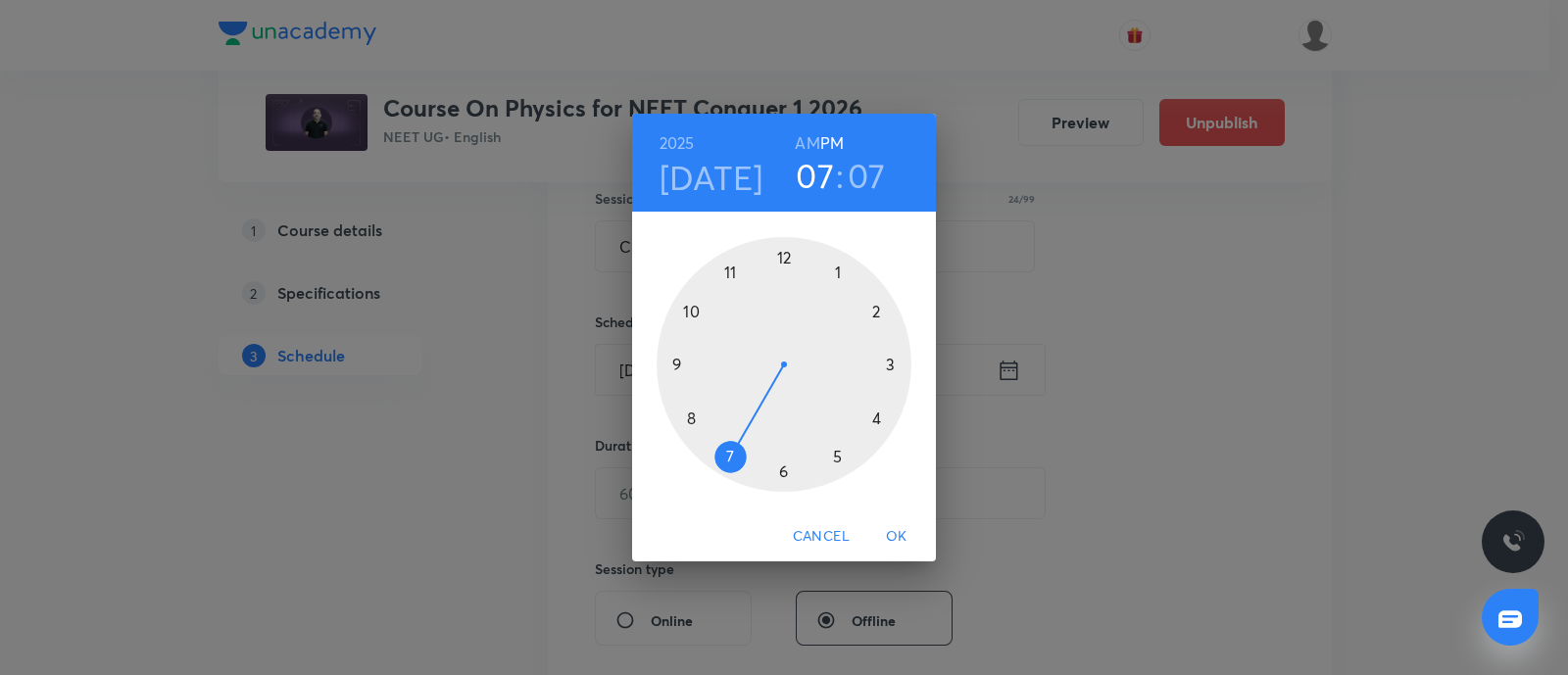
click at [784, 253] on div at bounding box center [784, 364] width 255 height 254
click at [891, 365] on div at bounding box center [784, 364] width 255 height 254
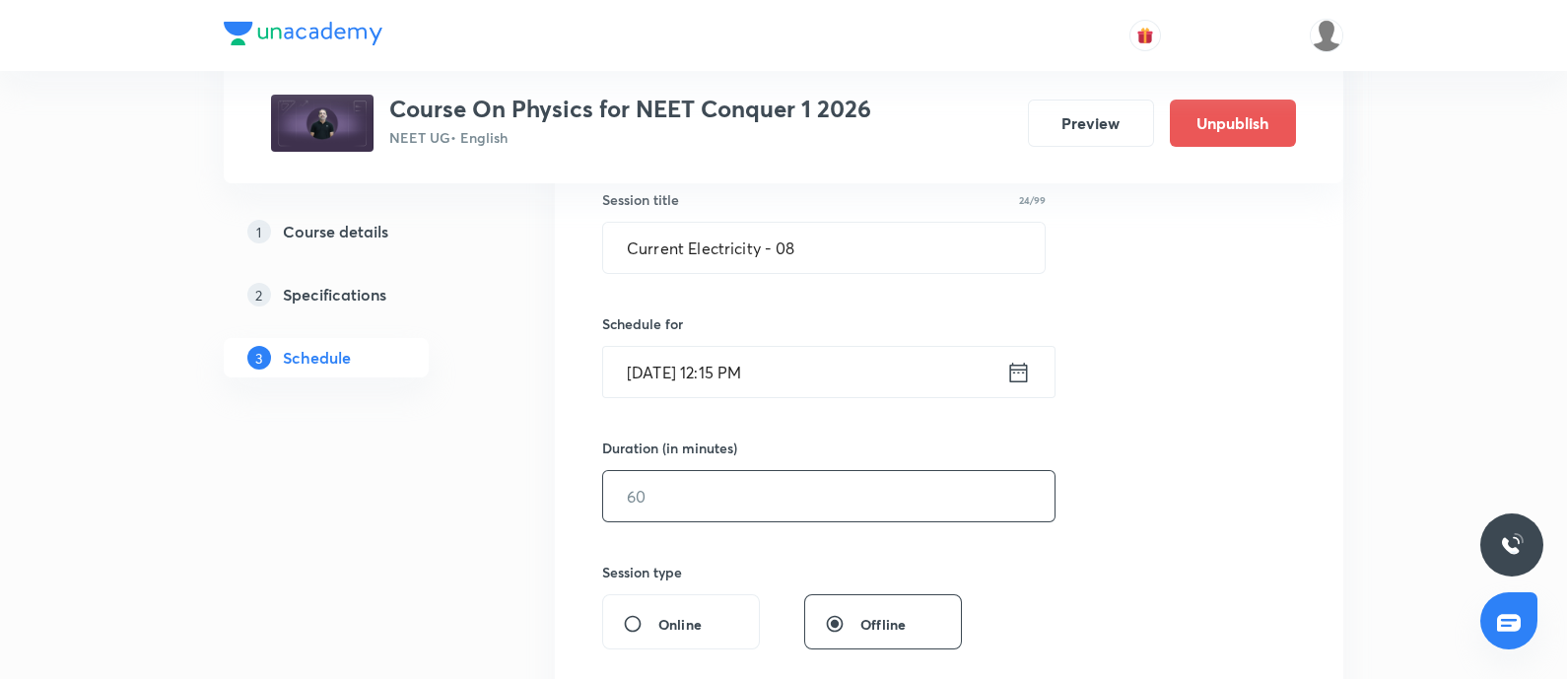
click at [724, 482] on input "text" at bounding box center [828, 496] width 451 height 50
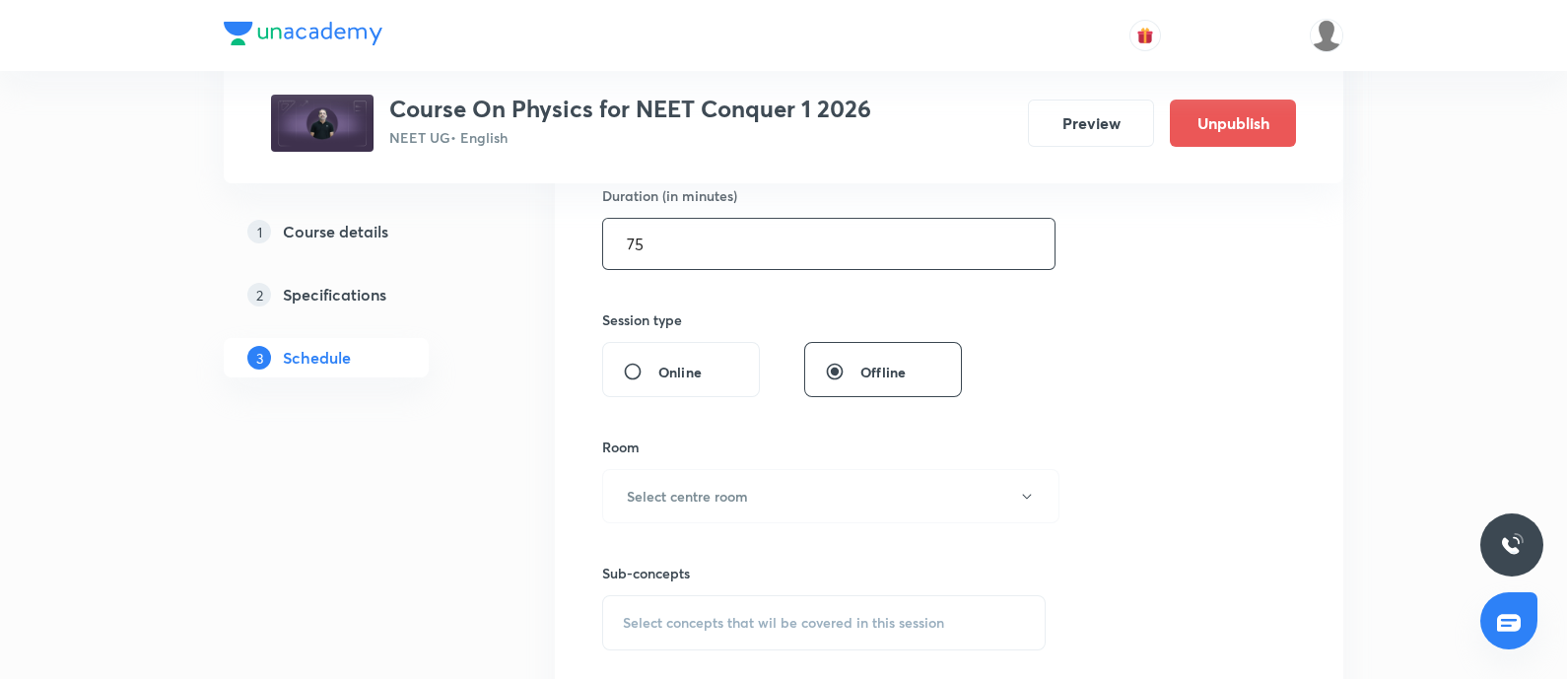
scroll to position [625, 0]
type input "75"
click at [724, 483] on h6 "Select centre room" at bounding box center [687, 493] width 121 height 21
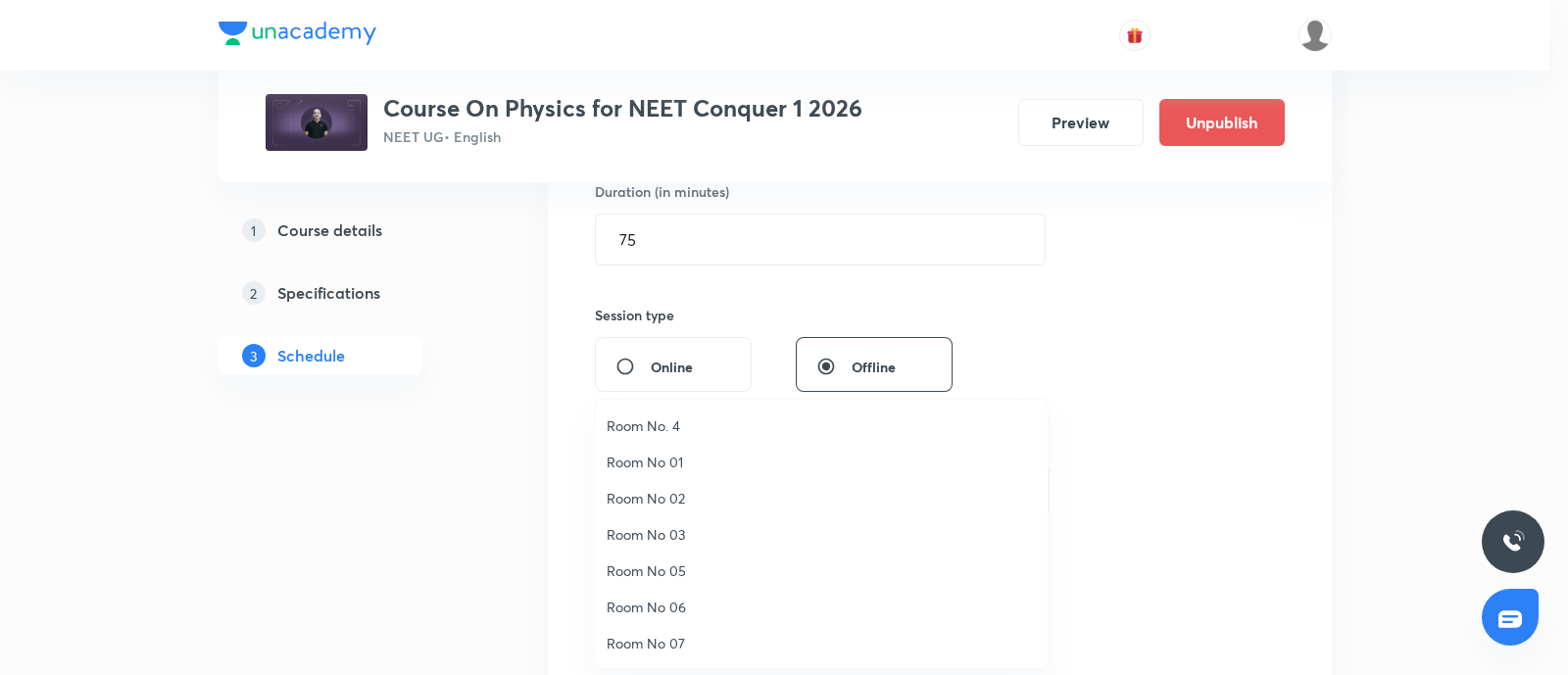
click at [675, 634] on span "Room No 07" at bounding box center [821, 643] width 430 height 21
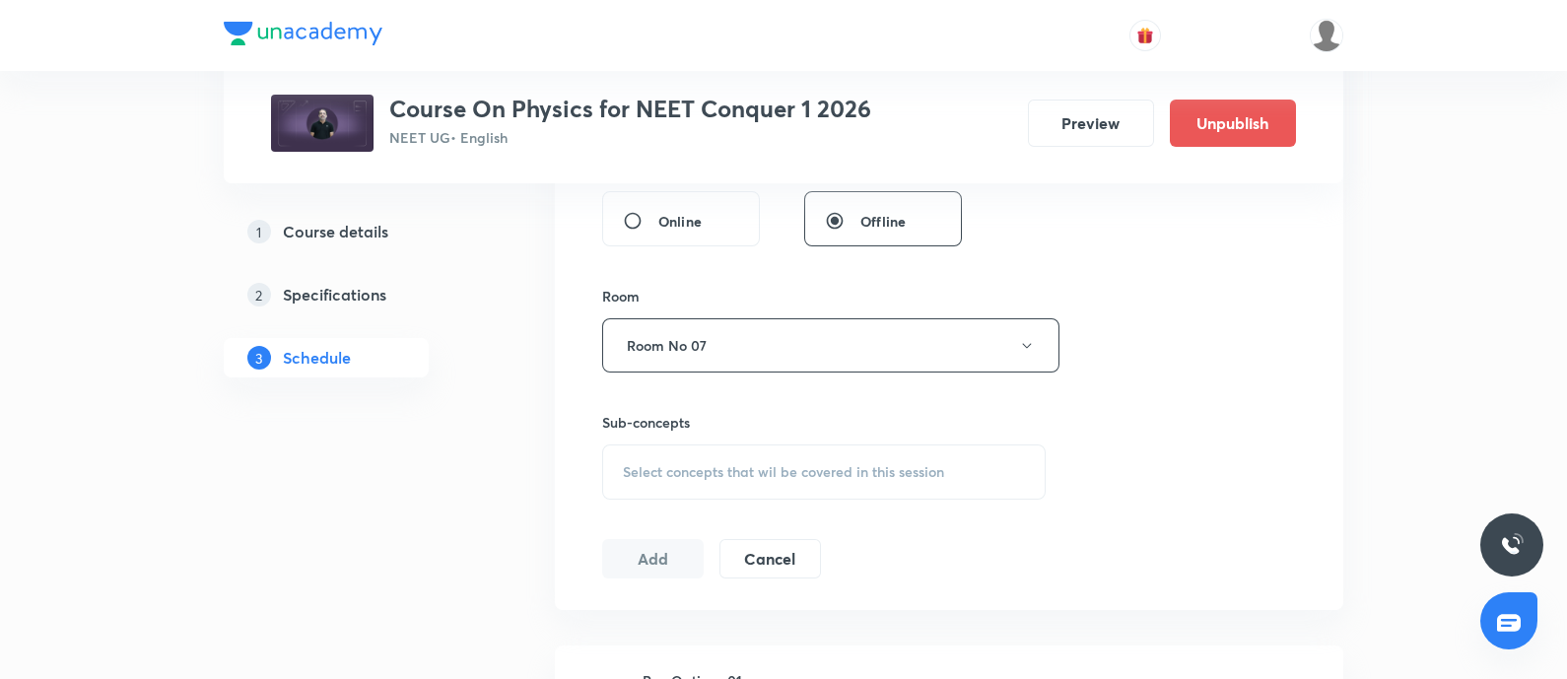
scroll to position [784, 0]
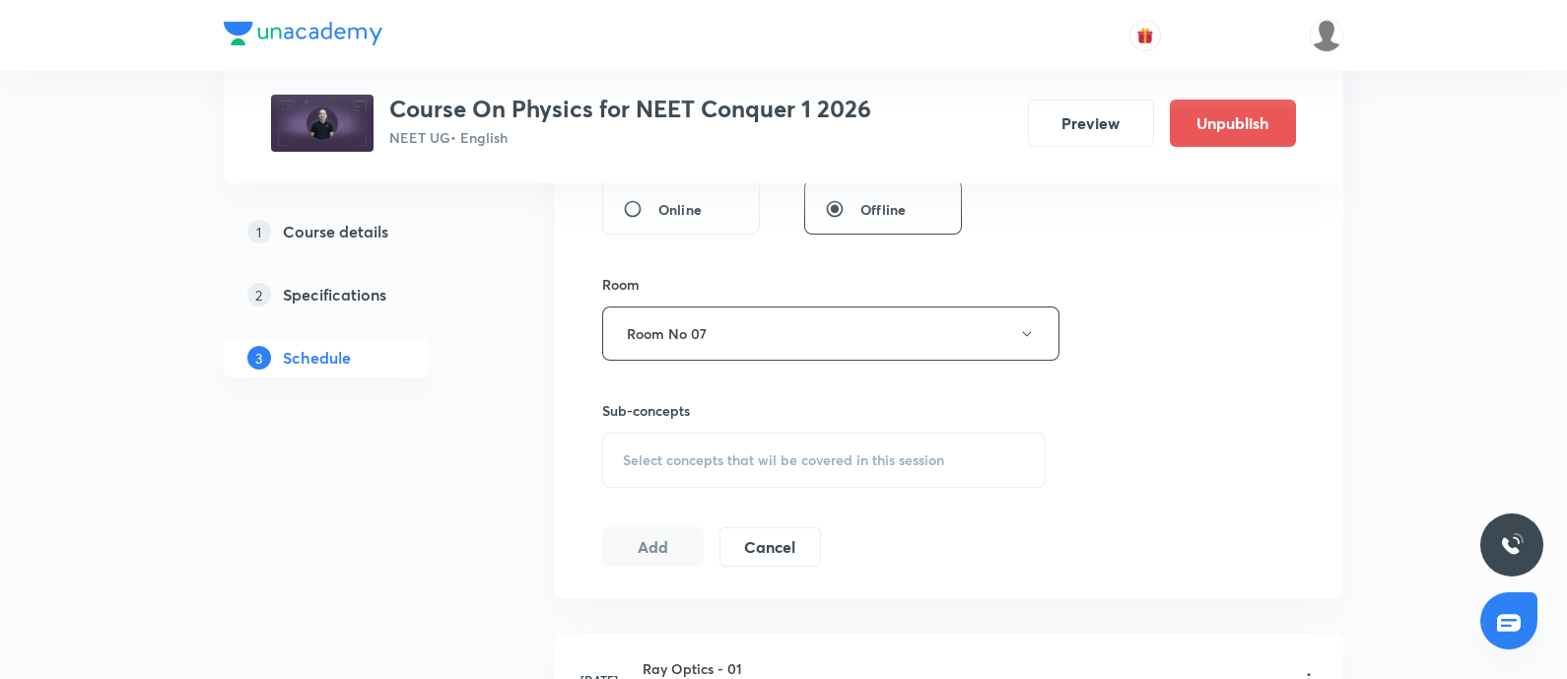
click at [696, 467] on div "Select concepts that wil be covered in this session" at bounding box center [823, 460] width 443 height 55
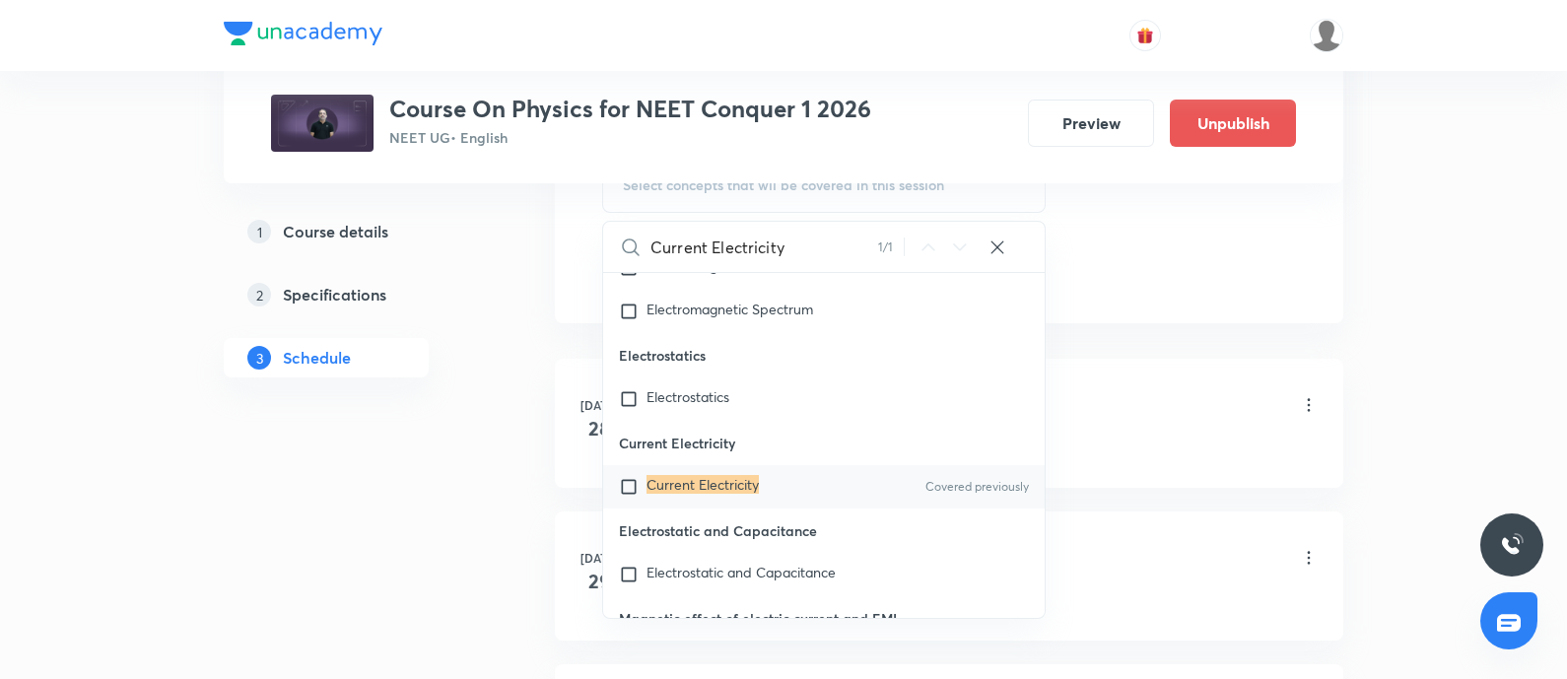
scroll to position [19652, 0]
type input "Current Electricity"
click at [656, 494] on mark "Current Electricity" at bounding box center [702, 484] width 112 height 19
checkbox input "true"
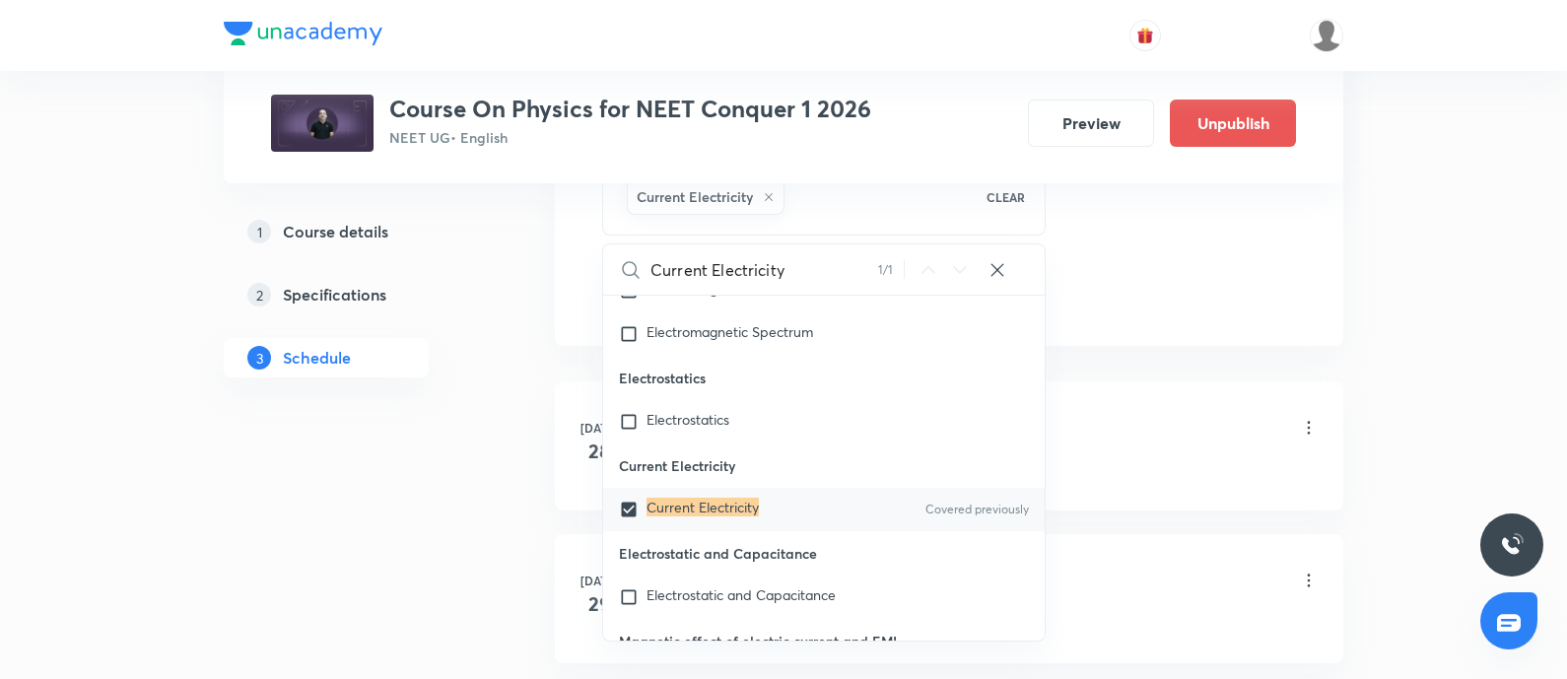
click at [1105, 439] on div "Ray Optics - 01 Lesson 1 • 10:50 AM • 75 min • Room Room No 07" at bounding box center [980, 429] width 676 height 46
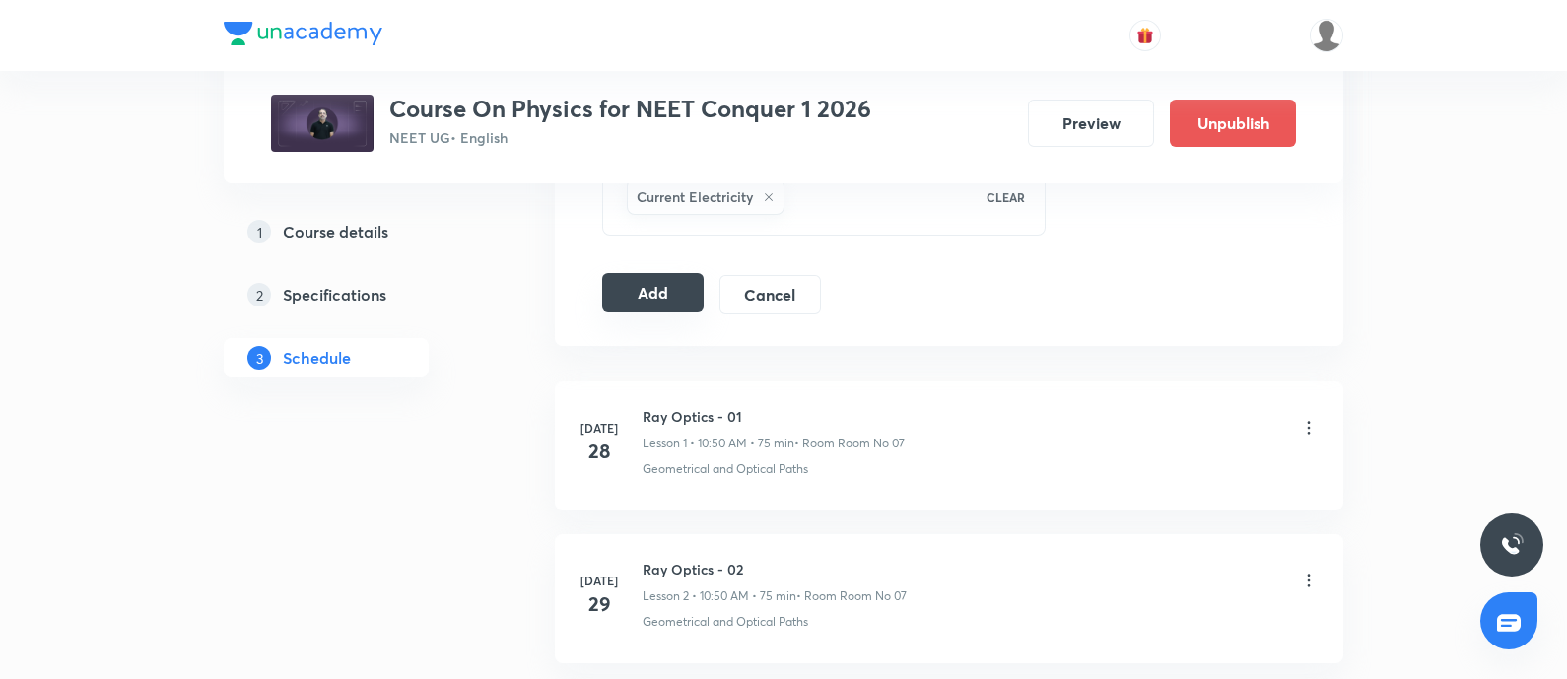
click at [666, 275] on button "Add" at bounding box center [652, 292] width 101 height 39
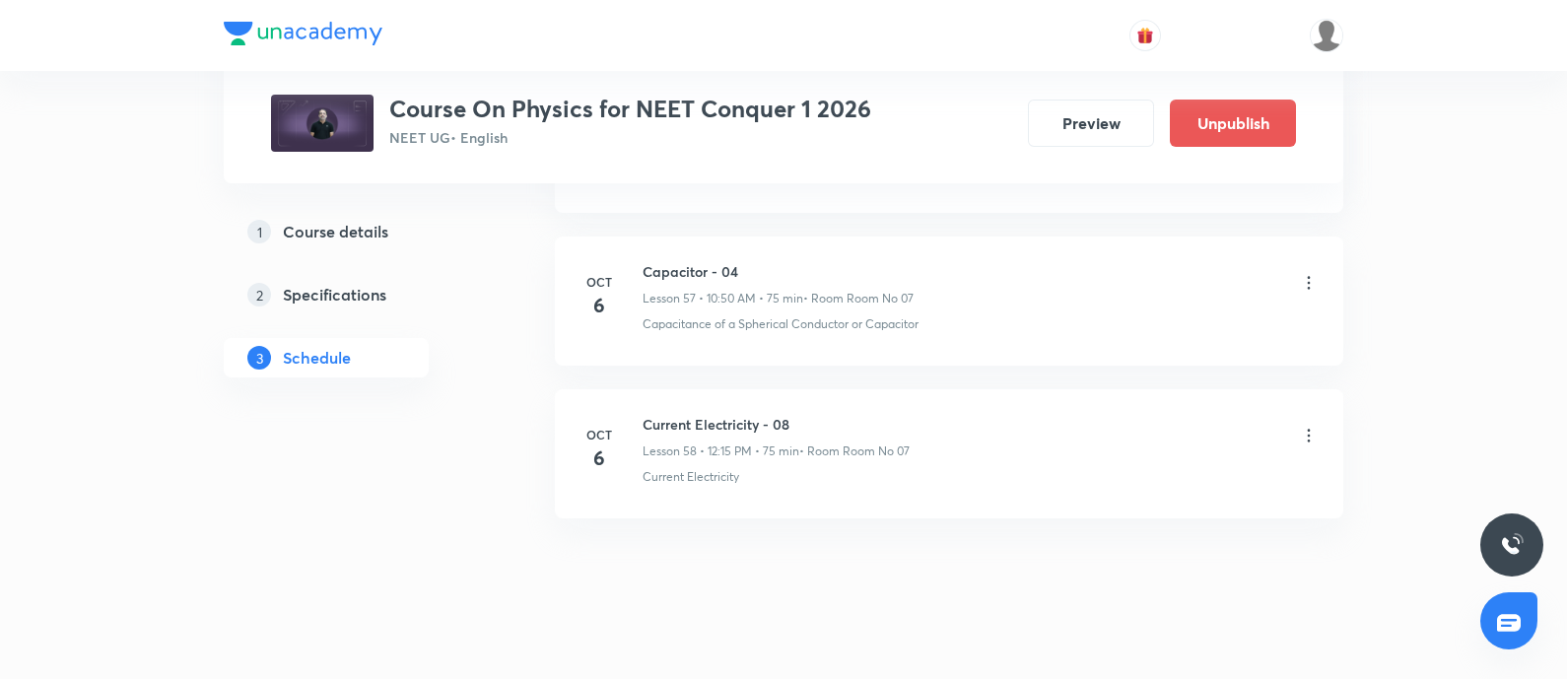
scroll to position [9738, 0]
